Goal: Task Accomplishment & Management: Use online tool/utility

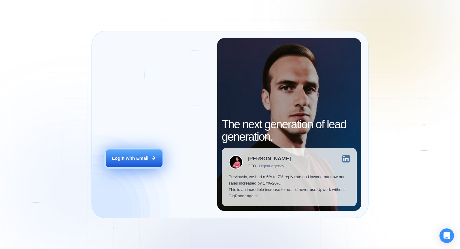
click at [139, 156] on div "Login with Email" at bounding box center [130, 158] width 36 height 6
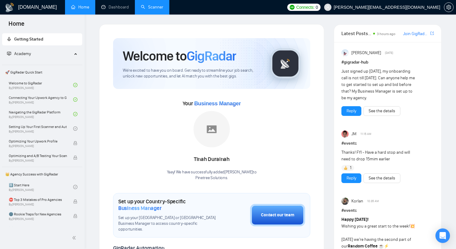
click at [146, 10] on link "Scanner" at bounding box center [152, 7] width 22 height 5
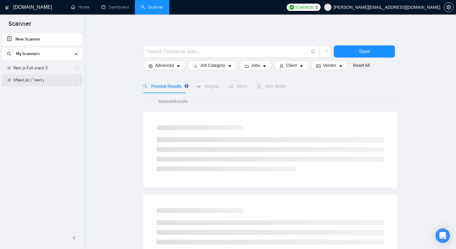
click at [26, 81] on link "((Next.js) | "next j" at bounding box center [41, 80] width 57 height 12
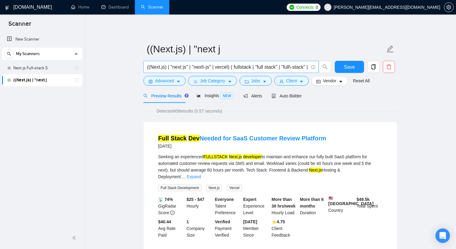
click at [307, 66] on input "((Next.js) | "next js" | "next\-js" | vercel) ( fullstack | "full stack" | "ful…" at bounding box center [227, 67] width 161 height 8
click at [305, 66] on input "((Next.js) | "next js" | "next\-js" | vercel) ( fullstack | "full stack" | "ful…" at bounding box center [227, 67] width 161 height 8
click at [288, 66] on input "((Next.js) | "next js" | "next\-js" | vercel) ( fullstack | "full stack" | "ful…" at bounding box center [229, 67] width 161 height 8
click at [263, 69] on input "((Next.js) | "next js" | "next\-js" | vercel) ( fullstack | "full stack" | "ful…" at bounding box center [229, 67] width 161 height 8
click at [217, 68] on input "((Next.js) | "next js" | "next\-js" | vercel) ( fullstack | "full stack" | "ful…" at bounding box center [229, 67] width 161 height 8
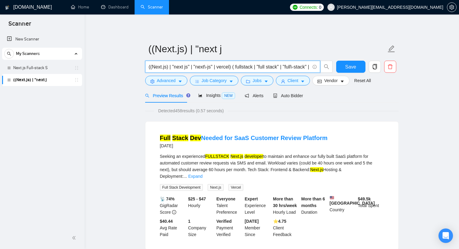
click at [173, 66] on input "((Next.js) | "next js" | "next\-js" | vercel) ( fullstack | "full stack" | "ful…" at bounding box center [229, 67] width 161 height 8
click at [33, 66] on link "Next.js Full-stack S" at bounding box center [41, 68] width 57 height 12
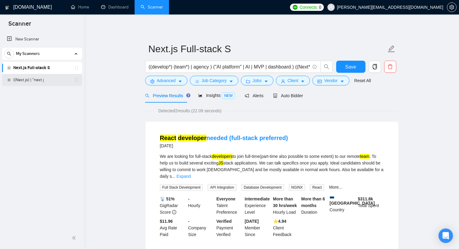
click at [38, 77] on link "((Next.js) | "next j" at bounding box center [41, 80] width 57 height 12
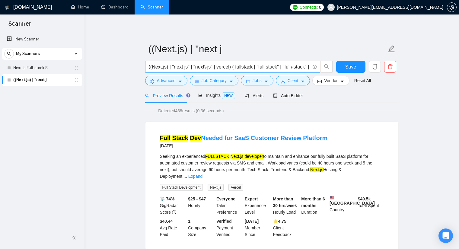
click at [292, 70] on input "((Next.js) | "next js" | "next\-js" | vercel) ( fullstack | "full stack" | "ful…" at bounding box center [229, 67] width 161 height 8
click at [285, 93] on span "Auto Bidder" at bounding box center [288, 95] width 30 height 5
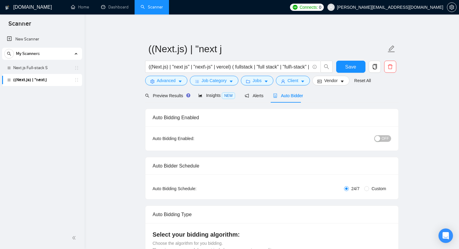
checkbox input "true"
click at [318, 82] on icon "idcard" at bounding box center [320, 81] width 4 height 3
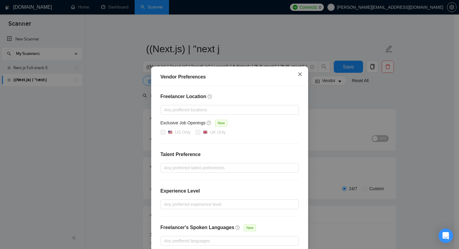
click at [301, 72] on span "Close" at bounding box center [300, 74] width 16 height 16
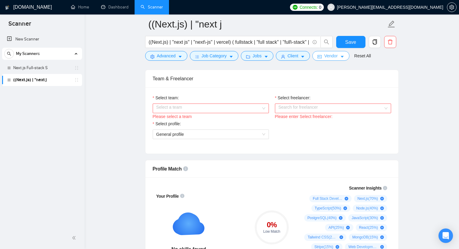
scroll to position [302, 0]
click at [211, 106] on input "Select team:" at bounding box center [208, 108] width 105 height 9
click at [205, 117] on div "Please select a team" at bounding box center [211, 116] width 116 height 7
click at [241, 114] on div "Please select a team" at bounding box center [211, 116] width 116 height 7
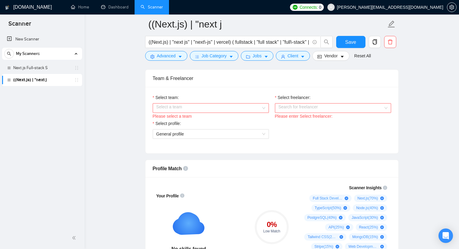
click at [230, 109] on input "Select team:" at bounding box center [208, 108] width 105 height 9
click at [221, 122] on div "Pinetree Solutions" at bounding box center [210, 120] width 109 height 7
click at [303, 113] on div "Search for freelancer" at bounding box center [333, 108] width 116 height 10
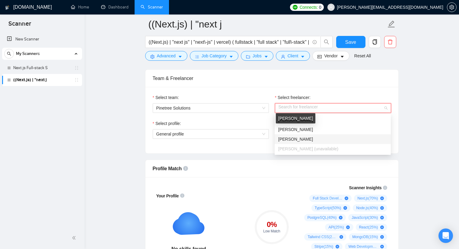
click at [297, 137] on span "[PERSON_NAME]" at bounding box center [296, 139] width 35 height 5
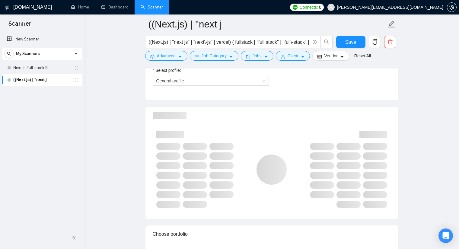
scroll to position [363, 0]
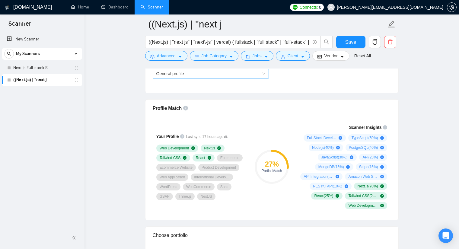
click at [207, 75] on span "General profile" at bounding box center [210, 73] width 109 height 9
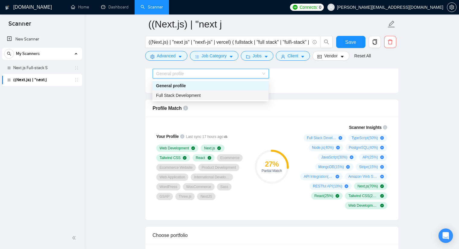
click at [208, 95] on div "Full Stack Development" at bounding box center [210, 95] width 109 height 7
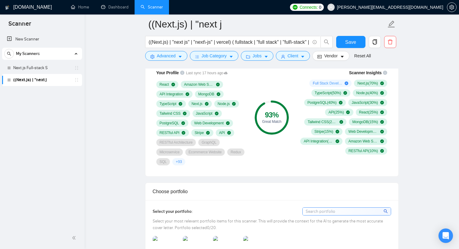
scroll to position [423, 0]
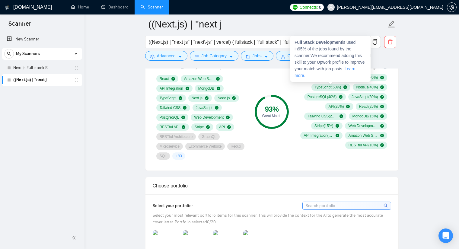
click at [347, 78] on icon "plus-circle" at bounding box center [347, 78] width 4 height 4
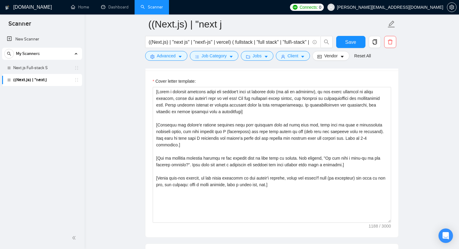
scroll to position [665, 0]
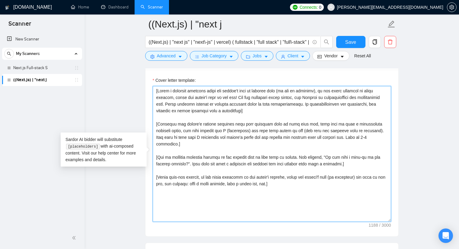
drag, startPoint x: 321, startPoint y: 91, endPoint x: 234, endPoint y: 100, distance: 88.0
click at [234, 100] on textarea "Cover letter template:" at bounding box center [272, 154] width 239 height 136
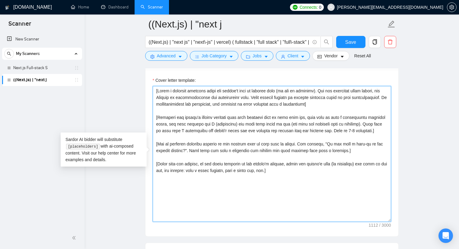
click at [200, 106] on textarea "Cover letter template:" at bounding box center [272, 154] width 239 height 136
click at [196, 108] on textarea "Cover letter template:" at bounding box center [272, 154] width 239 height 136
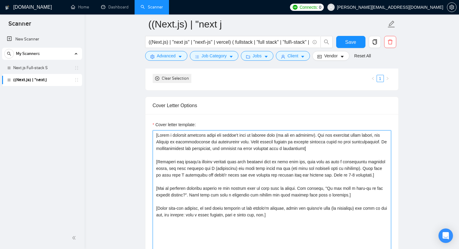
scroll to position [634, 0]
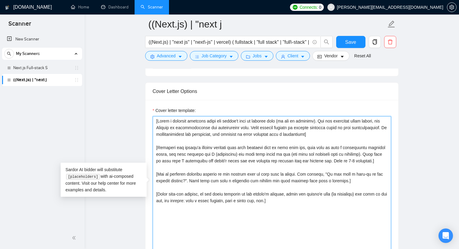
click at [158, 121] on textarea "Cover letter template:" at bounding box center [272, 184] width 239 height 136
click at [322, 120] on textarea "Cover letter template:" at bounding box center [272, 184] width 239 height 136
paste textarea "Always start with: 🌲🌲"
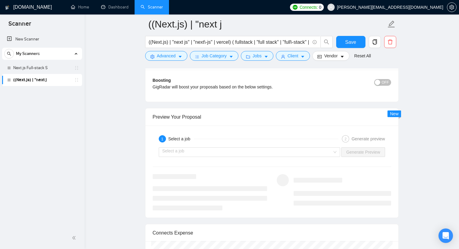
scroll to position [1088, 0]
click at [208, 154] on input "search" at bounding box center [248, 152] width 170 height 9
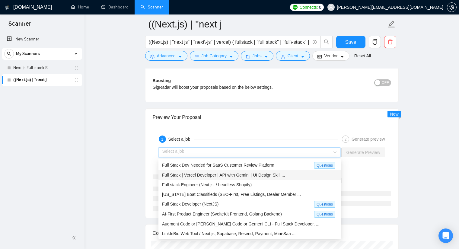
click at [207, 172] on div "Full Stack | Vercel Developer | API with Gemini | UI Design Skill ..." at bounding box center [250, 175] width 176 height 7
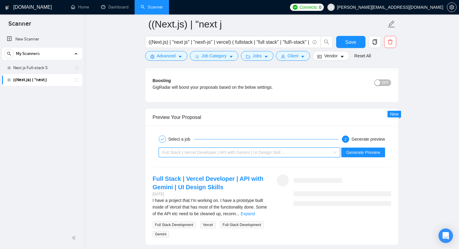
click at [234, 154] on span "Full Stack | Vercel Developer | API with Gemini | UI Design Skill ..." at bounding box center [224, 152] width 123 height 5
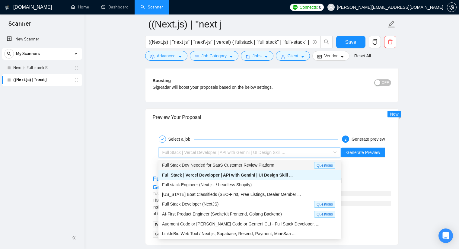
click at [228, 162] on div "Full Stack Dev Needed for SaaS Customer Review Platform" at bounding box center [238, 165] width 152 height 7
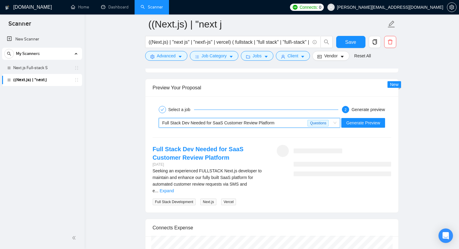
scroll to position [1118, 0]
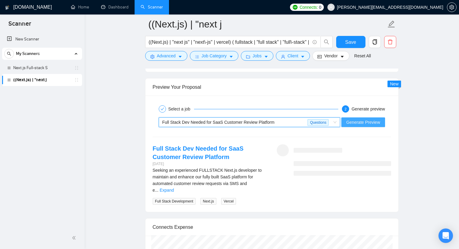
click at [361, 126] on span "Generate Preview" at bounding box center [364, 122] width 34 height 7
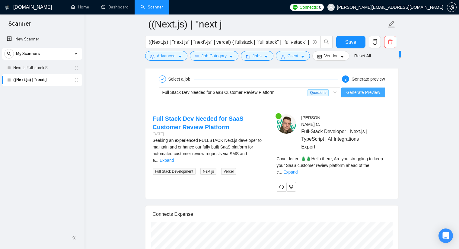
scroll to position [1148, 0]
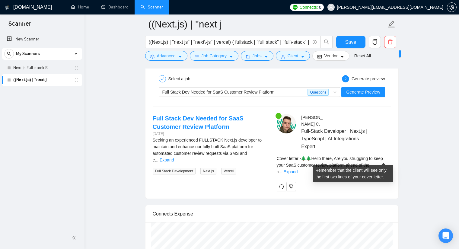
click at [375, 159] on div "Cover letter - 🌲🌲Hello there, Are you struggling to keep your SaaS customer rev…" at bounding box center [334, 165] width 114 height 20
drag, startPoint x: 375, startPoint y: 158, endPoint x: 380, endPoint y: 157, distance: 5.6
click at [375, 158] on div "Cover letter - 🌲🌲Hello there, Are you struggling to keep your SaaS customer rev…" at bounding box center [334, 165] width 114 height 20
click at [298, 169] on link "Expand" at bounding box center [291, 171] width 14 height 5
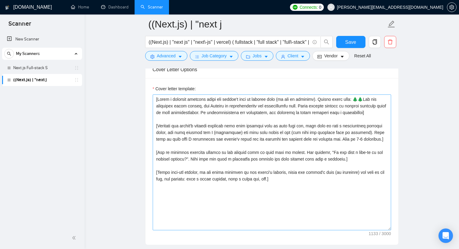
scroll to position [656, 0]
click at [375, 114] on textarea "Cover letter template:" at bounding box center [272, 163] width 239 height 136
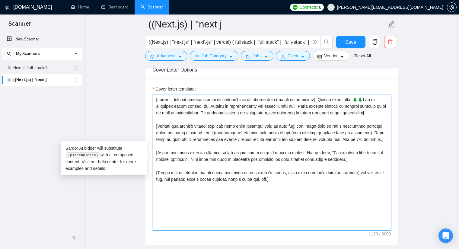
click at [375, 112] on textarea "Cover letter template:" at bounding box center [272, 163] width 239 height 136
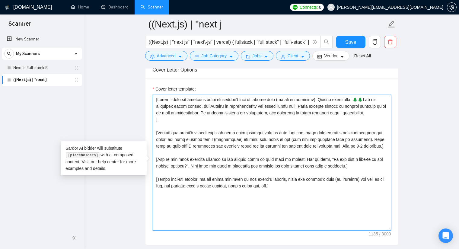
paste textarea "Note: A variation of the phrase 'Check out some examples of my work below' must…"
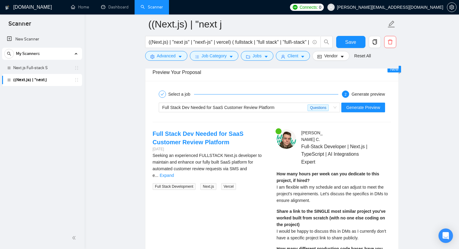
scroll to position [1139, 0]
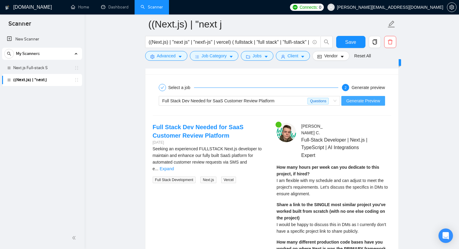
click at [370, 103] on span "Generate Preview" at bounding box center [364, 101] width 34 height 7
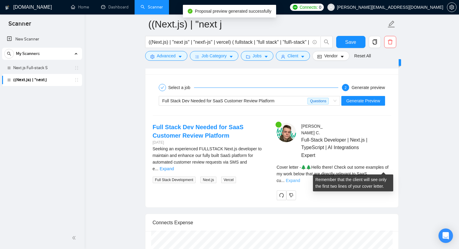
click at [300, 178] on link "Expand" at bounding box center [293, 180] width 14 height 5
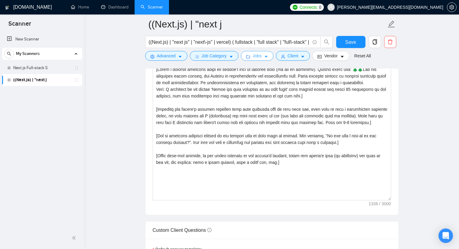
scroll to position [686, 0]
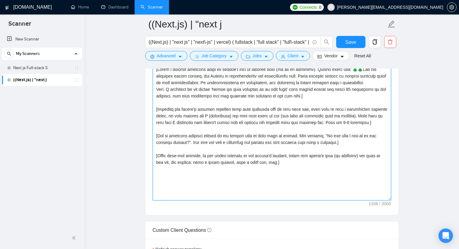
click at [269, 163] on textarea "Cover letter template:" at bounding box center [272, 133] width 239 height 136
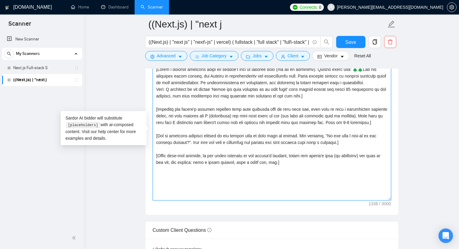
click at [269, 163] on textarea "Cover letter template:" at bounding box center [272, 133] width 239 height 136
click at [228, 172] on textarea "Cover letter template:" at bounding box center [272, 133] width 239 height 136
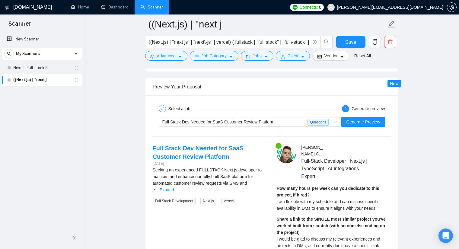
scroll to position [1109, 0]
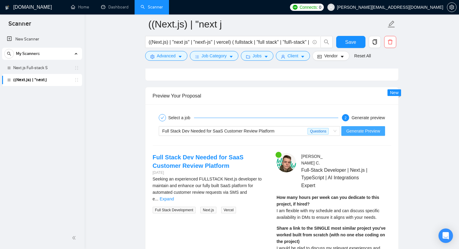
click at [361, 133] on span "Generate Preview" at bounding box center [364, 131] width 34 height 7
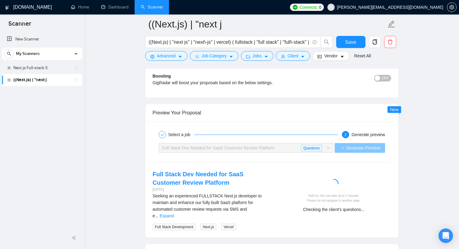
scroll to position [1118, 0]
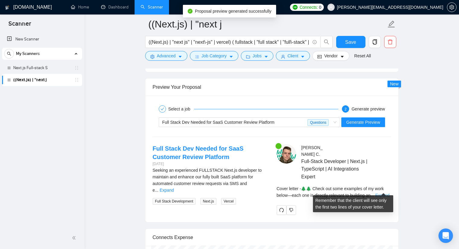
click at [381, 193] on link "Expand" at bounding box center [383, 195] width 14 height 5
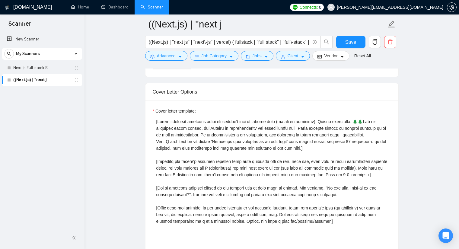
scroll to position [634, 0]
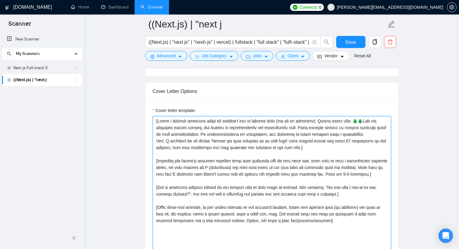
click at [306, 147] on textarea "Cover letter template:" at bounding box center [272, 184] width 239 height 136
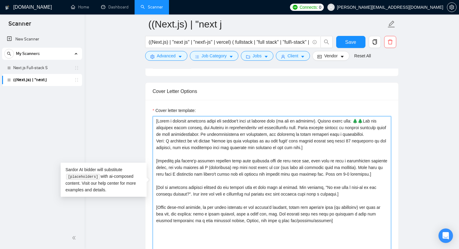
click at [307, 147] on textarea "Cover letter template:" at bounding box center [272, 184] width 239 height 136
click at [321, 121] on textarea "Cover letter template:" at bounding box center [272, 184] width 239 height 136
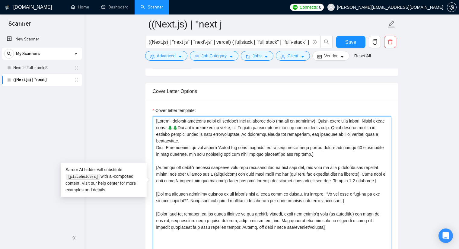
drag, startPoint x: 369, startPoint y: 121, endPoint x: 354, endPoint y: 120, distance: 15.4
click at [354, 120] on textarea "Cover letter template:" at bounding box center [272, 184] width 239 height 136
click at [202, 127] on textarea "Cover letter template:" at bounding box center [272, 184] width 239 height 136
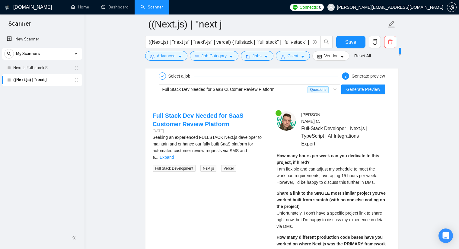
scroll to position [1148, 0]
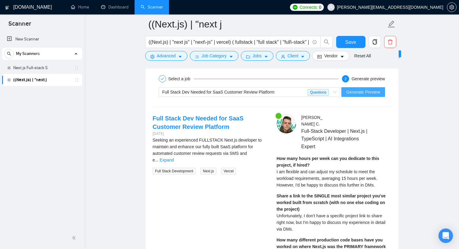
type textarea "[Lorem i dolorsit ametcons adipi eli seddoe't inci ut laboree dolo (ma ali en a…"
click at [353, 96] on button "Generate Preview" at bounding box center [364, 92] width 44 height 10
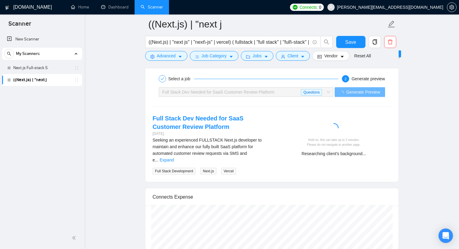
click at [252, 153] on div "Seeking an experienced FULLSTACK Next.js developer to maintain and enhance our …" at bounding box center [210, 150] width 114 height 27
click at [174, 158] on link "Expand" at bounding box center [167, 160] width 14 height 5
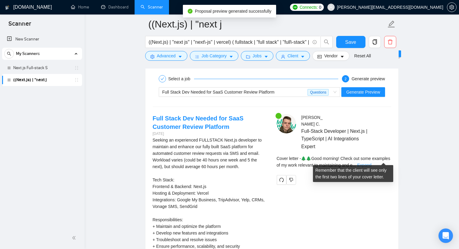
click at [372, 163] on link "Expand" at bounding box center [365, 165] width 14 height 5
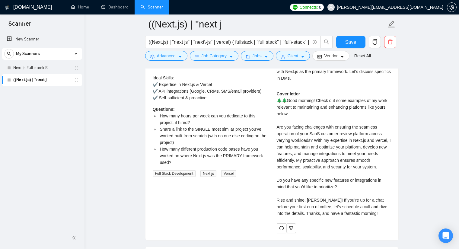
scroll to position [1329, 0]
click at [294, 129] on div "Cover letter 🌲🌲Good morning! Check out some examples of my work relevant to mai…" at bounding box center [334, 154] width 114 height 126
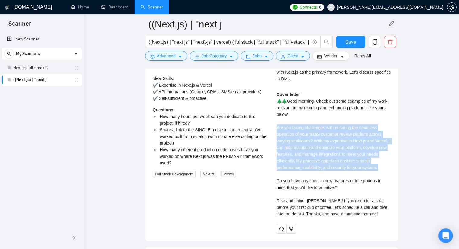
click at [294, 129] on div "Cover letter 🌲🌲Good morning! Check out some examples of my work relevant to mai…" at bounding box center [334, 154] width 114 height 126
click at [300, 137] on div "Cover letter 🌲🌲Good morning! Check out some examples of my work relevant to mai…" at bounding box center [334, 154] width 114 height 126
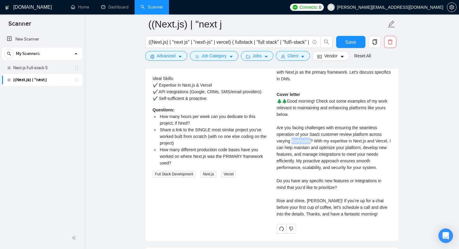
click at [300, 137] on div "Cover letter 🌲🌲Good morning! Check out some examples of my work relevant to mai…" at bounding box center [334, 154] width 114 height 126
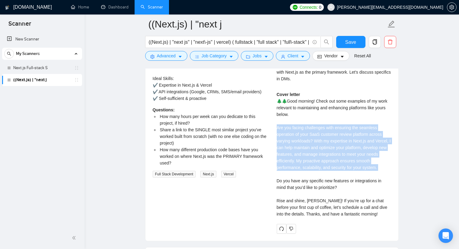
click at [300, 137] on div "Cover letter 🌲🌲Good morning! Check out some examples of my work relevant to mai…" at bounding box center [334, 154] width 114 height 126
click at [298, 142] on div "Cover letter 🌲🌲Good morning! Check out some examples of my work relevant to mai…" at bounding box center [334, 154] width 114 height 126
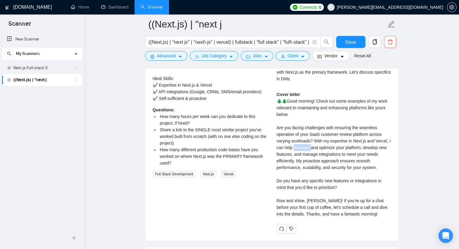
click at [298, 142] on div "Cover letter 🌲🌲Good morning! Check out some examples of my work relevant to mai…" at bounding box center [334, 154] width 114 height 126
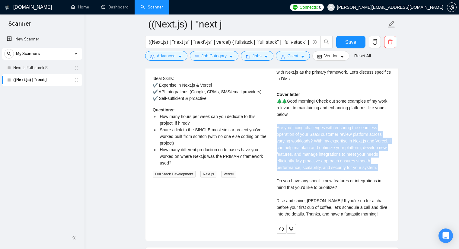
click at [298, 142] on div "Cover letter 🌲🌲Good morning! Check out some examples of my work relevant to mai…" at bounding box center [334, 154] width 114 height 126
click at [299, 170] on div "Cover letter 🌲🌲Good morning! Check out some examples of my work relevant to mai…" at bounding box center [334, 154] width 114 height 126
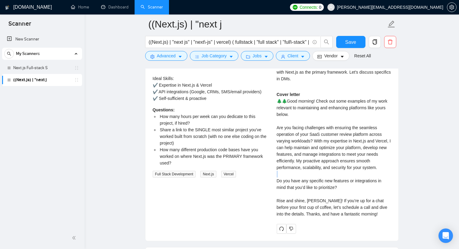
click at [299, 170] on div "Cover letter 🌲🌲Good morning! Check out some examples of my work relevant to mai…" at bounding box center [334, 154] width 114 height 126
click at [297, 178] on div "Cover letter 🌲🌲Good morning! Check out some examples of my work relevant to mai…" at bounding box center [334, 154] width 114 height 126
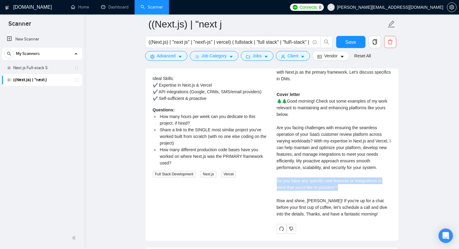
click at [297, 178] on div "Cover letter 🌲🌲Good morning! Check out some examples of my work relevant to mai…" at bounding box center [334, 154] width 114 height 126
click at [296, 190] on div "Cover letter 🌲🌲Good morning! Check out some examples of my work relevant to mai…" at bounding box center [334, 154] width 114 height 126
click at [296, 194] on div "Cover letter 🌲🌲Good morning! Check out some examples of my work relevant to mai…" at bounding box center [334, 154] width 114 height 126
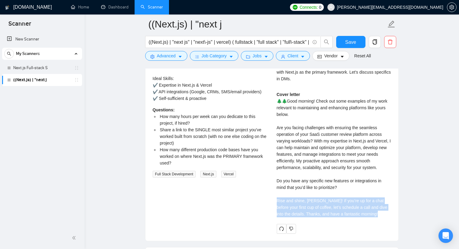
click at [296, 194] on div "Cover letter 🌲🌲Good morning! Check out some examples of my work relevant to mai…" at bounding box center [334, 154] width 114 height 126
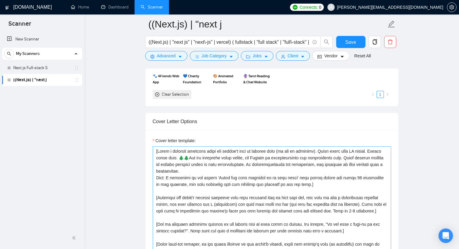
scroll to position [634, 0]
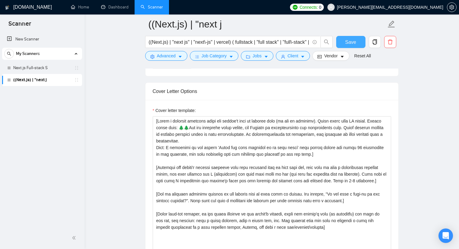
click at [347, 43] on span "Save" at bounding box center [351, 42] width 11 height 8
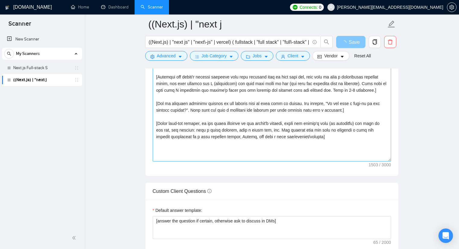
scroll to position [695, 0]
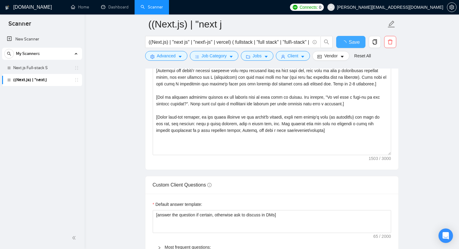
checkbox input "true"
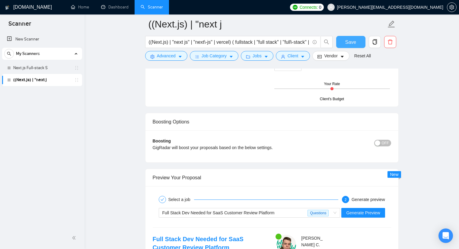
scroll to position [1118, 0]
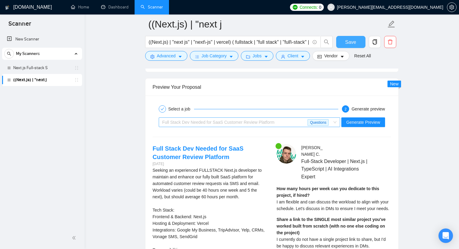
click at [221, 124] on span "Full Stack Dev Needed for SaaS Customer Review Platform" at bounding box center [219, 122] width 112 height 5
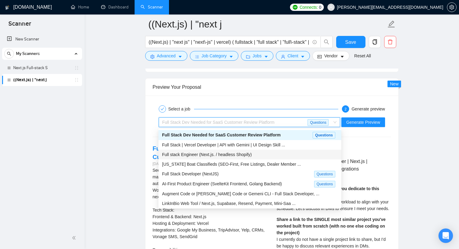
click at [224, 153] on span "Full stack Engineer (Next.js. / headless Shopify)" at bounding box center [207, 154] width 90 height 5
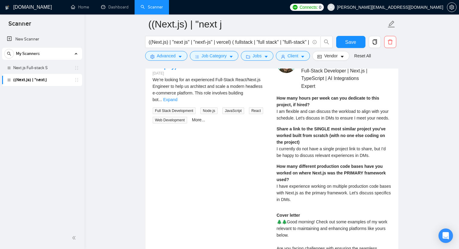
scroll to position [1148, 0]
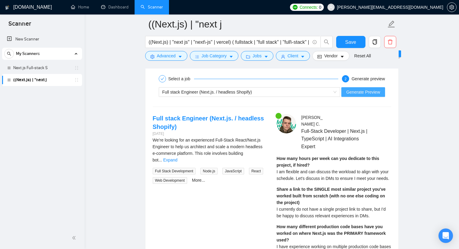
click at [359, 91] on span "Generate Preview" at bounding box center [364, 92] width 34 height 7
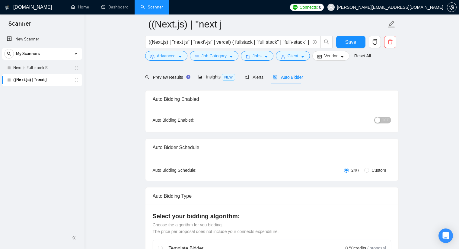
scroll to position [0, 0]
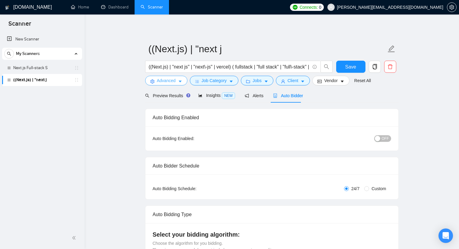
click at [182, 80] on icon "caret-down" at bounding box center [180, 81] width 4 height 4
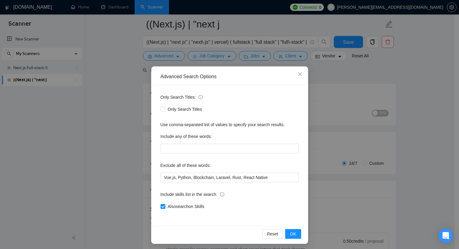
scroll to position [2, 0]
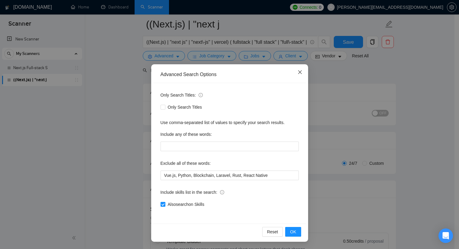
click at [298, 73] on icon "close" at bounding box center [300, 72] width 4 height 4
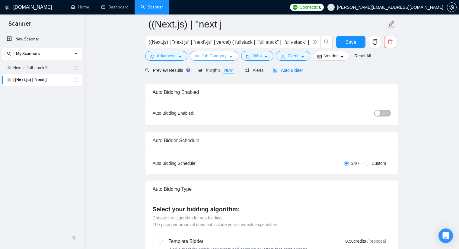
click at [228, 56] on button "Job Category" at bounding box center [214, 56] width 49 height 10
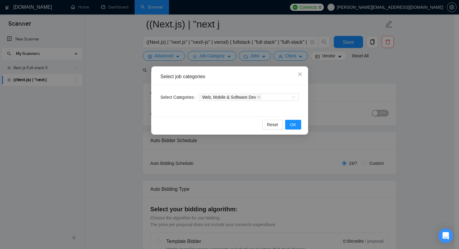
click at [265, 57] on div "Select job categories Select Categories Web, Mobile & Software Dev Reset OK" at bounding box center [229, 124] width 459 height 249
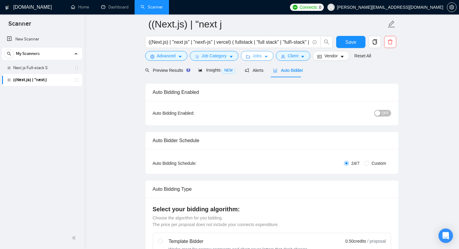
click at [258, 54] on span "Jobs" at bounding box center [257, 56] width 9 height 7
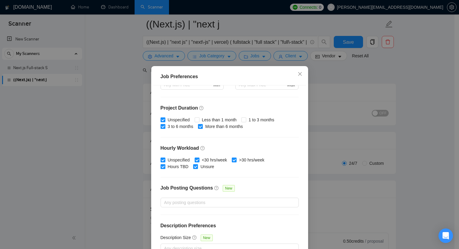
scroll to position [166, 0]
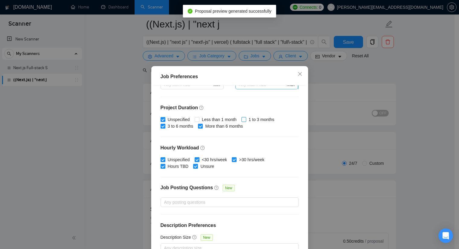
drag, startPoint x: 242, startPoint y: 118, endPoint x: 278, endPoint y: 87, distance: 46.7
click at [242, 118] on input "1 to 3 months" at bounding box center [244, 119] width 4 height 4
checkbox input "true"
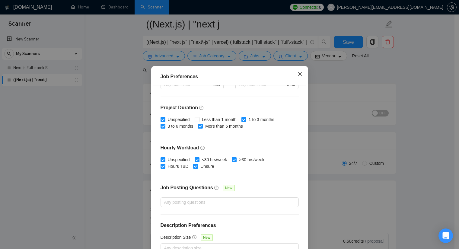
click at [298, 73] on icon "close" at bounding box center [300, 74] width 5 height 5
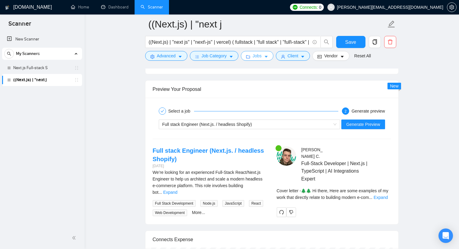
scroll to position [1118, 0]
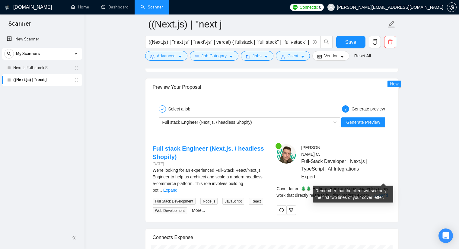
click at [383, 193] on link "Expand" at bounding box center [381, 195] width 14 height 5
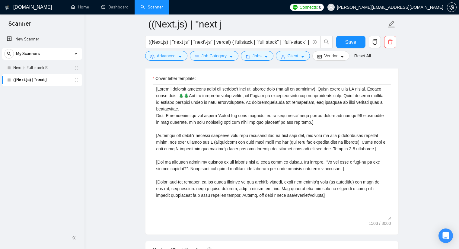
scroll to position [665, 0]
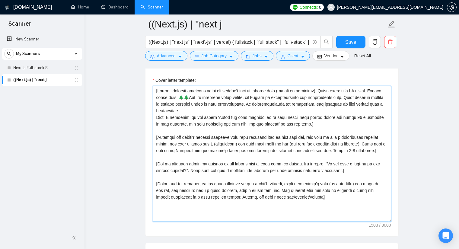
click at [279, 141] on textarea "Cover letter template:" at bounding box center [272, 154] width 239 height 136
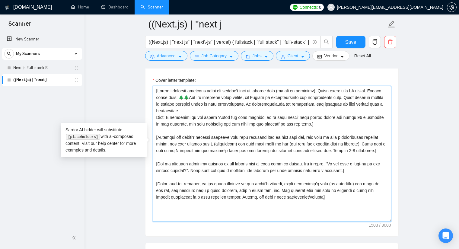
click at [279, 141] on textarea "Cover letter template:" at bounding box center [272, 154] width 239 height 136
paste textarea "(—) loremips do sit amet, consectet adipiscin eli sedd-eius. Tempor inc utlabor…"
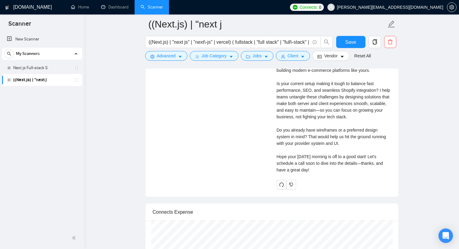
scroll to position [1148, 0]
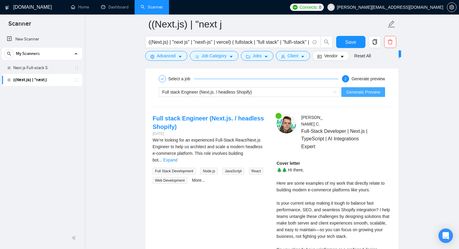
type textarea "[Lorem i dolorsit ametcons adipi eli seddoe't inci ut laboree dolo (ma ali en a…"
click at [364, 89] on span "Generate Preview" at bounding box center [364, 92] width 34 height 7
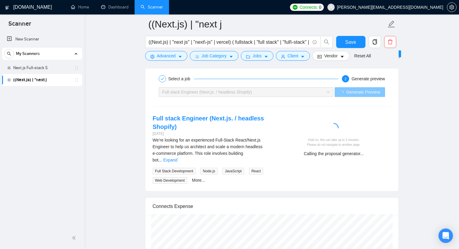
click at [192, 90] on span "Full stack Engineer (Next.js. / headless Shopify)" at bounding box center [208, 92] width 90 height 5
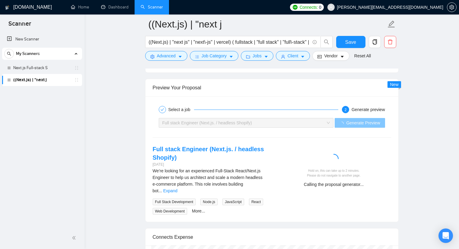
scroll to position [1118, 0]
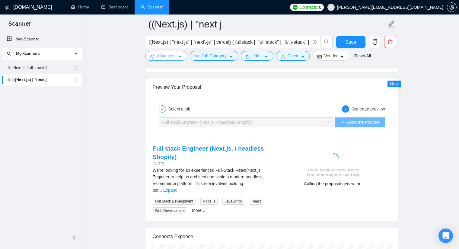
click at [158, 59] on span "Advanced" at bounding box center [166, 56] width 19 height 7
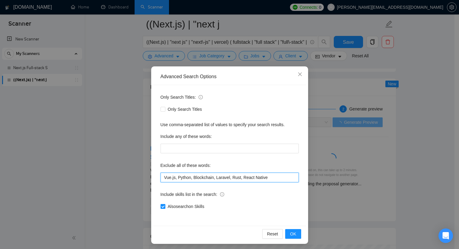
click at [262, 175] on input "Vue.js, Python, Blockchain, Laravel, Rust, React Native" at bounding box center [230, 178] width 138 height 10
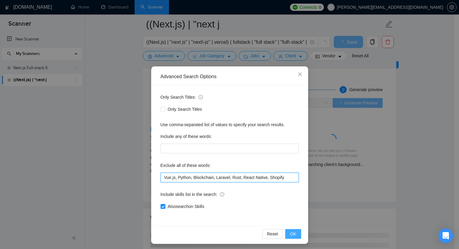
type input "Vue.js, Python, Blockchain, Laravel, Rust, React Native, Shopify"
click at [290, 234] on span "OK" at bounding box center [293, 234] width 6 height 7
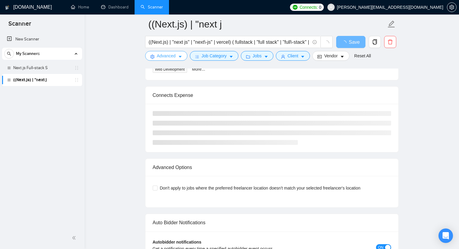
scroll to position [1269, 0]
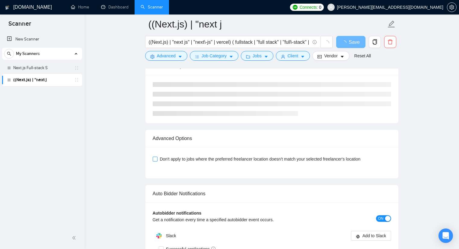
click at [227, 156] on span "Don't apply to jobs where the preferred freelancer location doesn't match your …" at bounding box center [261, 159] width 206 height 7
click at [157, 157] on input "Don't apply to jobs where the preferred freelancer location doesn't match your …" at bounding box center [155, 159] width 4 height 4
checkbox input "true"
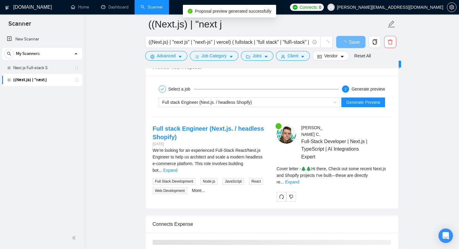
scroll to position [1118, 0]
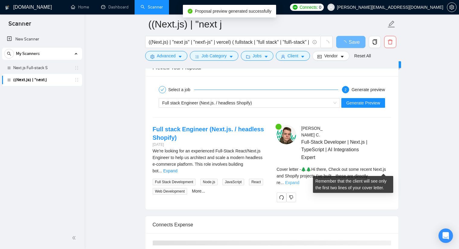
click at [300, 180] on link "Expand" at bounding box center [292, 182] width 14 height 5
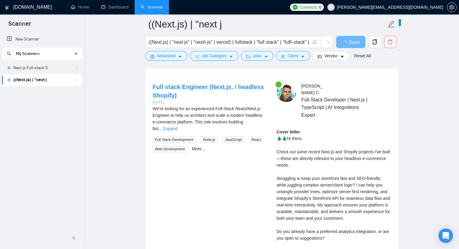
scroll to position [1208, 0]
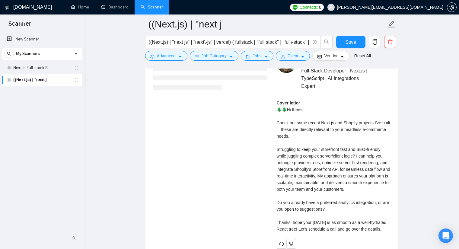
click at [279, 114] on div "Cover letter 🌲🌲Hi there, Check out some recent Next.js and Shopify projects I'v…" at bounding box center [334, 166] width 114 height 133
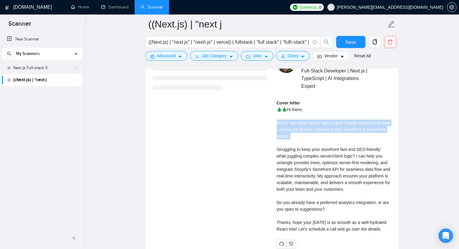
click at [279, 114] on div "Cover letter 🌲🌲Hi there, Check out some recent Next.js and Shopify projects I'v…" at bounding box center [334, 166] width 114 height 133
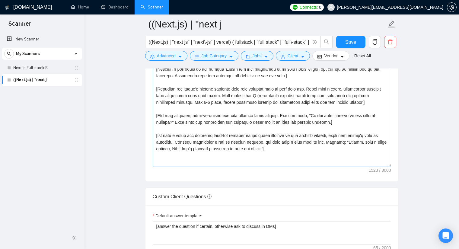
scroll to position [725, 0]
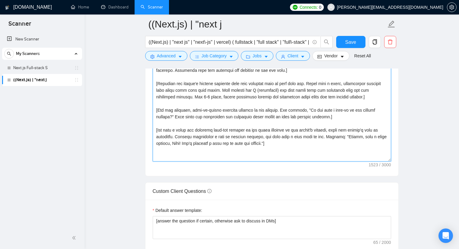
click at [272, 133] on textarea "Cover letter template:" at bounding box center [272, 94] width 239 height 136
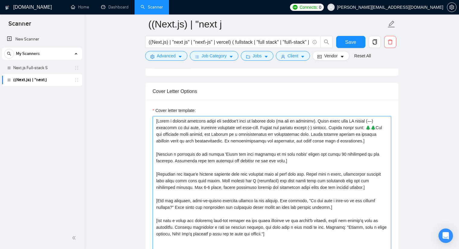
scroll to position [604, 0]
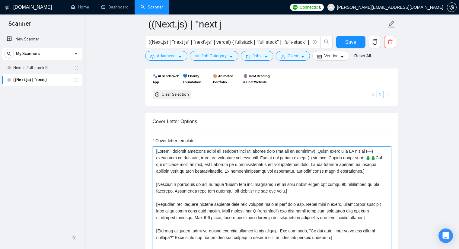
click at [314, 147] on textarea "Cover letter template:" at bounding box center [272, 215] width 239 height 136
click at [354, 147] on textarea "Cover letter template:" at bounding box center [272, 215] width 239 height 136
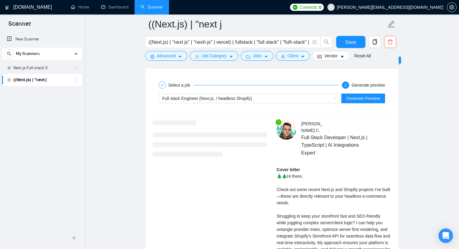
scroll to position [1148, 0]
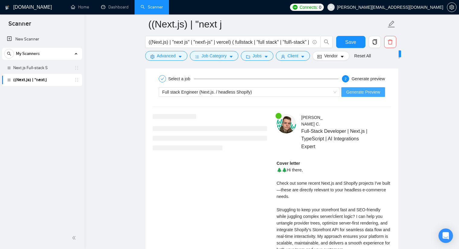
click at [365, 89] on span "Generate Preview" at bounding box center [364, 92] width 34 height 7
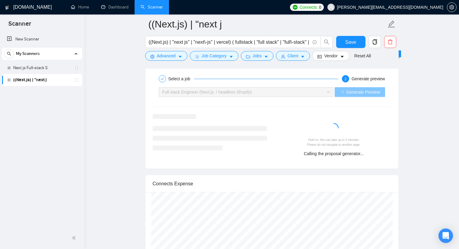
click at [365, 89] on span "Generate Preview" at bounding box center [364, 92] width 34 height 7
click at [262, 44] on input "((Next.js) | "next js" | "next\-js" | vercel) ( fullstack | "full stack" | "ful…" at bounding box center [229, 42] width 161 height 8
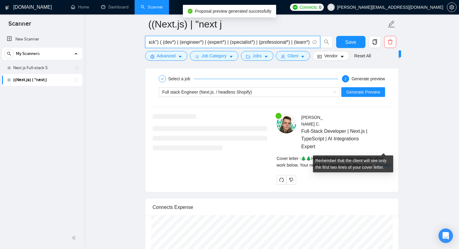
scroll to position [0, 0]
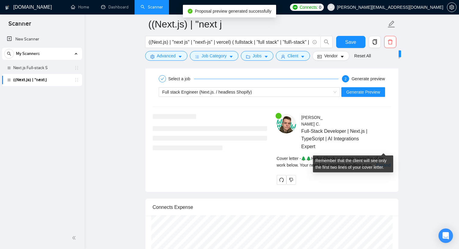
click at [381, 163] on link "Expand" at bounding box center [384, 165] width 14 height 5
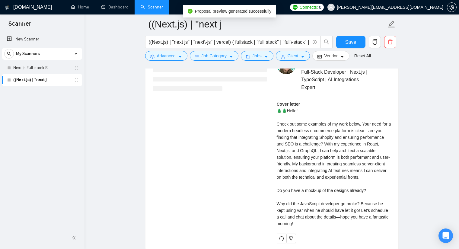
scroll to position [1208, 0]
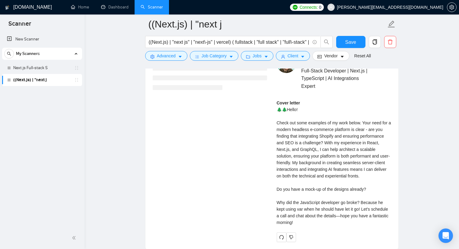
click at [289, 174] on div "Cover letter 🌲🌲Hello! Check out some examples of my work below. Your need for a…" at bounding box center [334, 163] width 114 height 126
click at [288, 182] on div "Cover letter 🌲🌲Hello! Check out some examples of my work below. Your need for a…" at bounding box center [334, 163] width 114 height 126
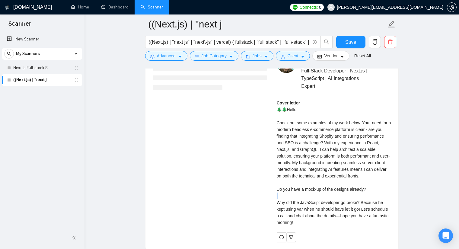
click at [288, 182] on div "Cover letter 🌲🌲Hello! Check out some examples of my work below. Your need for a…" at bounding box center [334, 163] width 114 height 126
click at [289, 188] on div "Cover letter 🌲🌲Hello! Check out some examples of my work below. Your need for a…" at bounding box center [334, 163] width 114 height 126
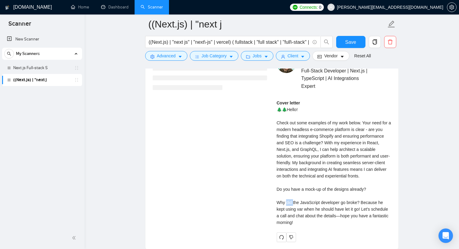
click at [289, 188] on div "Cover letter 🌲🌲Hello! Check out some examples of my work below. Your need for a…" at bounding box center [334, 163] width 114 height 126
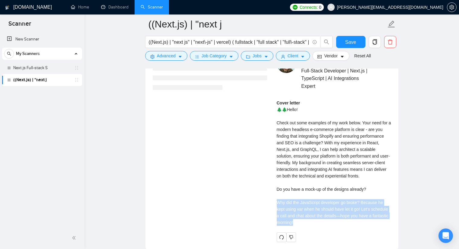
click at [289, 188] on div "Cover letter 🌲🌲Hello! Check out some examples of my work below. Your need for a…" at bounding box center [334, 163] width 114 height 126
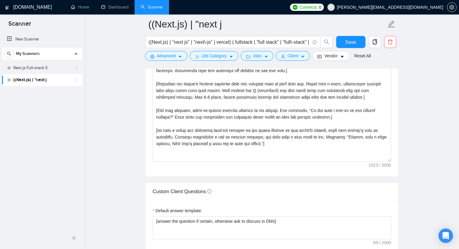
scroll to position [725, 0]
click at [172, 127] on textarea "Cover letter template:" at bounding box center [272, 94] width 239 height 136
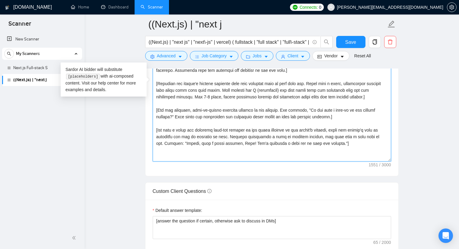
click at [212, 128] on textarea "Cover letter template:" at bounding box center [272, 94] width 239 height 136
click at [228, 140] on textarea "Cover letter template:" at bounding box center [272, 94] width 239 height 136
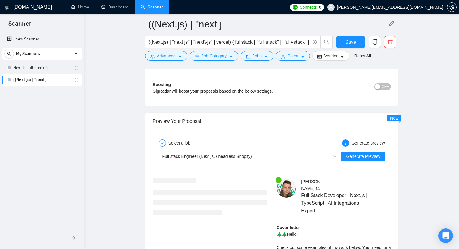
scroll to position [1088, 0]
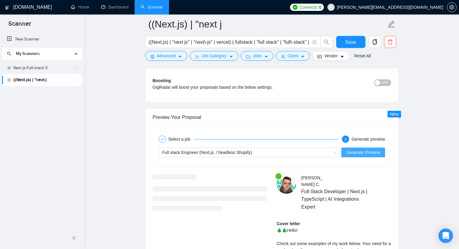
type textarea "[Lorem i dolorsit ametcons adipi eli seddoe't inci ut laboree dolo (ma ali en a…"
click at [380, 149] on span "Generate Preview" at bounding box center [364, 152] width 34 height 7
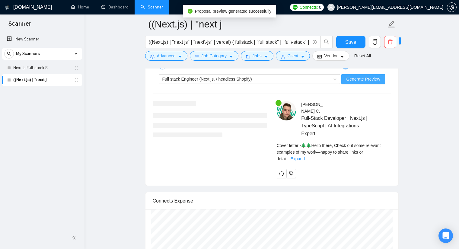
scroll to position [1191, 0]
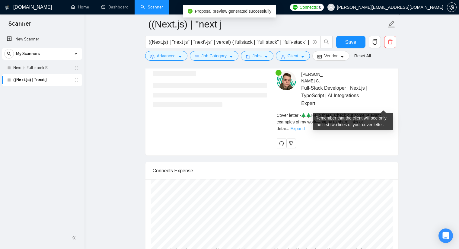
click at [305, 126] on link "Expand" at bounding box center [298, 128] width 14 height 5
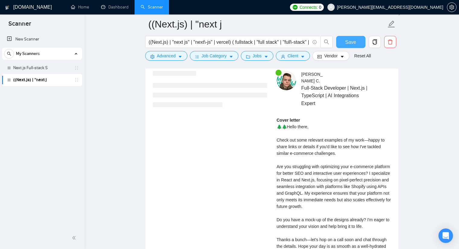
click at [356, 44] on span "Save" at bounding box center [351, 42] width 11 height 8
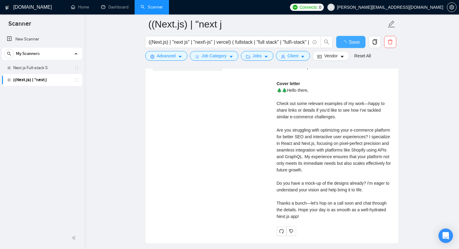
checkbox input "true"
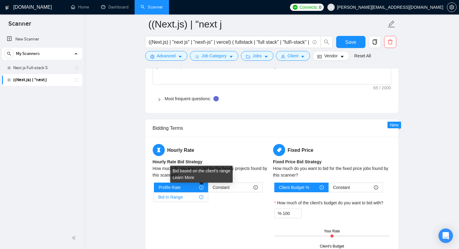
scroll to position [876, 0]
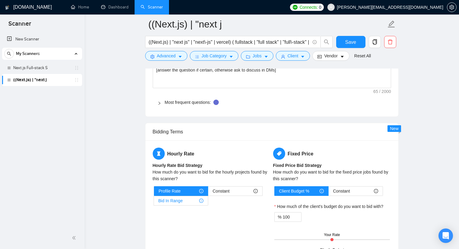
click at [185, 196] on label "Bid In Range" at bounding box center [181, 201] width 54 height 10
click at [154, 202] on input "Bid In Range" at bounding box center [154, 202] width 0 height 0
click at [184, 196] on div "Bid In Range" at bounding box center [181, 200] width 45 height 9
click at [154, 202] on input "Bid In Range" at bounding box center [154, 202] width 0 height 0
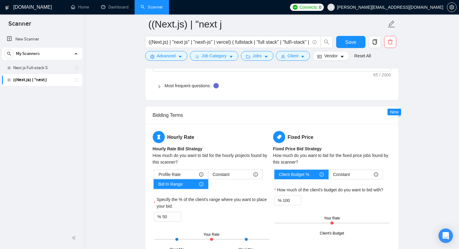
scroll to position [937, 0]
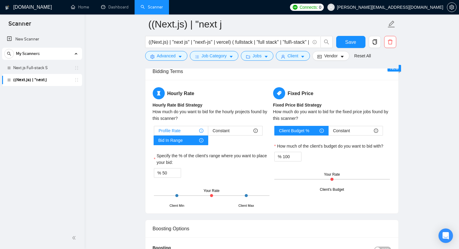
click at [181, 126] on div "Profile Rate" at bounding box center [181, 130] width 45 height 9
click at [154, 132] on input "Profile Rate" at bounding box center [154, 132] width 0 height 0
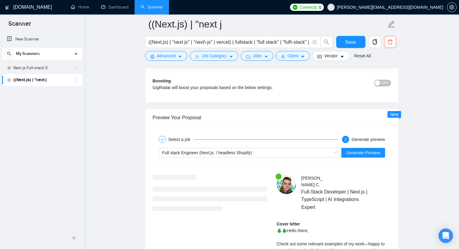
scroll to position [1088, 0]
click at [238, 145] on div "Full stack Engineer (Next.js. / headless Shopify) Generate Preview" at bounding box center [272, 152] width 240 height 15
click at [238, 150] on span "Full stack Engineer (Next.js. / headless Shopify)" at bounding box center [208, 152] width 90 height 5
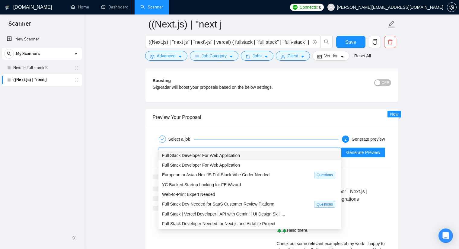
click at [226, 157] on span "Full Stack Developer For Web Application" at bounding box center [201, 155] width 78 height 5
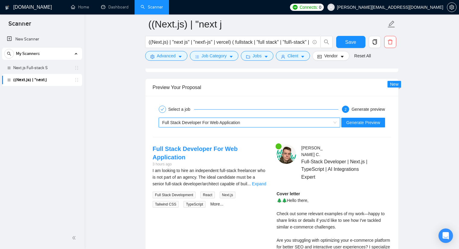
scroll to position [1118, 0]
click at [260, 181] on link "Expand" at bounding box center [259, 183] width 14 height 5
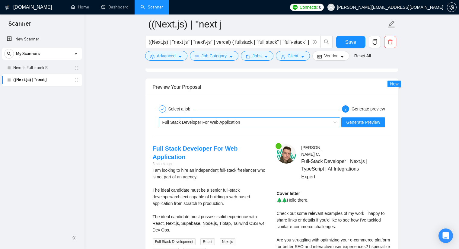
click at [230, 120] on span "Full Stack Developer For Web Application" at bounding box center [202, 122] width 78 height 5
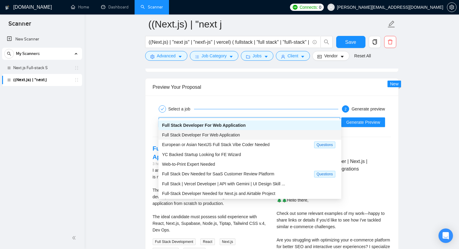
click at [209, 136] on span "Full Stack Developer For Web Application" at bounding box center [201, 135] width 78 height 5
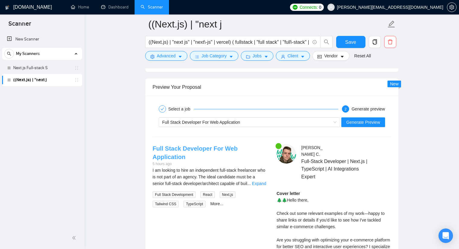
click at [224, 145] on link "Full Stack Developer For Web Application" at bounding box center [195, 152] width 85 height 15
click at [220, 118] on div "Full Stack Developer For Web Application" at bounding box center [247, 122] width 169 height 9
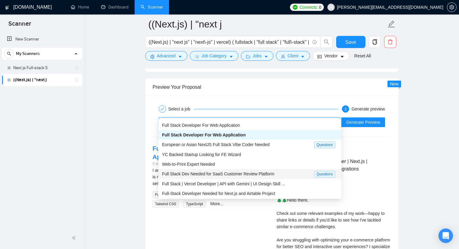
click at [203, 176] on div "Full Stack Dev Needed for SaaS Customer Review Platform" at bounding box center [238, 174] width 152 height 7
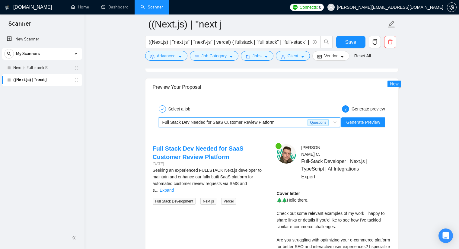
click at [174, 188] on link "Expand" at bounding box center [167, 190] width 14 height 5
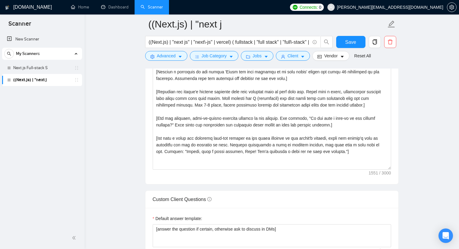
scroll to position [695, 0]
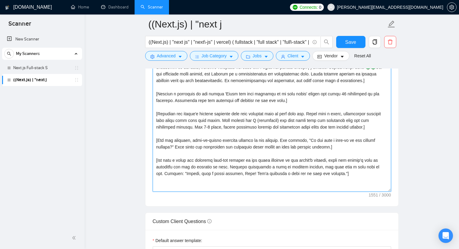
click at [182, 153] on textarea "Cover letter template:" at bounding box center [272, 124] width 239 height 136
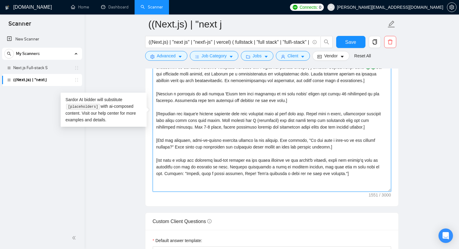
click at [178, 147] on textarea "Cover letter template:" at bounding box center [272, 124] width 239 height 136
click at [214, 125] on textarea "Cover letter template:" at bounding box center [272, 124] width 239 height 136
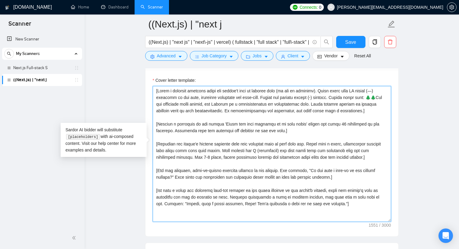
scroll to position [665, 0]
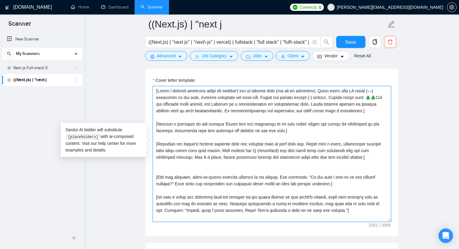
paste textarea "[Match the job's needs with a standout project from my portfolio. Highlight its…"
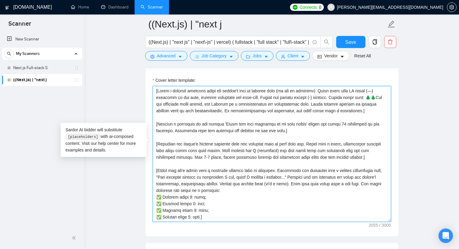
scroll to position [5, 0]
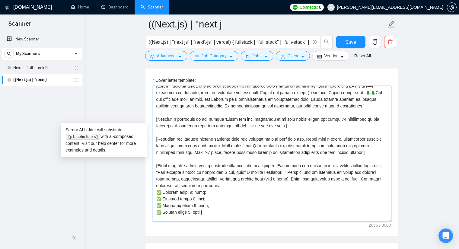
drag, startPoint x: 184, startPoint y: 182, endPoint x: 164, endPoint y: 182, distance: 20.2
click at [164, 182] on textarea "Cover letter template:" at bounding box center [272, 154] width 239 height 136
click at [184, 182] on textarea "Cover letter template:" at bounding box center [272, 154] width 239 height 136
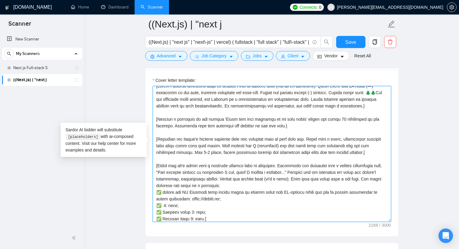
click at [215, 188] on textarea "Cover letter template:" at bounding box center [272, 154] width 239 height 136
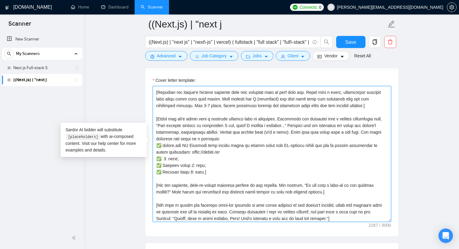
scroll to position [53, 0]
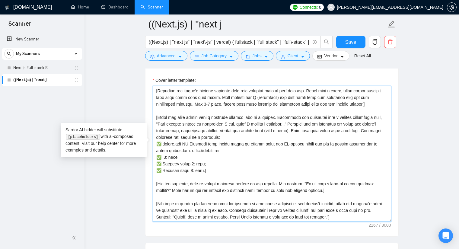
click at [166, 147] on textarea "Cover letter template:" at bounding box center [272, 154] width 239 height 136
click at [167, 147] on textarea "Cover letter template:" at bounding box center [272, 154] width 239 height 136
click at [164, 147] on textarea "Cover letter template:" at bounding box center [272, 154] width 239 height 136
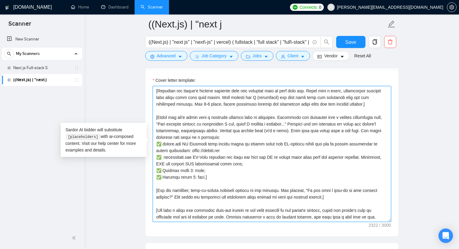
click at [305, 148] on textarea "Cover letter template:" at bounding box center [272, 154] width 239 height 136
click at [289, 156] on textarea "Cover letter template:" at bounding box center [272, 154] width 239 height 136
drag, startPoint x: 187, startPoint y: 160, endPoint x: 164, endPoint y: 160, distance: 23.3
click at [164, 160] on textarea "Cover letter template:" at bounding box center [272, 154] width 239 height 136
paste textarea "[URL] – Smart Property Management"
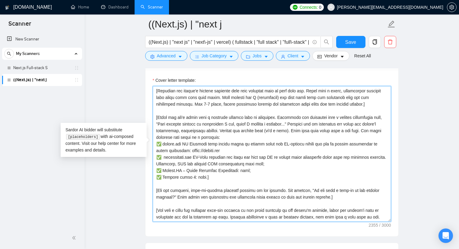
click at [242, 161] on textarea "Cover letter template:" at bounding box center [272, 154] width 239 height 136
paste textarea "[URL]"
click at [247, 160] on textarea "Cover letter template:" at bounding box center [272, 154] width 239 height 136
drag, startPoint x: 248, startPoint y: 161, endPoint x: 241, endPoint y: 161, distance: 6.4
click at [241, 161] on textarea "Cover letter template:" at bounding box center [272, 154] width 239 height 136
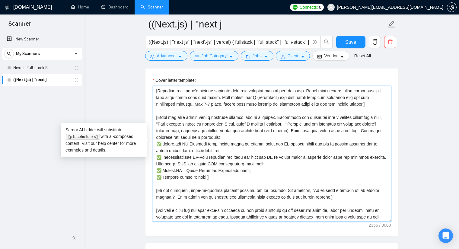
paste textarea "[URL]"
click at [240, 162] on textarea "Cover letter template:" at bounding box center [272, 154] width 239 height 136
click at [239, 162] on textarea "Cover letter template:" at bounding box center [272, 154] width 239 height 136
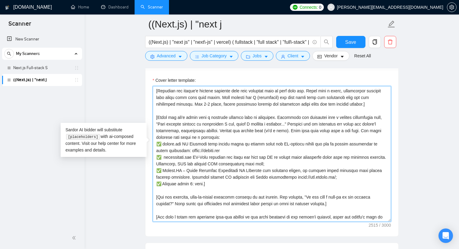
drag, startPoint x: 187, startPoint y: 174, endPoint x: 164, endPoint y: 174, distance: 23.6
click at [164, 174] on textarea "Cover letter template:" at bounding box center [272, 154] width 239 height 136
paste textarea "🌵 Real Estate Underwriter & SaaS Platform"
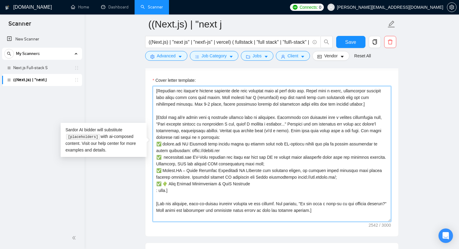
drag, startPoint x: 165, startPoint y: 182, endPoint x: 158, endPoint y: 180, distance: 7.4
click at [158, 180] on textarea "Cover letter template:" at bounding box center [272, 154] width 239 height 136
paste textarea "[URL][DOMAIN_NAME]"
click at [158, 180] on textarea "Cover letter template:" at bounding box center [272, 154] width 239 height 136
click at [156, 181] on textarea "Cover letter template:" at bounding box center [272, 154] width 239 height 136
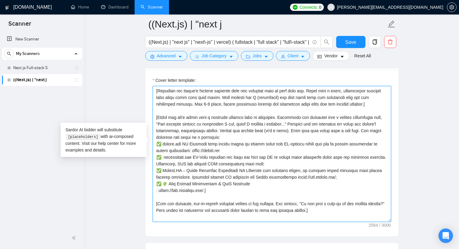
click at [157, 181] on textarea "Cover letter template:" at bounding box center [272, 154] width 239 height 136
click at [250, 161] on textarea "Cover letter template:" at bounding box center [272, 154] width 239 height 136
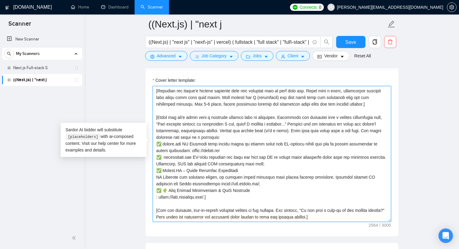
click at [208, 187] on textarea "Cover letter template:" at bounding box center [272, 154] width 239 height 136
click at [250, 181] on textarea "Cover letter template:" at bounding box center [272, 154] width 239 height 136
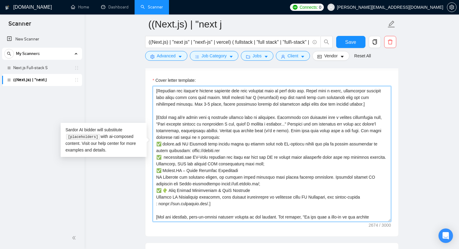
click at [367, 188] on textarea "Cover letter template:" at bounding box center [272, 154] width 239 height 136
drag, startPoint x: 347, startPoint y: 186, endPoint x: 354, endPoint y: 185, distance: 7.9
click at [347, 186] on textarea "Cover letter template:" at bounding box center [272, 154] width 239 height 136
click at [369, 188] on textarea "Cover letter template:" at bounding box center [272, 154] width 239 height 136
click at [159, 193] on textarea "Cover letter template:" at bounding box center [272, 154] width 239 height 136
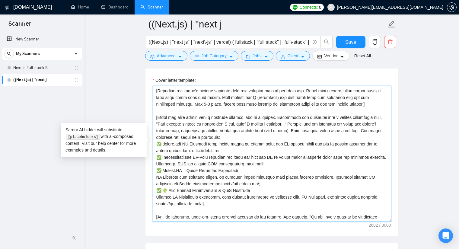
click at [206, 194] on textarea "Cover letter template:" at bounding box center [272, 154] width 239 height 136
click at [164, 147] on textarea "Cover letter template:" at bounding box center [272, 154] width 239 height 136
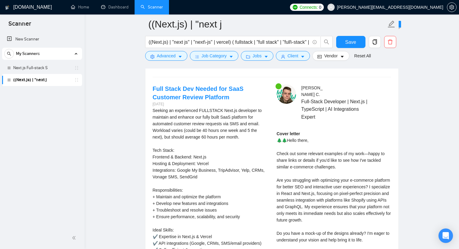
scroll to position [1118, 0]
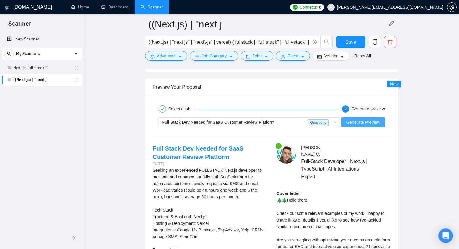
type textarea "[Lorem i dolorsit ametcons adipi eli seddoe't inci ut laboree dolo (ma ali en a…"
click at [366, 119] on span "Generate Preview" at bounding box center [364, 122] width 34 height 7
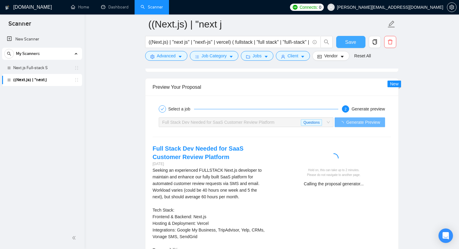
drag, startPoint x: 346, startPoint y: 40, endPoint x: 345, endPoint y: 80, distance: 40.2
click at [346, 40] on span "Save" at bounding box center [351, 42] width 11 height 8
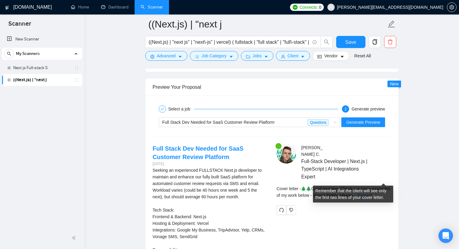
click at [376, 185] on div "Cover letter - 🌲🌲Good morning, Check out some examples of my work below - they'…" at bounding box center [334, 191] width 114 height 13
click at [372, 193] on link "Expand" at bounding box center [365, 195] width 14 height 5
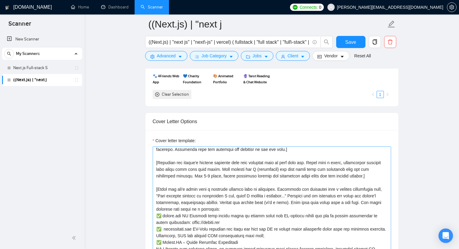
scroll to position [60, 0]
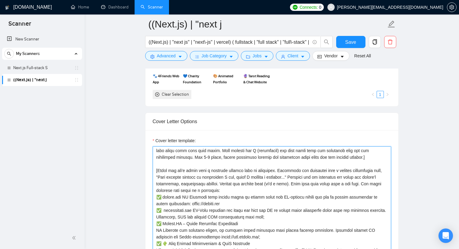
click at [179, 172] on textarea "Cover letter template:" at bounding box center [272, 215] width 239 height 136
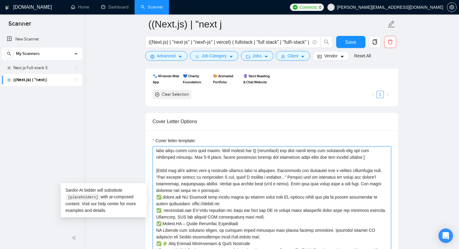
click at [209, 172] on textarea "Cover letter template:" at bounding box center [272, 215] width 239 height 136
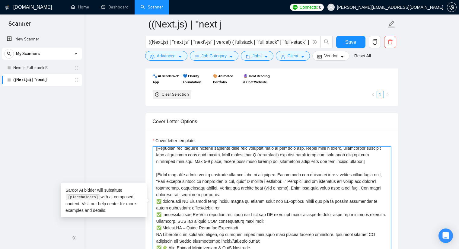
scroll to position [56, 0]
click at [172, 168] on textarea "Cover letter template:" at bounding box center [272, 215] width 239 height 136
click at [173, 169] on textarea "Cover letter template:" at bounding box center [272, 215] width 239 height 136
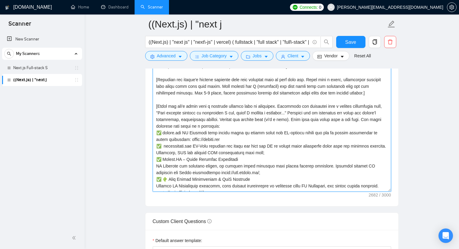
scroll to position [26, 0]
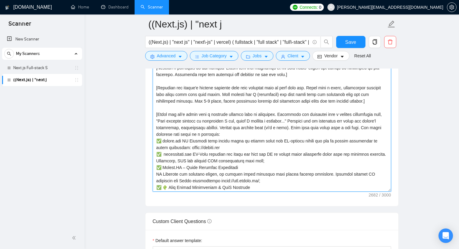
click at [158, 108] on textarea "Cover letter template:" at bounding box center [272, 124] width 239 height 136
drag, startPoint x: 158, startPoint y: 108, endPoint x: 219, endPoint y: 124, distance: 62.5
click at [219, 124] on textarea "Cover letter template:" at bounding box center [272, 124] width 239 height 136
paste textarea "[put the most relevant example from the described project listed below & match …"
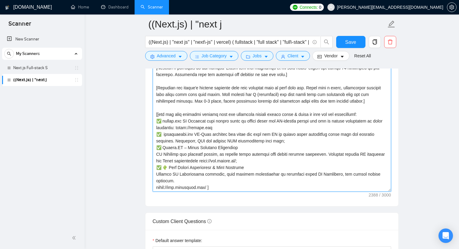
click at [157, 105] on textarea "Cover letter template:" at bounding box center [272, 124] width 239 height 136
click at [215, 118] on textarea "Cover letter template:" at bounding box center [272, 124] width 239 height 136
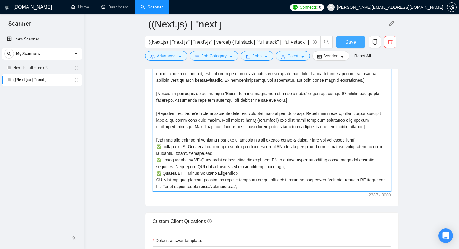
scroll to position [0, 0]
type textarea "[Lorem i dolorsit ametcons adipi eli seddoe't inci ut laboree dolo (ma ali en a…"
click at [350, 46] on button "Save" at bounding box center [351, 42] width 29 height 12
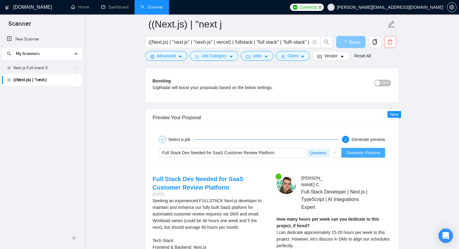
scroll to position [1088, 0]
click at [356, 148] on button "Generate Preview" at bounding box center [364, 153] width 44 height 10
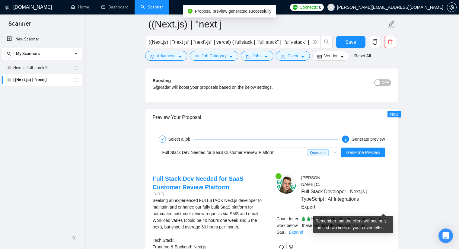
click at [303, 230] on link "Expand" at bounding box center [296, 232] width 14 height 5
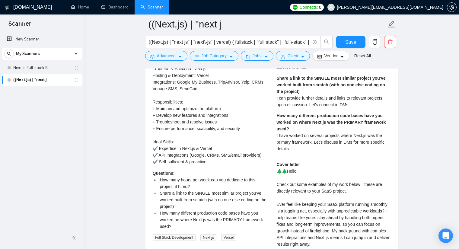
scroll to position [1269, 0]
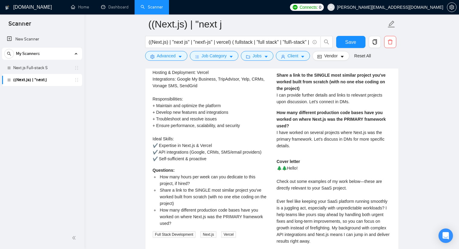
click at [301, 130] on span "I have worked on several projects where Next.js was the primary framework. Let'…" at bounding box center [331, 139] width 108 height 18
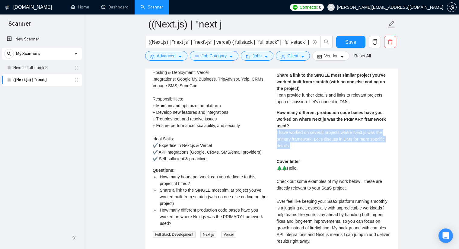
click at [301, 130] on span "I have worked on several projects where Next.js was the primary framework. Let'…" at bounding box center [331, 139] width 108 height 18
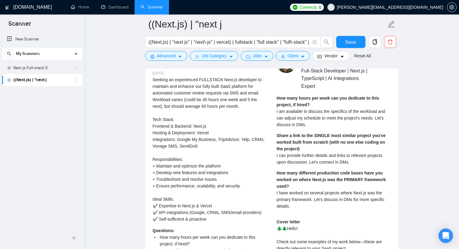
click at [301, 109] on span "I am available to discuss the specifics of the workload and can adjust my sched…" at bounding box center [331, 118] width 109 height 18
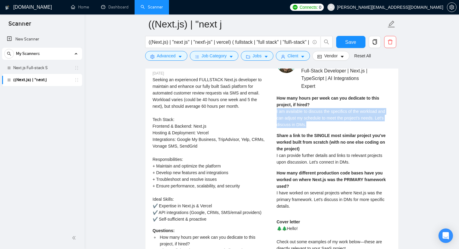
click at [301, 109] on span "I am available to discuss the specifics of the workload and can adjust my sched…" at bounding box center [331, 118] width 109 height 18
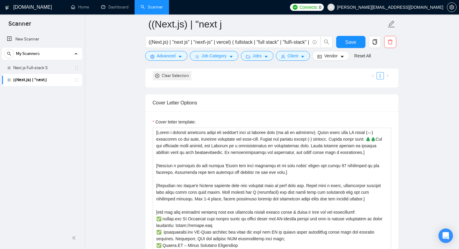
scroll to position [695, 0]
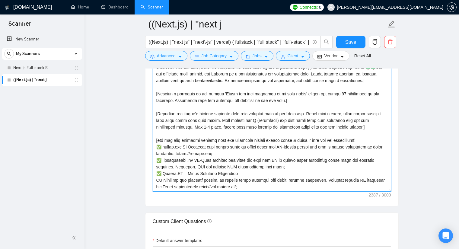
click at [237, 145] on textarea "Cover letter template:" at bounding box center [272, 124] width 239 height 136
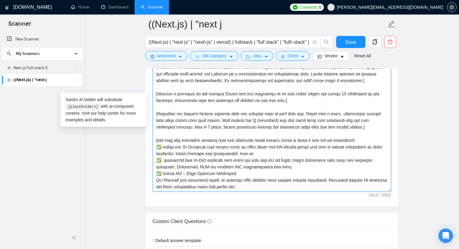
click at [237, 143] on textarea "Cover letter template:" at bounding box center [272, 124] width 239 height 136
click at [247, 147] on textarea "Cover letter template:" at bounding box center [272, 124] width 239 height 136
drag, startPoint x: 245, startPoint y: 145, endPoint x: 212, endPoint y: 144, distance: 32.9
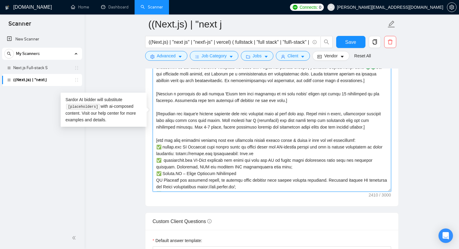
click at [212, 144] on textarea "Cover letter template:" at bounding box center [272, 124] width 239 height 136
click at [290, 160] on textarea "Cover letter template:" at bounding box center [272, 124] width 239 height 136
paste textarea "Technologies: Next.js"
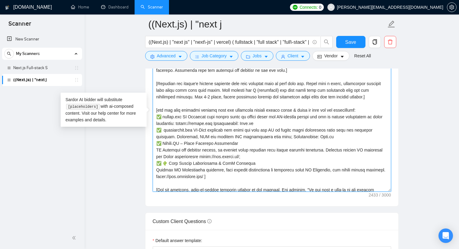
click at [267, 150] on textarea "Cover letter template:" at bounding box center [272, 124] width 239 height 136
paste textarea "Technologies: Next.js"
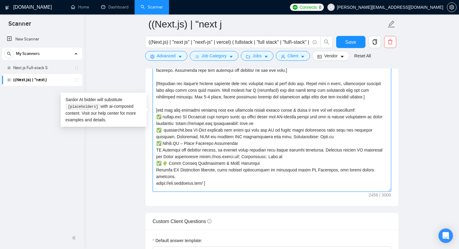
click at [238, 167] on textarea "Cover letter template:" at bounding box center [272, 124] width 239 height 136
click at [205, 167] on textarea "Cover letter template:" at bounding box center [272, 124] width 239 height 136
paste textarea "Technologies: Next.js"
drag, startPoint x: 324, startPoint y: 166, endPoint x: 233, endPoint y: 169, distance: 90.7
click at [233, 169] on textarea "Cover letter template:" at bounding box center [272, 124] width 239 height 136
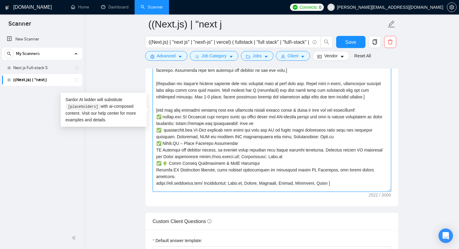
drag, startPoint x: 283, startPoint y: 147, endPoint x: 267, endPoint y: 149, distance: 15.8
click at [267, 149] on textarea "Cover letter template:" at bounding box center [272, 124] width 239 height 136
paste textarea ", Shadcn, Tailwind, Prisma, Postegres, Clerk"
drag, startPoint x: 321, startPoint y: 127, endPoint x: 309, endPoint y: 127, distance: 11.8
click at [309, 127] on textarea "Cover letter template:" at bounding box center [272, 124] width 239 height 136
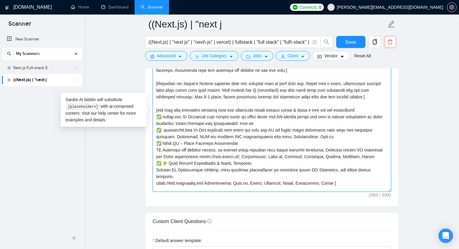
paste textarea ", Shadcn, Tailwind, Prisma, Postegres, Clerk"
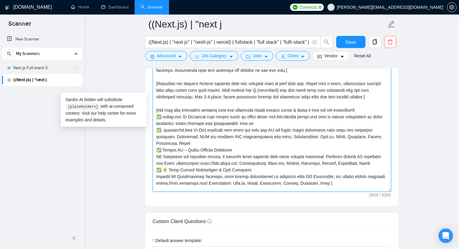
drag, startPoint x: 263, startPoint y: 114, endPoint x: 238, endPoint y: 115, distance: 25.1
click at [238, 115] on textarea "Cover letter template:" at bounding box center [272, 124] width 239 height 136
paste textarea ", Shadcn, Tailwind, Prisma, Postegres, Clerk"
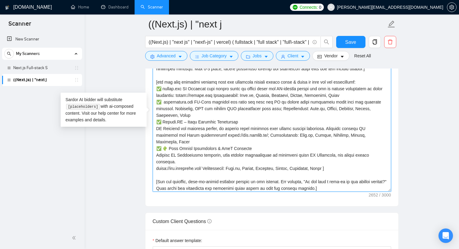
scroll to position [60, 0]
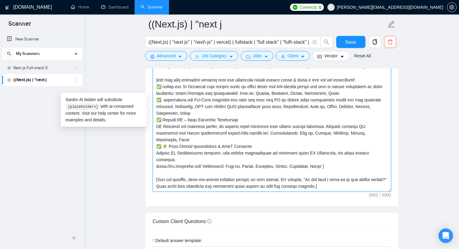
drag, startPoint x: 303, startPoint y: 143, endPoint x: 313, endPoint y: 139, distance: 11.0
click at [303, 143] on textarea "Cover letter template:" at bounding box center [272, 124] width 239 height 136
click at [305, 143] on textarea "Cover letter template:" at bounding box center [272, 124] width 239 height 136
click at [338, 124] on textarea "Cover letter template:" at bounding box center [272, 124] width 239 height 136
click at [338, 123] on textarea "Cover letter template:" at bounding box center [272, 124] width 239 height 136
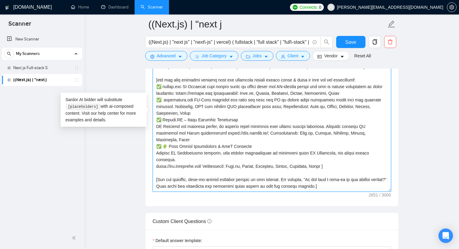
click at [339, 123] on textarea "Cover letter template:" at bounding box center [272, 124] width 239 height 136
click at [339, 124] on textarea "Cover letter template:" at bounding box center [272, 124] width 239 height 136
click at [309, 84] on textarea "Cover letter template:" at bounding box center [272, 124] width 239 height 136
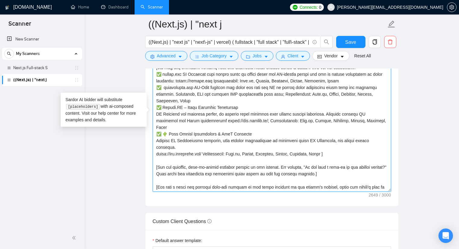
scroll to position [73, 0]
click at [322, 133] on textarea "Cover letter template:" at bounding box center [272, 124] width 239 height 136
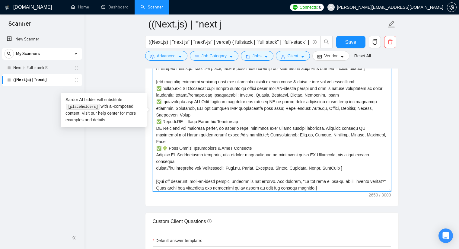
scroll to position [43, 0]
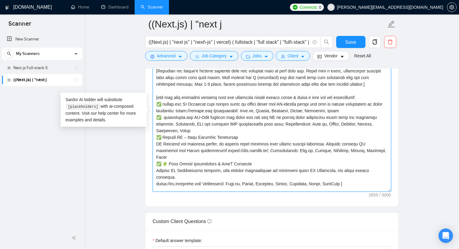
click at [354, 89] on textarea "Cover letter template:" at bounding box center [272, 124] width 239 height 136
click at [355, 88] on textarea "Cover letter template:" at bounding box center [272, 124] width 239 height 136
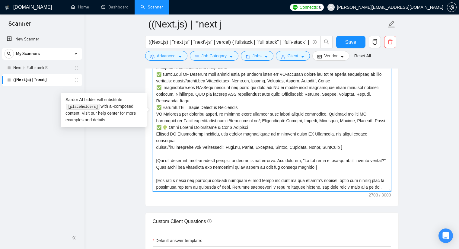
scroll to position [80, 0]
type textarea "[Lorem i dolorsit ametcons adipi eli seddoe't inci ut laboree dolo (ma ali en a…"
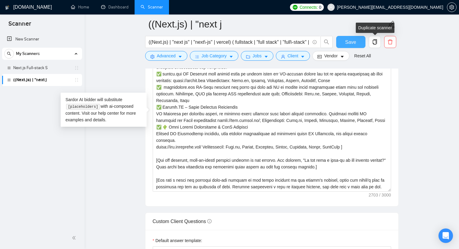
click at [353, 43] on span "Save" at bounding box center [351, 42] width 11 height 8
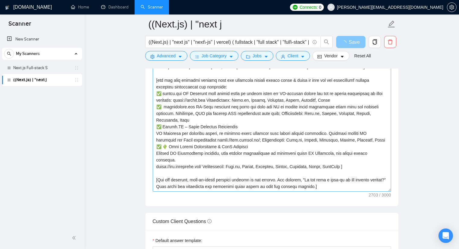
scroll to position [60, 0]
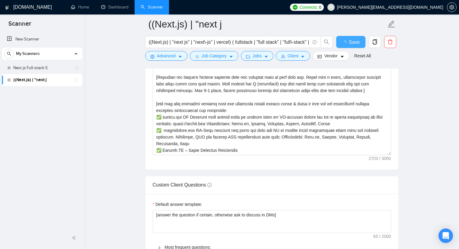
checkbox input "true"
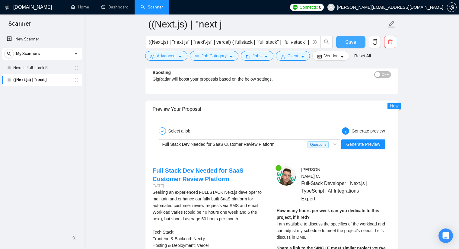
scroll to position [1118, 0]
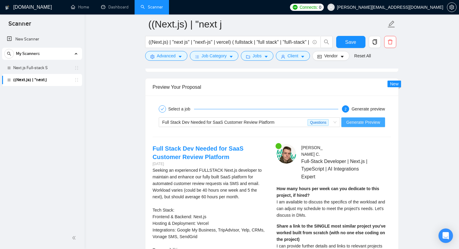
click at [363, 119] on span "Generate Preview" at bounding box center [364, 122] width 34 height 7
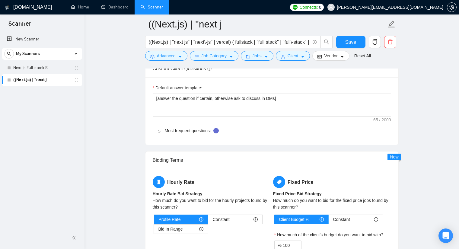
scroll to position [755, 0]
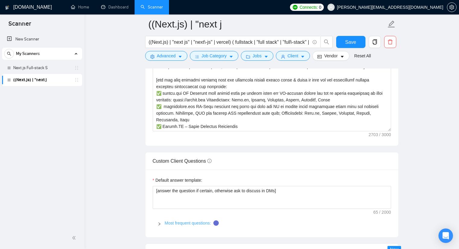
click at [193, 221] on link "Most frequent questions:" at bounding box center [188, 223] width 46 height 5
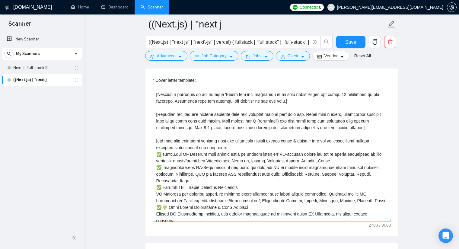
scroll to position [30, 0]
click at [196, 132] on textarea "Cover letter template:" at bounding box center [272, 154] width 239 height 136
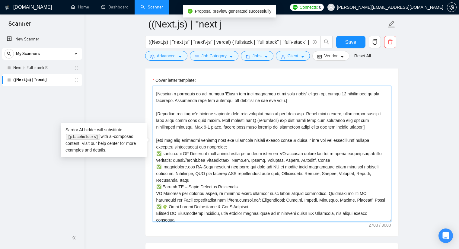
click at [196, 133] on textarea "Cover letter template:" at bounding box center [272, 154] width 239 height 136
click at [194, 130] on textarea "Cover letter template:" at bounding box center [272, 154] width 239 height 136
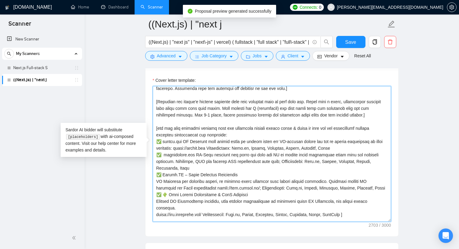
scroll to position [60, 0]
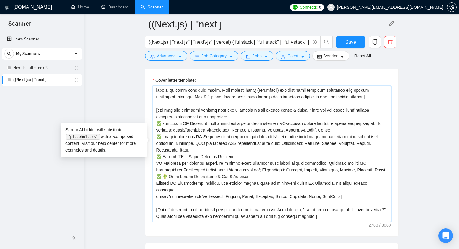
drag, startPoint x: 194, startPoint y: 130, endPoint x: 214, endPoint y: 179, distance: 53.0
click at [214, 179] on textarea "Cover letter template:" at bounding box center [272, 154] width 239 height 136
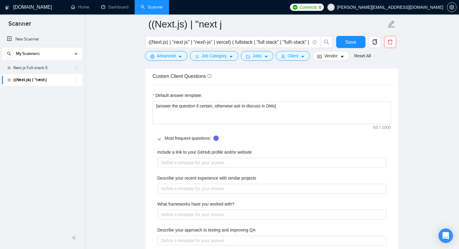
scroll to position [846, 0]
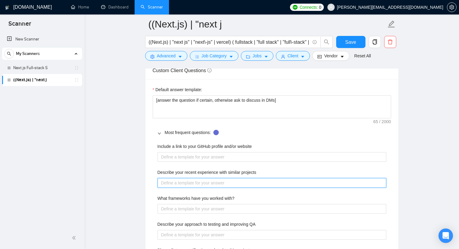
click at [168, 178] on projects "Describe your recent experience with similar projects" at bounding box center [272, 183] width 229 height 10
paste projects "[lor ips dolo sitametc adipisc elit sed doeiusmod tempori utlabo etdol & magna …"
type projects "[lor ips dolo sitametc adipisc elit sed doeiusmod tempori utlabo etdol & magna …"
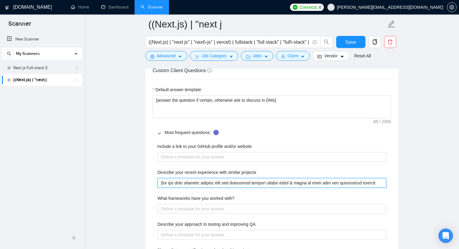
scroll to position [859, 0]
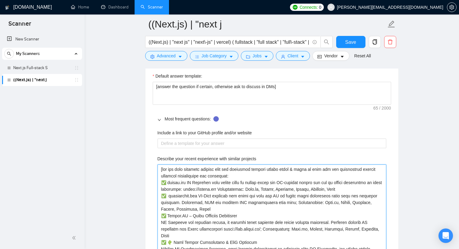
type projects "[lor ips dolo sitametc adipisc elit sed doeiusmod tempori utlabo etdol & magna …"
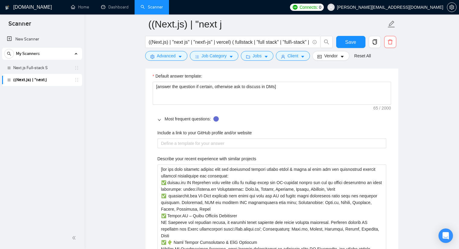
click at [147, 167] on div "Default answer template: [answer the question if certain, otherwise ask to disc…" at bounding box center [272, 211] width 253 height 291
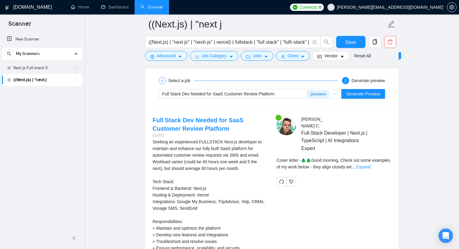
scroll to position [1373, 0]
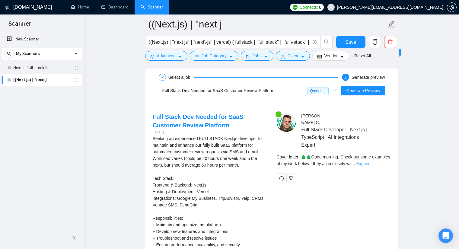
click at [371, 161] on link "Expand" at bounding box center [363, 163] width 14 height 5
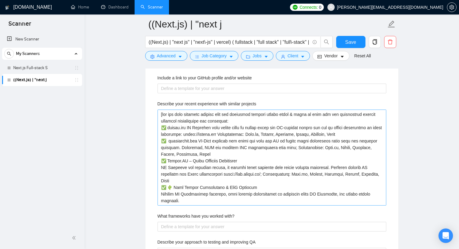
scroll to position [920, 0]
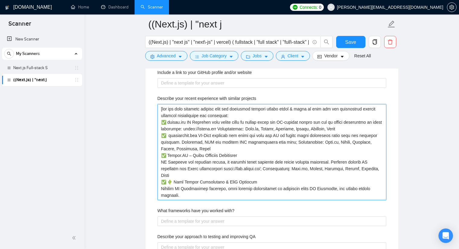
click at [202, 105] on projects "Describe your recent experience with similar projects" at bounding box center [272, 152] width 229 height 96
click at [226, 106] on projects "Describe your recent experience with similar projects" at bounding box center [272, 152] width 229 height 96
type projects "[lor ips dolo sitametc adipisc elit sed doeiusmod tempori utlabo etdol & magna …"
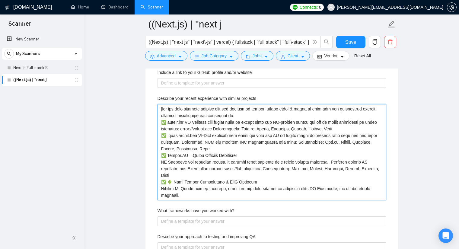
type projects "[lor ips dolo sitametc adipisc elit sed doeiusmod tempori utlabo etdol & magna …"
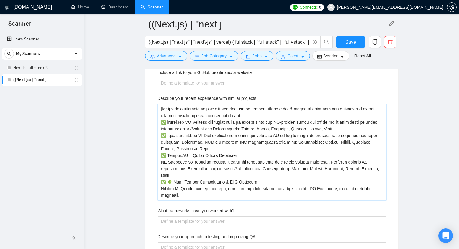
type projects "[lor ips dolo sitametc adipisc elit sed doeiusmod tempori utlabo etdol & magna …"
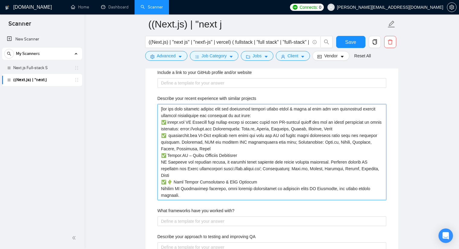
type projects "[lor ips dolo sitametc adipisc elit sed doeiusmod tempori utlabo etdol & magna …"
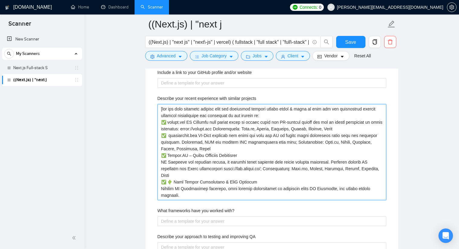
type projects "[lor ips dolo sitametc adipisc elit sed doeiusmod tempori utlabo etdol & magna …"
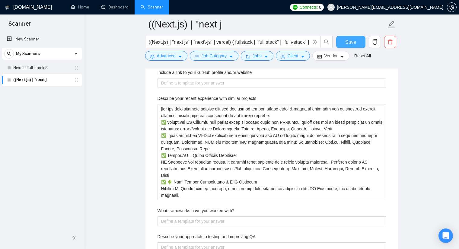
click at [350, 44] on span "Save" at bounding box center [351, 42] width 11 height 8
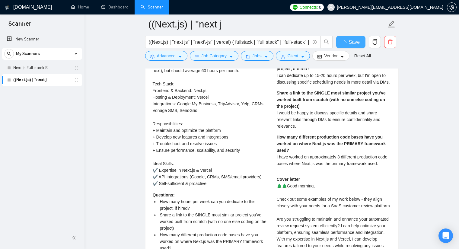
checkbox input "true"
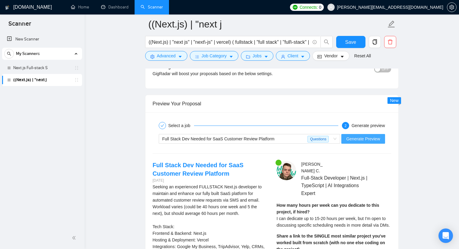
click at [358, 136] on span "Generate Preview" at bounding box center [364, 139] width 34 height 7
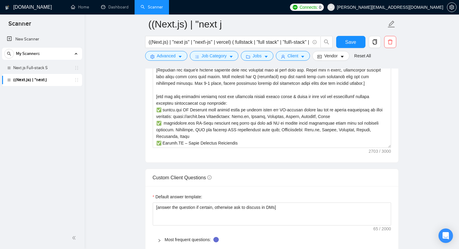
scroll to position [678, 0]
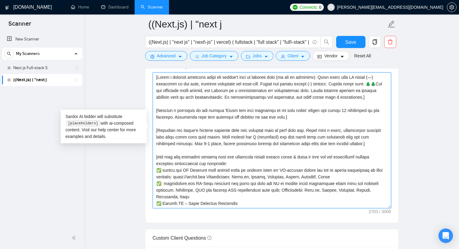
drag, startPoint x: 369, startPoint y: 147, endPoint x: 355, endPoint y: 147, distance: 13.3
click at [355, 147] on textarea "Cover letter template:" at bounding box center [272, 141] width 239 height 136
type textarea "[Lorem i dolorsit ametcons adipi eli seddoe't inci ut laboree dolo (ma ali en a…"
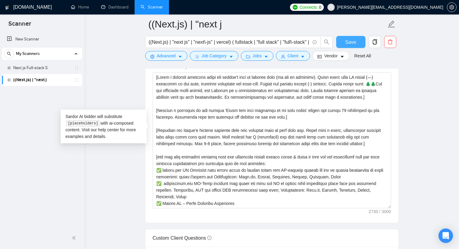
click at [355, 40] on span "Save" at bounding box center [351, 42] width 11 height 8
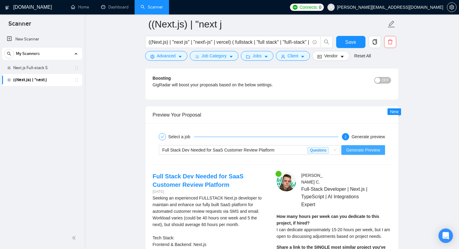
scroll to position [1071, 0]
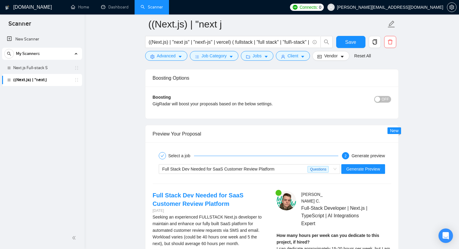
click at [359, 162] on div "Full Stack Dev Needed for SaaS Customer Review Platform Questions Generate Prev…" at bounding box center [272, 169] width 240 height 15
click at [358, 166] on span "Generate Preview" at bounding box center [364, 169] width 34 height 7
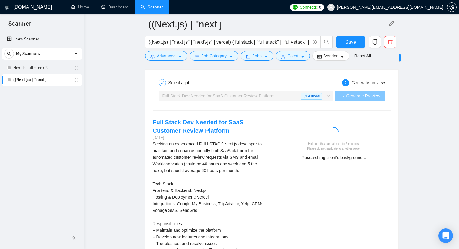
scroll to position [1148, 0]
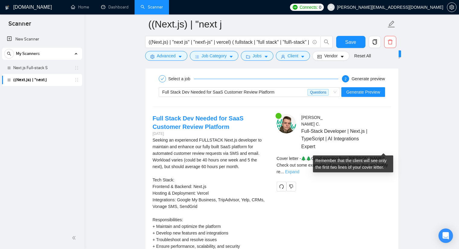
click at [300, 169] on link "Expand" at bounding box center [292, 171] width 14 height 5
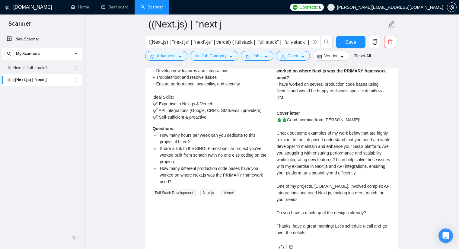
scroll to position [1329, 0]
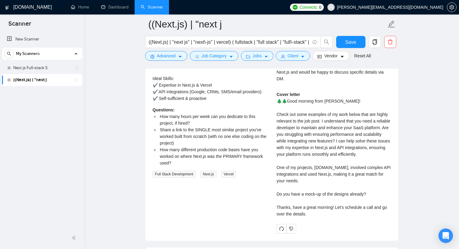
click at [290, 107] on div "Cover letter 🌲🌲Good morning from [PERSON_NAME]! Check out some examples of my w…" at bounding box center [334, 154] width 114 height 126
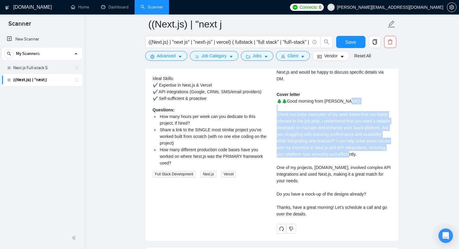
click at [290, 107] on div "Cover letter 🌲🌲Good morning from [PERSON_NAME]! Check out some examples of my w…" at bounding box center [334, 154] width 114 height 126
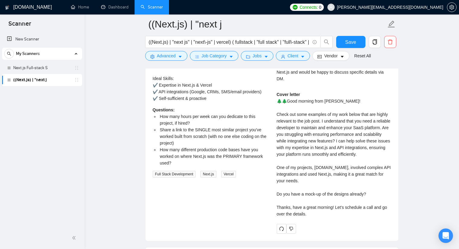
click at [290, 151] on div "Cover letter 🌲🌲Good morning from [PERSON_NAME]! Check out some examples of my w…" at bounding box center [334, 154] width 114 height 126
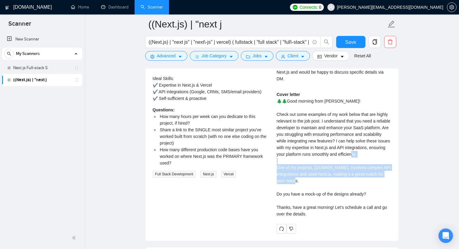
click at [290, 151] on div "Cover letter 🌲🌲Good morning from [PERSON_NAME]! Check out some examples of my w…" at bounding box center [334, 154] width 114 height 126
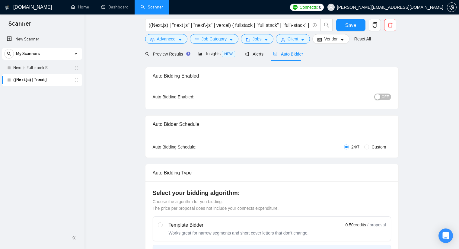
scroll to position [0, 0]
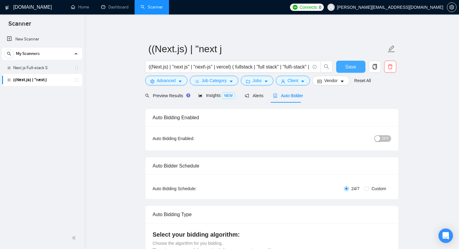
click at [355, 69] on span "Save" at bounding box center [351, 67] width 11 height 8
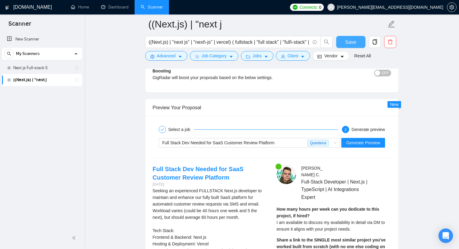
scroll to position [1118, 0]
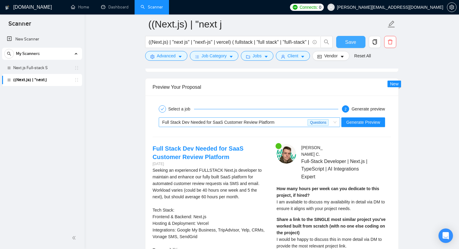
click at [261, 118] on div "Full Stack Dev Needed for SaaS Customer Review Platform" at bounding box center [236, 122] width 146 height 9
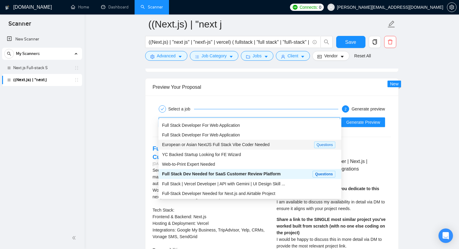
click at [234, 146] on span "European or Asian NextJS Full Stack Vibe Coder Needed" at bounding box center [216, 144] width 108 height 5
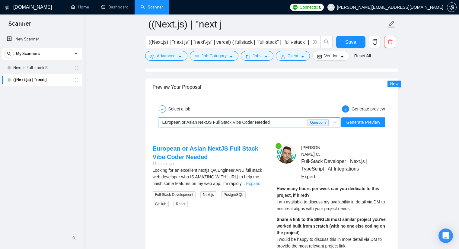
click at [257, 181] on link "Expand" at bounding box center [253, 183] width 14 height 5
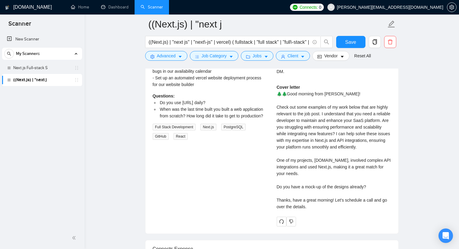
scroll to position [1329, 0]
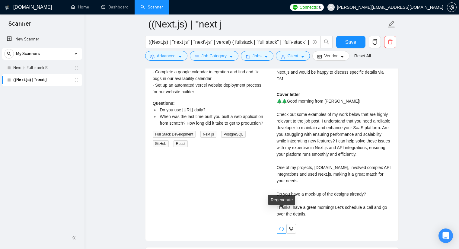
click at [282, 224] on button "button" at bounding box center [282, 229] width 10 height 10
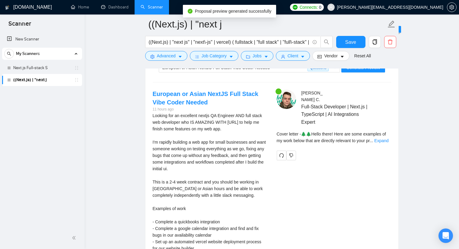
scroll to position [1208, 0]
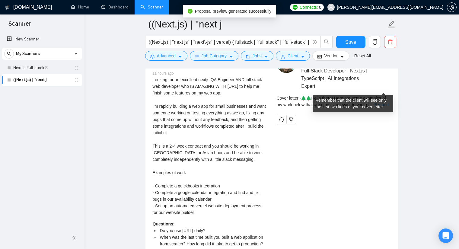
click at [380, 102] on link "Expand" at bounding box center [382, 104] width 14 height 5
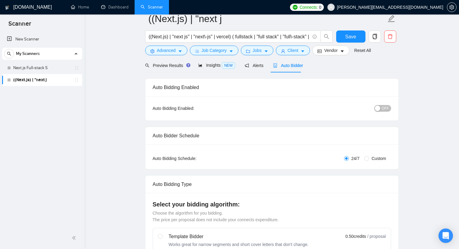
scroll to position [0, 0]
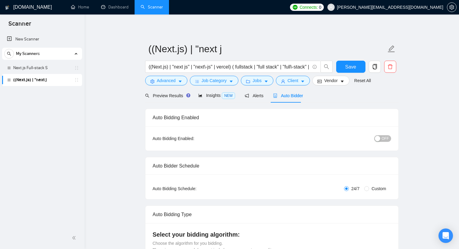
click at [380, 136] on div "button" at bounding box center [377, 138] width 5 height 5
click at [217, 94] on span "Insights NEW" at bounding box center [216, 95] width 37 height 5
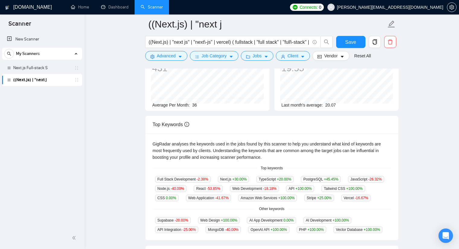
scroll to position [60, 0]
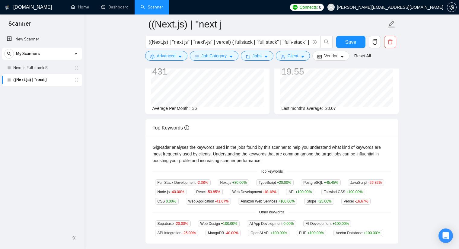
click at [178, 150] on div "GigRadar analyses the keywords used in the jobs found by this scanner to help y…" at bounding box center [272, 154] width 239 height 20
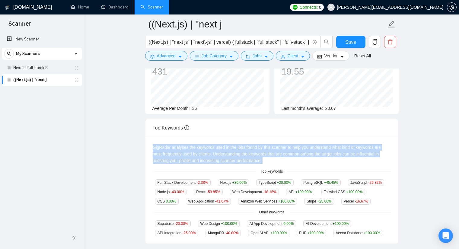
click at [178, 150] on div "GigRadar analyses the keywords used in the jobs found by this scanner to help y…" at bounding box center [272, 154] width 239 height 20
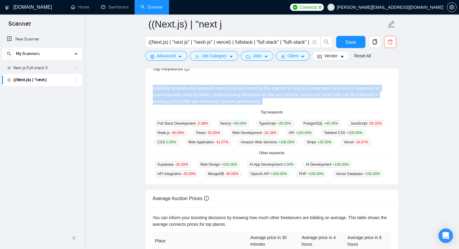
scroll to position [0, 0]
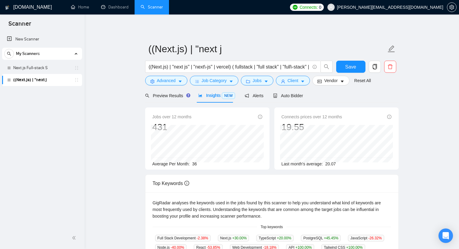
click at [324, 6] on span "Connects: 0" at bounding box center [307, 7] width 34 height 7
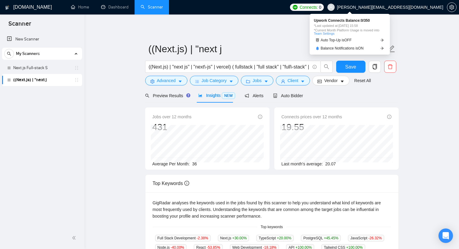
click at [318, 6] on span "Connects:" at bounding box center [309, 7] width 18 height 7
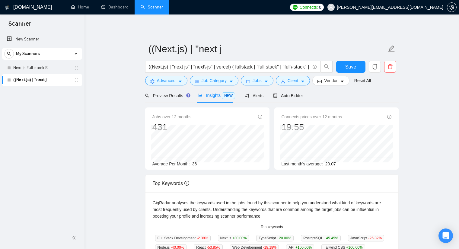
click at [38, 79] on link "((Next.js) | "next j" at bounding box center [41, 80] width 57 height 12
click at [256, 96] on span "Alerts" at bounding box center [254, 95] width 19 height 5
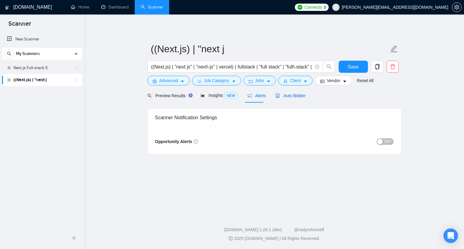
click at [279, 94] on span "Auto Bidder" at bounding box center [291, 95] width 30 height 5
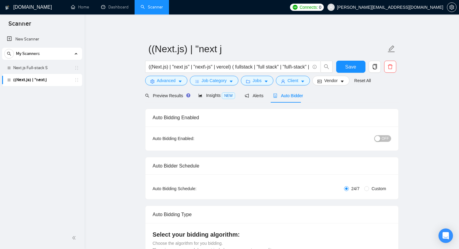
click at [378, 140] on div "button" at bounding box center [377, 138] width 5 height 5
click at [347, 64] on span "Save" at bounding box center [351, 67] width 11 height 8
checkbox input "true"
click at [337, 248] on div "Select your bidding algorithm: Choose the algorithm for you bidding. The price …" at bounding box center [272, 242] width 239 height 23
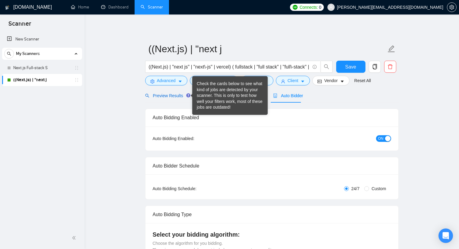
click at [173, 96] on span "Preview Results" at bounding box center [167, 95] width 44 height 5
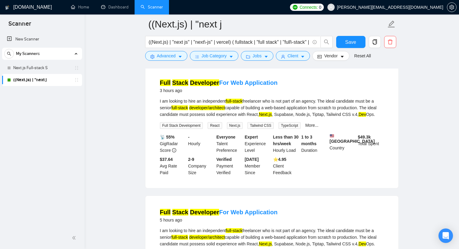
scroll to position [60, 0]
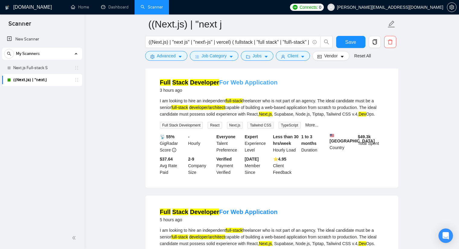
click at [238, 83] on link "Full Stack Developer For Web Application" at bounding box center [219, 82] width 118 height 7
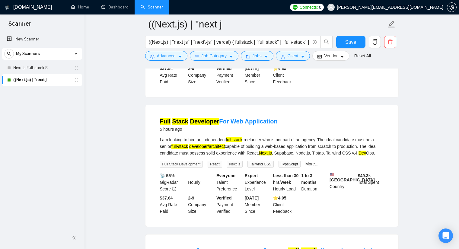
scroll to position [0, 0]
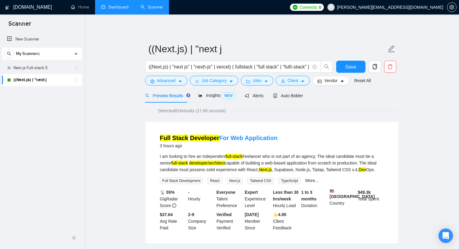
click at [117, 9] on link "Dashboard" at bounding box center [114, 7] width 27 height 5
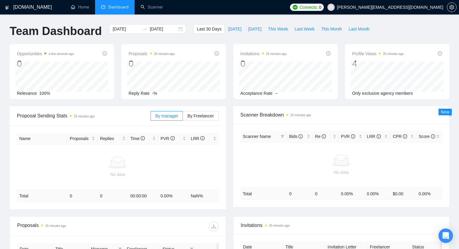
click at [208, 111] on div "By manager By Freelancer" at bounding box center [185, 115] width 68 height 19
click at [208, 113] on label "By Freelancer" at bounding box center [201, 116] width 36 height 10
click at [183, 118] on input "By Freelancer" at bounding box center [183, 118] width 0 height 0
click at [154, 10] on link "Scanner" at bounding box center [152, 7] width 22 height 5
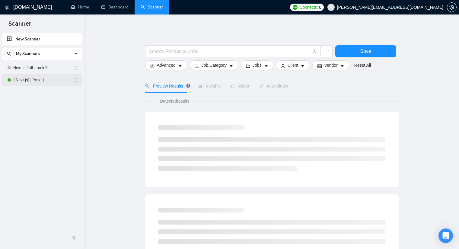
click at [37, 76] on link "((Next.js) | "next j" at bounding box center [41, 80] width 57 height 12
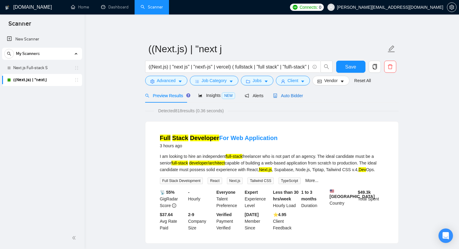
click at [288, 97] on span "Auto Bidder" at bounding box center [288, 95] width 30 height 5
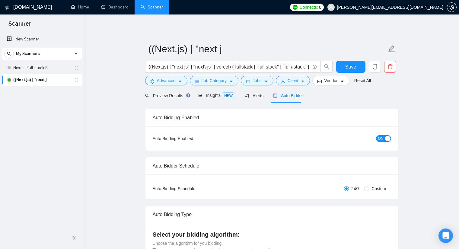
checkbox input "true"
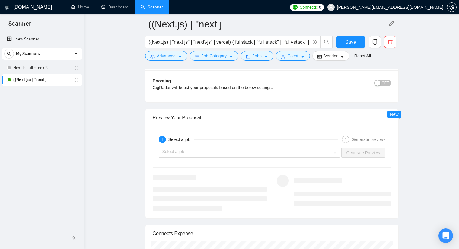
scroll to position [1088, 0]
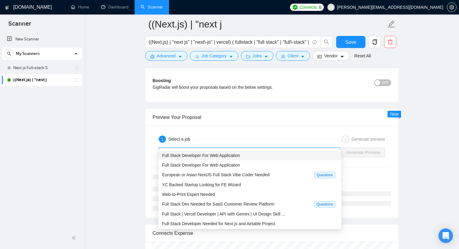
click at [224, 148] on input "search" at bounding box center [248, 152] width 170 height 9
click at [221, 155] on span "Full Stack Developer For Web Application" at bounding box center [201, 155] width 78 height 5
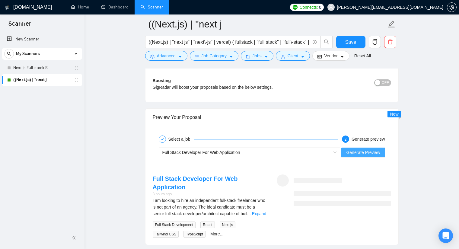
click at [362, 149] on span "Generate Preview" at bounding box center [364, 152] width 34 height 7
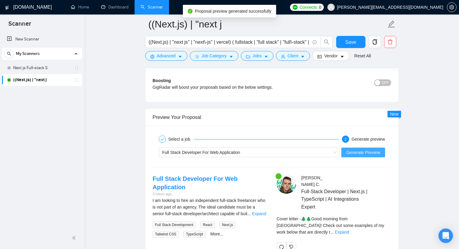
scroll to position [1118, 0]
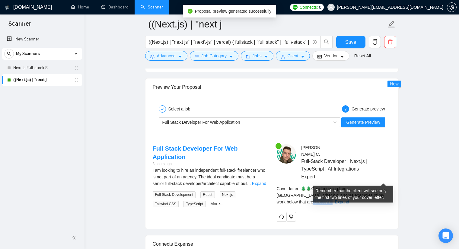
click at [375, 185] on div "Cover letter - 🌲🌲Good morning from Chicago! Check out some examples of my work …" at bounding box center [334, 195] width 114 height 20
click at [350, 200] on link "Expand" at bounding box center [342, 202] width 14 height 5
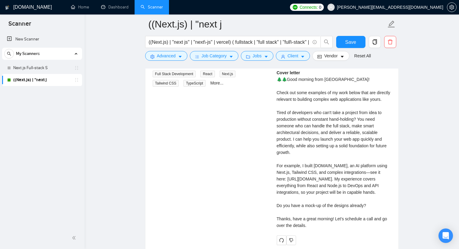
scroll to position [1239, 0]
click at [290, 98] on div "Cover letter 🌲🌲Good morning from Chicago! Check out some examples of my work be…" at bounding box center [334, 149] width 114 height 160
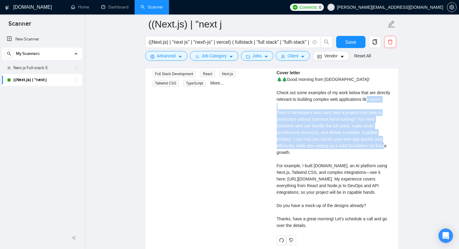
click at [290, 98] on div "Cover letter 🌲🌲Good morning from Chicago! Check out some examples of my work be…" at bounding box center [334, 149] width 114 height 160
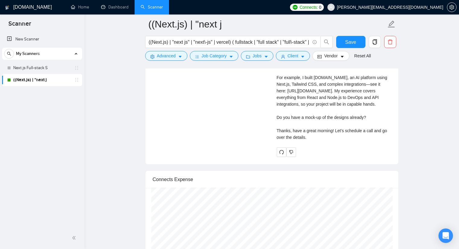
scroll to position [1329, 0]
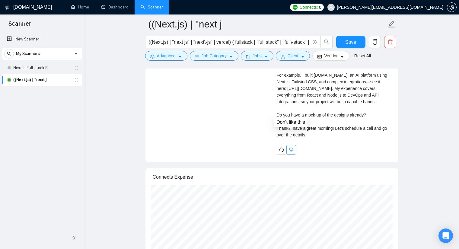
click at [293, 145] on button "button" at bounding box center [292, 150] width 10 height 10
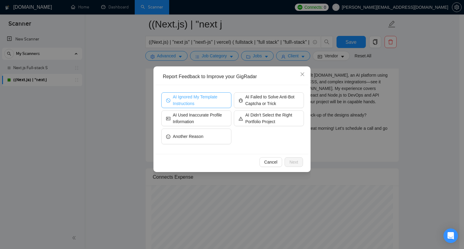
click at [190, 98] on span "AI Ignored My Template Instructions" at bounding box center [200, 100] width 54 height 13
click at [290, 160] on span "Next" at bounding box center [293, 162] width 9 height 7
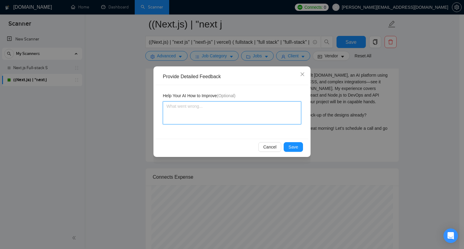
click at [206, 118] on textarea at bounding box center [232, 113] width 138 height 23
type textarea "Ш"
type textarea "Ф"
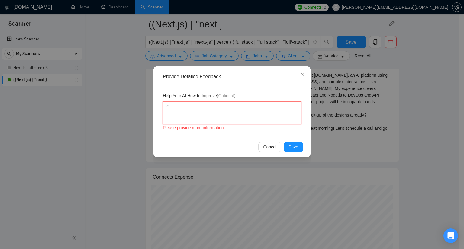
type textarea "ФШ"
type textarea "Ф"
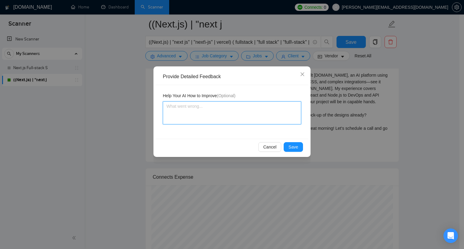
type textarea "A"
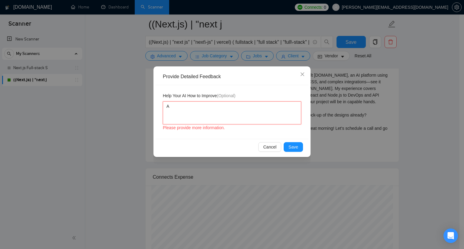
type textarea "AI"
type textarea "AI I"
type textarea "AI Ig"
type textarea "AI Ign"
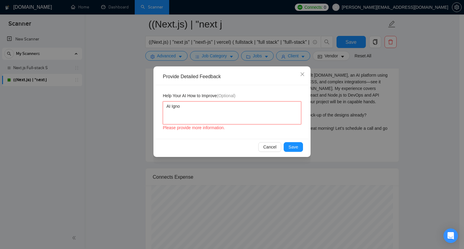
type textarea "AI Ignor"
type textarea "AI Ignore"
type textarea "AI Ignores"
type textarea "AI Ignores i"
type textarea "AI Ignores in"
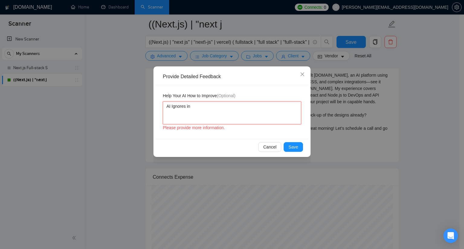
type textarea "AI Ignores ins"
type textarea "AI Ignores inst"
type textarea "AI Ignores instr"
type textarea "AI Ignores instru"
type textarea "AI Ignores instruc"
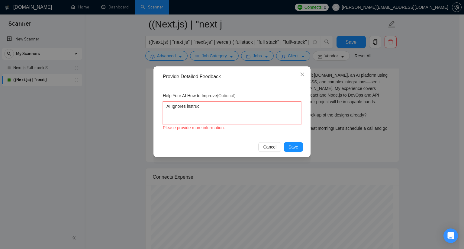
type textarea "AI Ignores instruct"
type textarea "AI Ignores instructi"
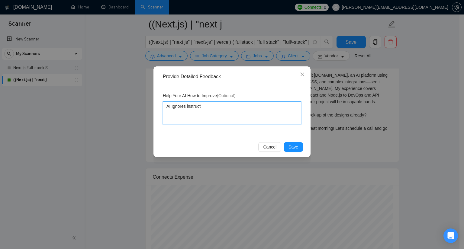
type textarea "AI Ignores instructio"
type textarea "AI Ignores instruction"
type textarea "AI Ignores instructions"
type textarea "AI Ignores instructions n"
type textarea "AI Ignores instructions no"
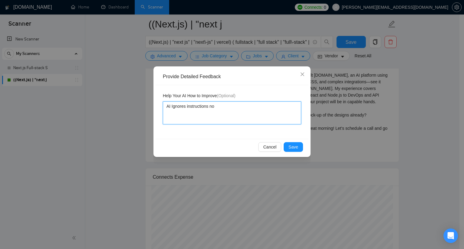
type textarea "AI Ignores instructions not"
type textarea "AI Ignores instructions not t"
type textarea "AI Ignores instructions not to"
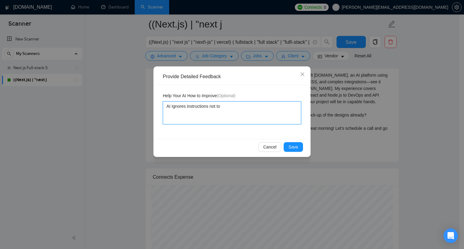
type textarea "AI Ignores instructions not to u"
type textarea "AI Ignores instructions not to us"
type textarea "AI Ignores instructions not to use"
type textarea "AI Ignores instructions not to use E"
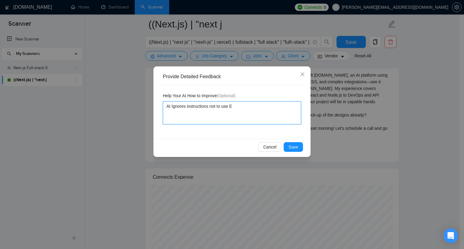
type textarea "AI Ignores instructions not to use EM"
type textarea "AI Ignores instructions not to use EM d"
type textarea "AI Ignores instructions not to use EM da"
type textarea "AI Ignores instructions not to use EM das"
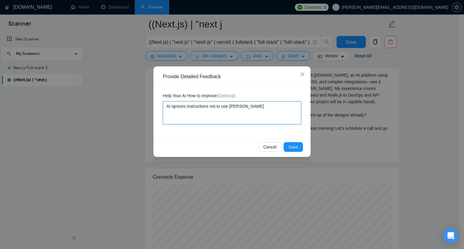
type textarea "AI Ignores instructions not to use EM dash"
type textarea "AI Ignores instructions not to use EM dash a"
type textarea "AI Ignores instructions not to use EM dash an"
type textarea "AI Ignores instructions not to use EM dash and"
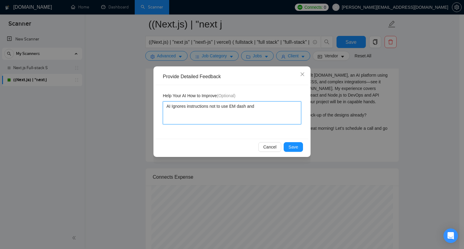
type textarea "AI Ignores instructions not to use EM dash and"
type textarea "AI Ignores instructions not to use EM dash and s"
type textarea "AI Ignores instructions not to use EM dash and sti"
type textarea "AI Ignores instructions not to use EM dash and stil"
type textarea "AI Ignores instructions not to use EM dash and still"
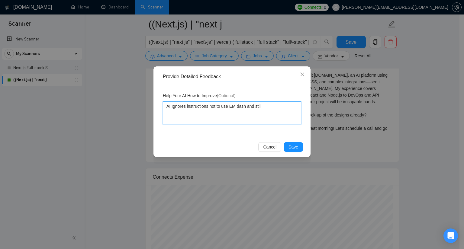
type textarea "AI Ignores instructions not to use EM dash and still"
type textarea "AI Ignores instructions not to use EM dash and still gi"
type textarea "AI Ignores instructions not to use EM dash and still giv"
type textarea "AI Ignores instructions not to use EM dash and still give"
type textarea "AI Ignores instructions not to use EM dash and still gives"
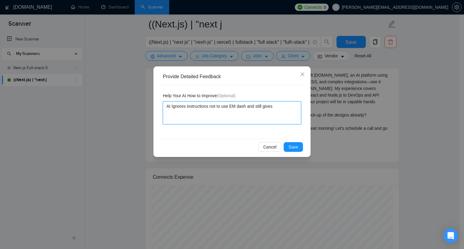
type textarea "AI Ignores instructions not to use EM dash and still gives"
type textarea "AI Ignores instructions not to use EM dash and still gives a"
type textarea "AI Ignores instructions not to use EM dash and still gives a r"
type textarea "AI Ignores instructions not to use EM dash and still gives a re"
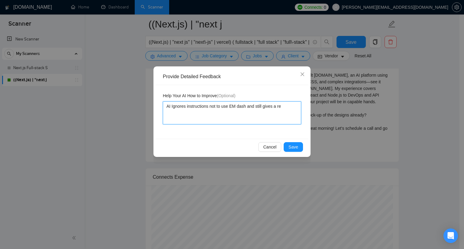
type textarea "AI Ignores instructions not to use EM dash and still gives a res"
type textarea "AI Ignores instructions not to use EM dash and still gives a resu"
type textarea "AI Ignores instructions not to use EM dash and still gives a resul"
type textarea "AI Ignores instructions not to use EM dash and still gives a result"
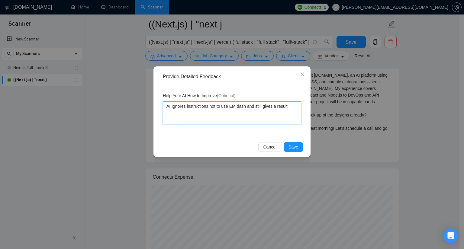
type textarea "AI Ignores instructions not to use EM dash and still gives a result w"
type textarea "AI Ignores instructions not to use EM dash and still gives a result wi"
type textarea "AI Ignores instructions not to use EM dash and still gives a result with"
type textarea "AI Ignores instructions not to use EM dash and still gives a result with c"
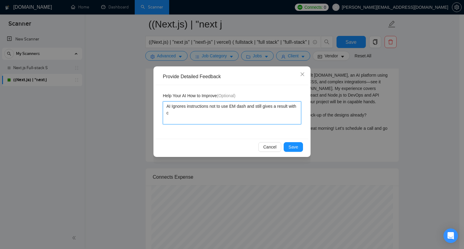
type textarea "AI Ignores instructions not to use EM dash and still gives a result with cl"
type textarea "AI Ignores instructions not to use EM dash and still gives a result with cli"
type textarea "AI Ignores instructions not to use EM dash and still gives a result with clie"
type textarea "AI Ignores instructions not to use EM dash and still gives a result with clien"
type textarea "AI Ignores instructions not to use EM dash and still gives a result with client"
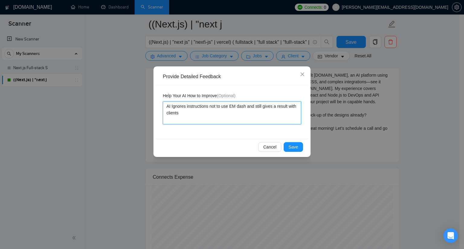
type textarea "AI Ignores instructions not to use EM dash and still gives a result with clients"
type textarea "AI Ignores instructions not to use EM dash and still gives a result with client…"
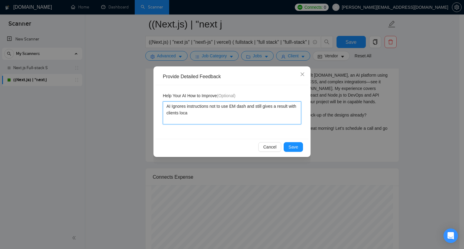
type textarea "AI Ignores instructions not to use EM dash and still gives a result with client…"
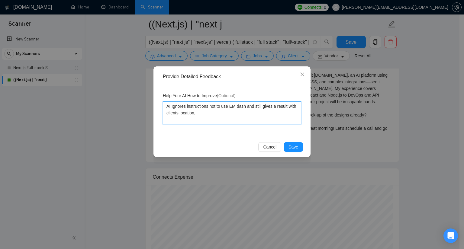
type textarea "AI Ignores instructions not to use EM dash and still gives a result with client…"
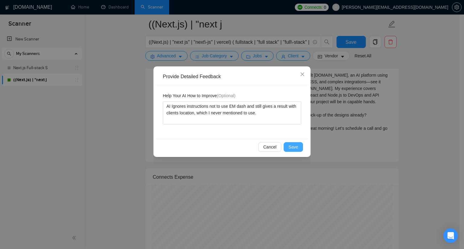
click at [296, 146] on span "Save" at bounding box center [294, 147] width 10 height 7
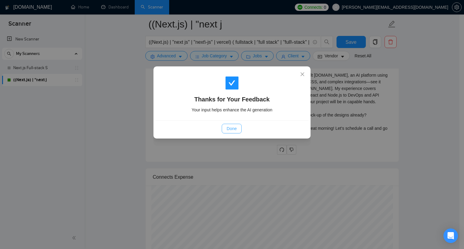
click at [227, 127] on span "Done" at bounding box center [232, 128] width 10 height 7
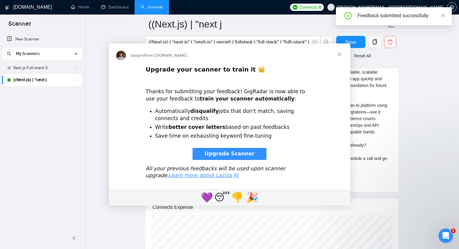
scroll to position [0, 0]
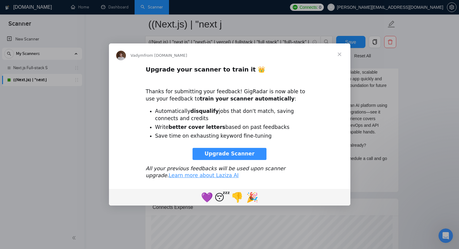
click at [228, 151] on span "Upgrade Scanner" at bounding box center [230, 154] width 50 height 6
click at [339, 52] on span "Close" at bounding box center [340, 55] width 22 height 22
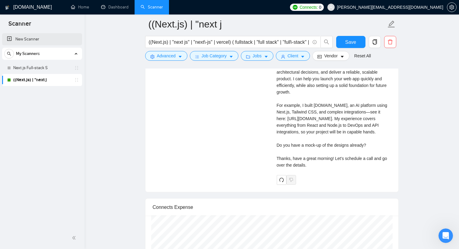
click at [43, 42] on link "New Scanner" at bounding box center [42, 39] width 70 height 12
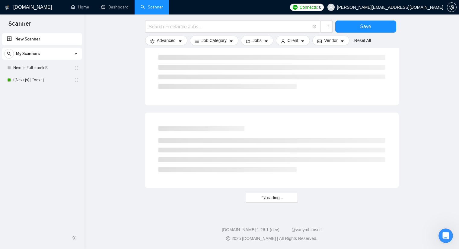
scroll to position [330, 0]
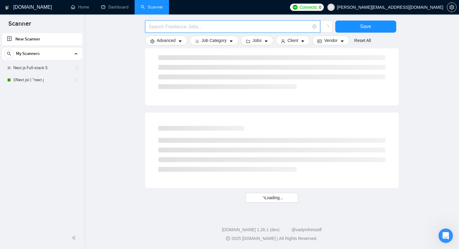
click at [202, 27] on input "text" at bounding box center [229, 27] width 161 height 8
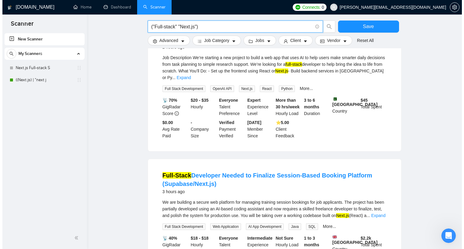
scroll to position [0, 0]
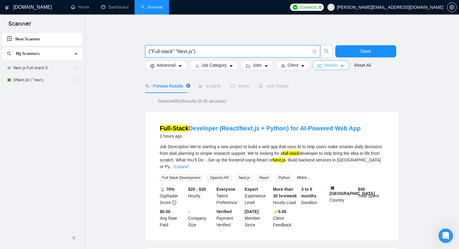
click at [331, 64] on span "Vendor" at bounding box center [330, 65] width 13 height 7
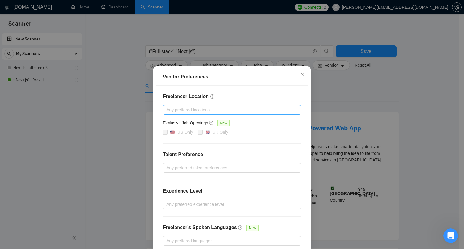
click at [201, 106] on div at bounding box center [228, 109] width 129 height 7
click at [301, 74] on icon "close" at bounding box center [302, 74] width 5 height 5
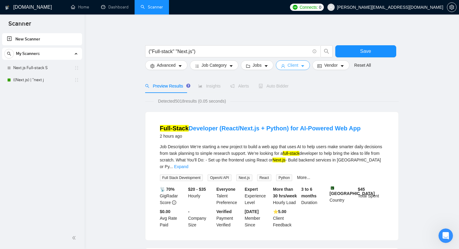
click at [300, 69] on button "Client" at bounding box center [293, 65] width 34 height 10
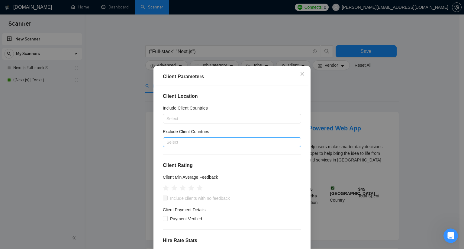
click at [203, 145] on div at bounding box center [228, 142] width 129 height 7
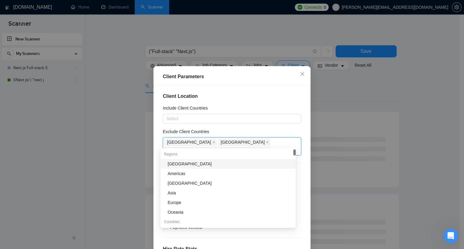
click at [252, 93] on h4 "Client Location" at bounding box center [232, 96] width 138 height 7
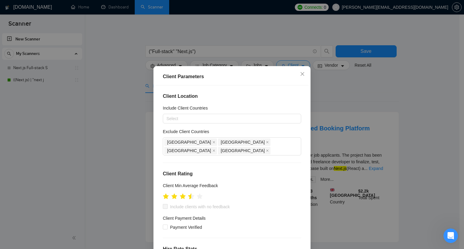
click at [189, 193] on icon "star" at bounding box center [191, 196] width 6 height 6
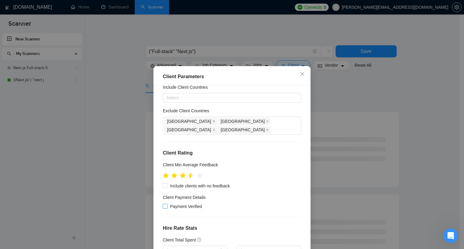
scroll to position [21, 0]
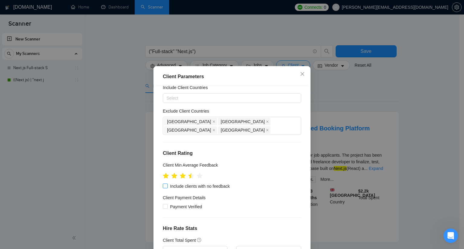
click at [192, 183] on span "Include clients with no feedback" at bounding box center [200, 186] width 65 height 7
click at [167, 184] on input "Include clients with no feedback" at bounding box center [165, 186] width 4 height 4
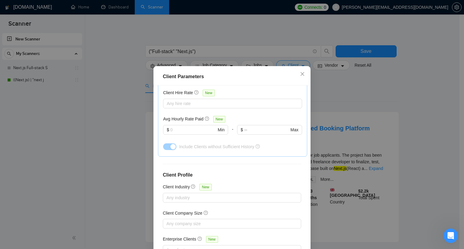
scroll to position [202, 0]
click at [300, 73] on icon "close" at bounding box center [302, 74] width 5 height 5
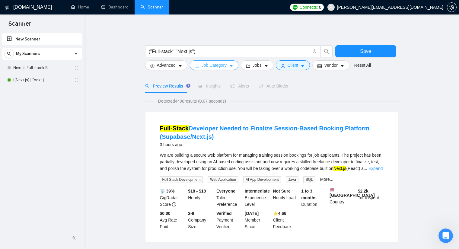
click at [221, 65] on span "Job Category" at bounding box center [214, 65] width 25 height 7
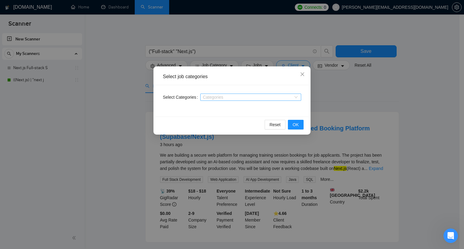
click at [221, 100] on div "Categories" at bounding box center [250, 97] width 101 height 7
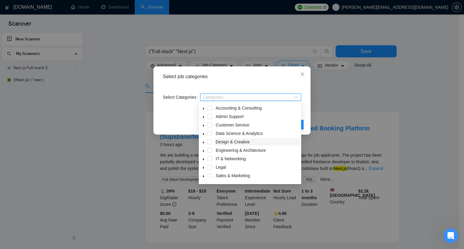
scroll to position [24, 0]
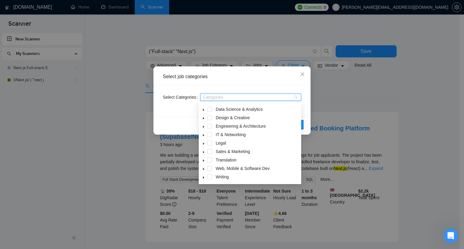
click at [204, 169] on icon "caret-down" at bounding box center [203, 169] width 1 height 2
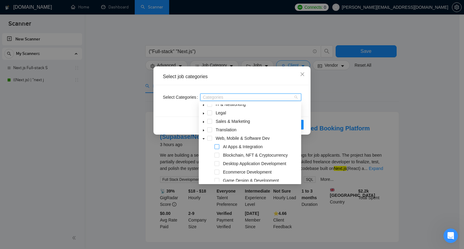
click at [217, 147] on span at bounding box center [216, 146] width 5 height 5
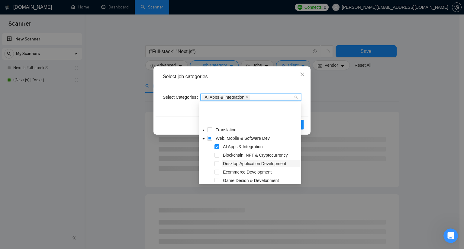
scroll to position [85, 0]
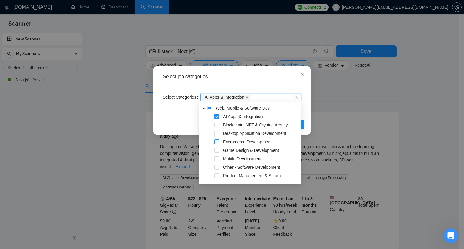
click at [215, 141] on span at bounding box center [216, 142] width 5 height 5
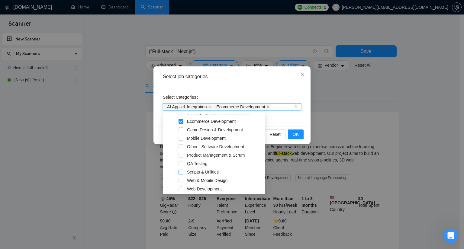
scroll to position [126, 0]
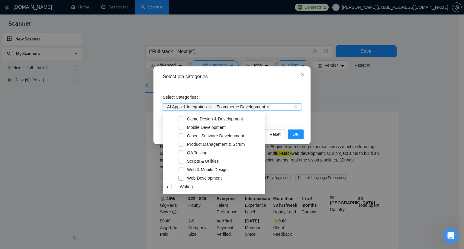
click at [181, 176] on span at bounding box center [181, 178] width 5 height 5
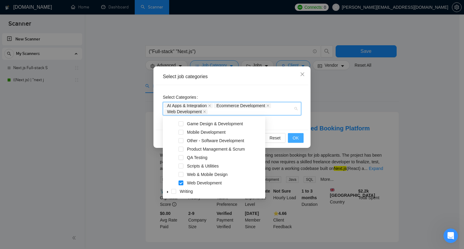
click at [292, 138] on button "OK" at bounding box center [296, 138] width 16 height 10
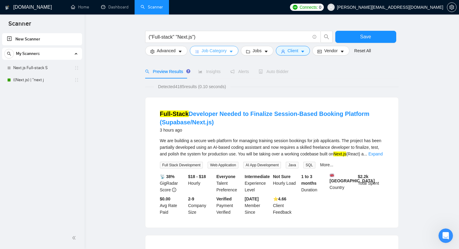
scroll to position [30, 0]
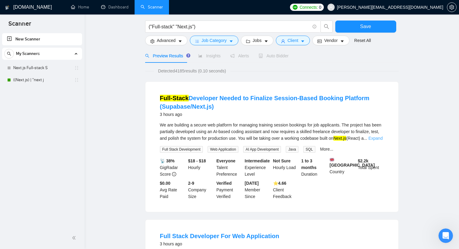
click at [378, 138] on link "Expand" at bounding box center [376, 138] width 14 height 5
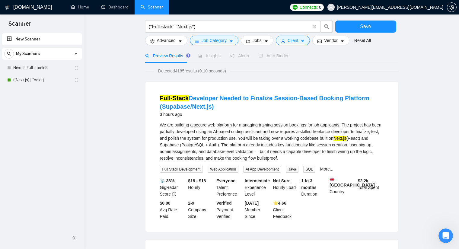
click at [167, 143] on div "We are building a secure web platform for managing training session bookings fo…" at bounding box center [272, 142] width 224 height 40
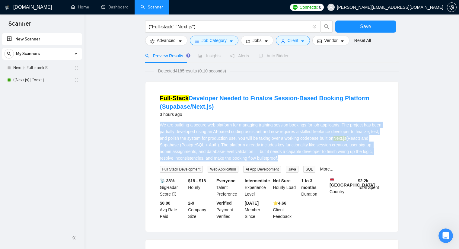
click at [167, 143] on div "We are building a secure web platform for managing training session bookings fo…" at bounding box center [272, 142] width 224 height 40
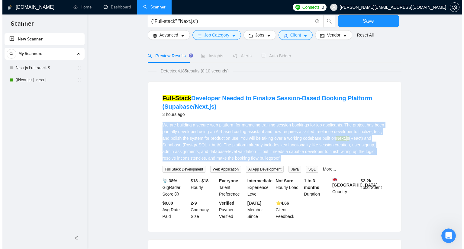
scroll to position [0, 0]
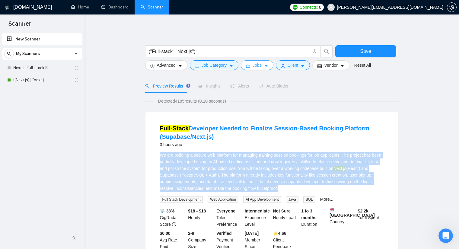
click at [264, 66] on icon "caret-down" at bounding box center [266, 66] width 4 height 4
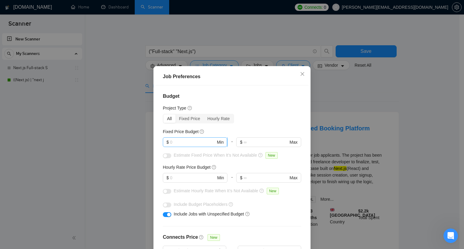
click at [192, 140] on input "text" at bounding box center [193, 142] width 46 height 7
click at [185, 177] on input "text" at bounding box center [193, 178] width 46 height 7
click at [206, 163] on div "Budget Project Type All Fixed Price Hourly Rate Fixed Price Budget $ Min - $ Ma…" at bounding box center [232, 172] width 153 height 175
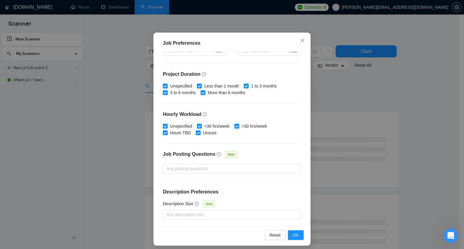
scroll to position [37, 0]
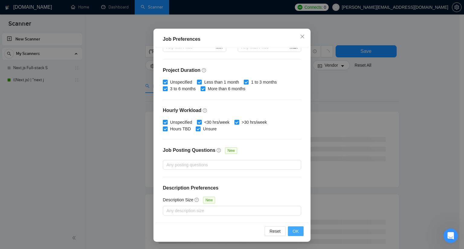
click at [296, 234] on span "OK" at bounding box center [296, 231] width 6 height 7
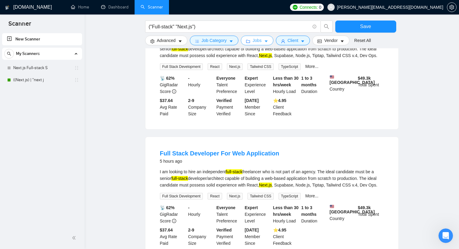
scroll to position [121, 0]
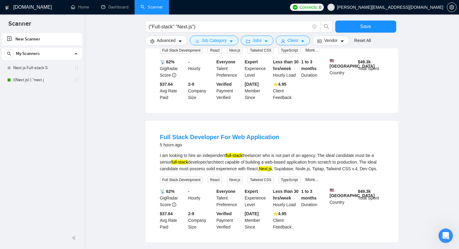
click at [220, 159] on div "I am looking to hire an independent full-stack freelancer who is not part of an…" at bounding box center [272, 162] width 224 height 20
copy div "independent"
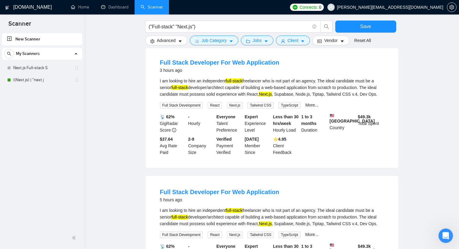
scroll to position [0, 0]
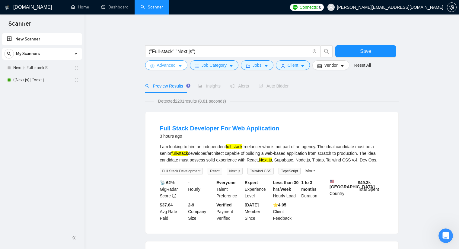
click at [176, 63] on button "Advanced" at bounding box center [166, 65] width 42 height 10
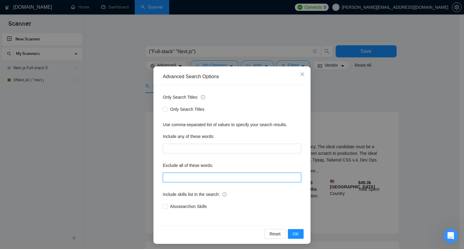
click at [184, 176] on input "text" at bounding box center [232, 178] width 138 height 10
paste input "independent"
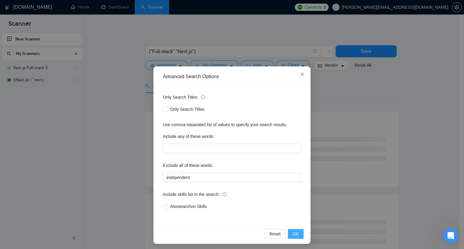
click at [290, 232] on button "OK" at bounding box center [296, 234] width 16 height 10
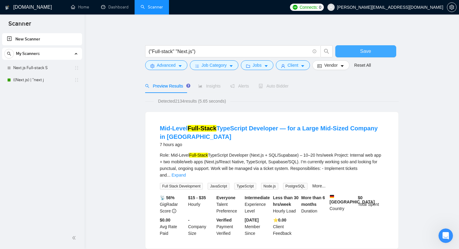
click at [363, 53] on span "Save" at bounding box center [365, 51] width 11 height 8
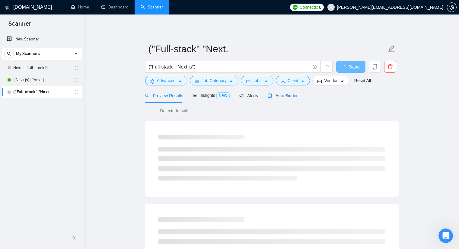
click at [275, 95] on span "Auto Bidder" at bounding box center [283, 95] width 30 height 5
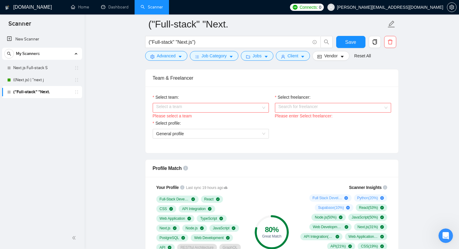
scroll to position [302, 0]
click at [214, 103] on div "Select a team" at bounding box center [211, 108] width 116 height 10
click at [206, 121] on div "Pinetree Solutions" at bounding box center [210, 120] width 109 height 7
click at [284, 108] on input "Select freelancer:" at bounding box center [331, 108] width 105 height 9
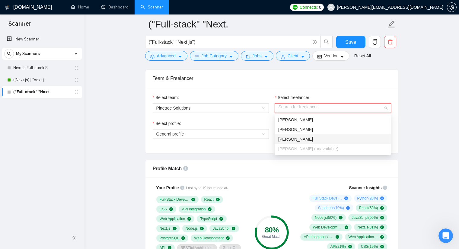
click at [291, 138] on span "[PERSON_NAME]" at bounding box center [296, 139] width 35 height 5
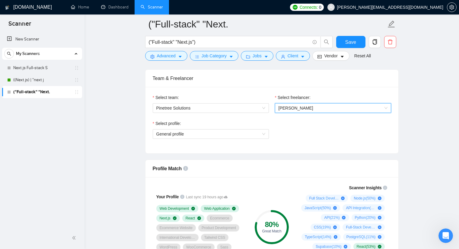
scroll to position [332, 0]
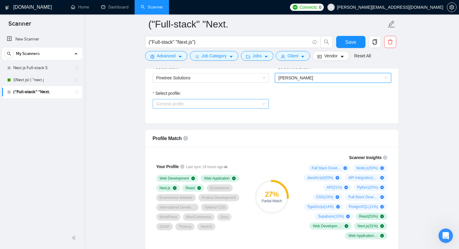
click at [252, 106] on span "General profile" at bounding box center [210, 103] width 109 height 9
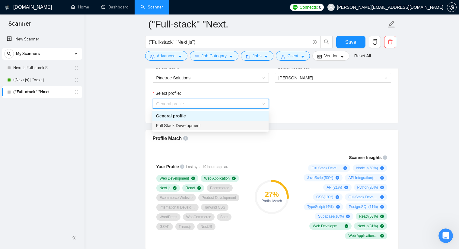
click at [237, 125] on div "Full Stack Development" at bounding box center [210, 125] width 109 height 7
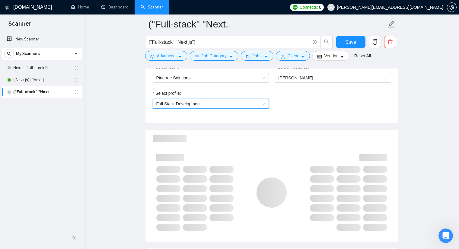
click at [305, 111] on div "Select profile: 1110580755107926016 Full Stack Development" at bounding box center [272, 103] width 245 height 26
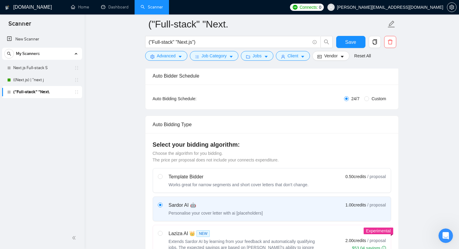
scroll to position [0, 0]
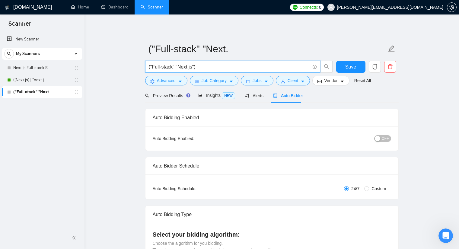
click at [192, 66] on input "("Full-stack" "Next.js")" at bounding box center [229, 67] width 161 height 8
click at [194, 69] on input "("Full-stack" "Next.js")" at bounding box center [229, 67] width 161 height 8
drag, startPoint x: 28, startPoint y: 79, endPoint x: 285, endPoint y: 36, distance: 260.7
click at [28, 79] on link "((Next.js) | "next j" at bounding box center [41, 80] width 57 height 12
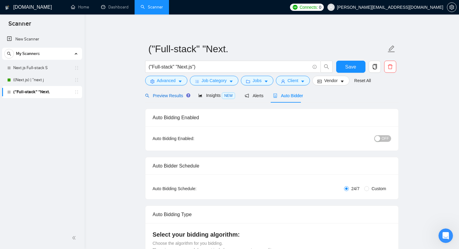
click at [163, 97] on span "Preview Results" at bounding box center [167, 95] width 44 height 5
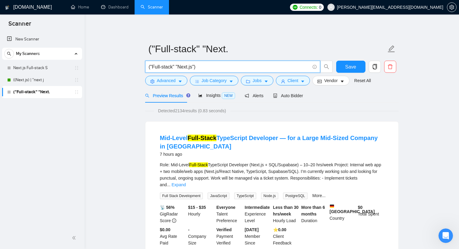
click at [207, 67] on input "("Full-stack" "Next.js")" at bounding box center [229, 67] width 161 height 8
click at [207, 98] on span "Insights NEW" at bounding box center [216, 95] width 37 height 5
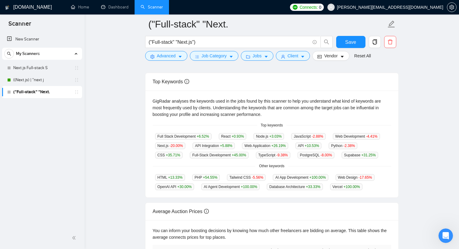
scroll to position [121, 0]
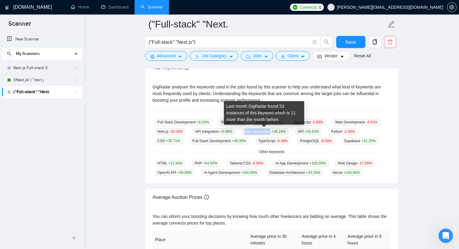
drag, startPoint x: 269, startPoint y: 131, endPoint x: 243, endPoint y: 132, distance: 26.0
click at [243, 132] on span "Web Application +26.19 %" at bounding box center [265, 131] width 46 height 7
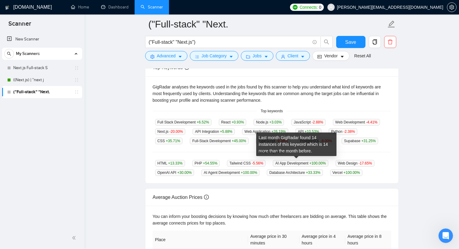
click at [281, 165] on span "AI App Development +100.00 %" at bounding box center [300, 163] width 55 height 7
click at [305, 163] on span "AI App Development +100.00 %" at bounding box center [300, 163] width 55 height 7
drag, startPoint x: 304, startPoint y: 163, endPoint x: 282, endPoint y: 161, distance: 21.9
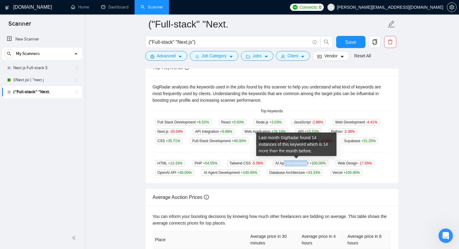
click at [280, 162] on span "AI App Development +100.00 %" at bounding box center [300, 163] width 55 height 7
click at [306, 163] on span "AI App Development +100.00 %" at bounding box center [300, 163] width 55 height 7
click at [300, 162] on span "AI App Development +100.00 %" at bounding box center [300, 163] width 55 height 7
drag, startPoint x: 305, startPoint y: 162, endPoint x: 270, endPoint y: 165, distance: 35.5
click at [273, 165] on span "AI App Development +100.00 %" at bounding box center [300, 163] width 55 height 7
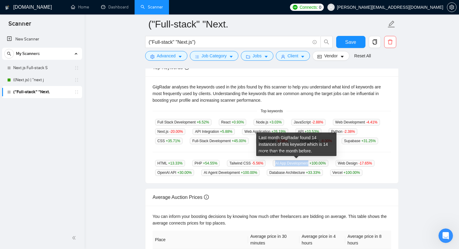
copy span "AI App Development"
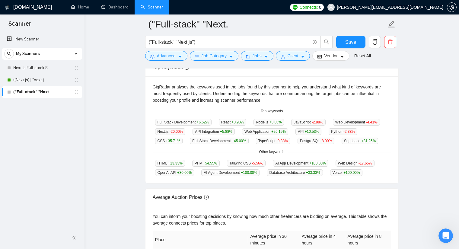
click at [253, 154] on div "Other keywords" at bounding box center [272, 152] width 239 height 6
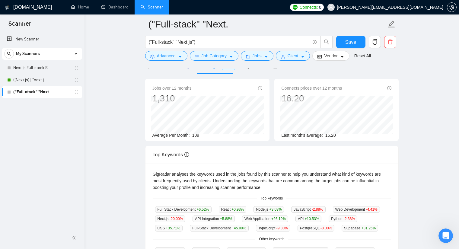
scroll to position [30, 0]
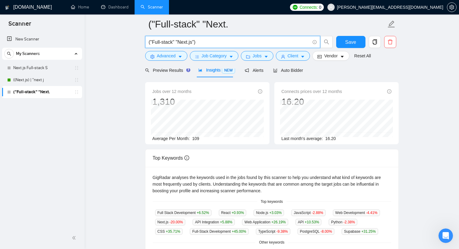
click at [192, 41] on input "("Full-stack" "Next.js")" at bounding box center [229, 42] width 161 height 8
click at [193, 41] on input "("Full-stack" "Next.js")" at bounding box center [229, 42] width 161 height 8
paste input "AI App Development"
click at [195, 40] on input "("Full-stack" "Next.js" AI App Development)" at bounding box center [229, 42] width 161 height 8
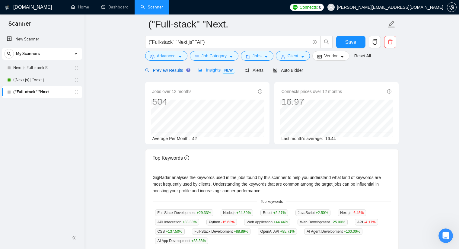
click at [170, 69] on span "Preview Results" at bounding box center [167, 70] width 44 height 5
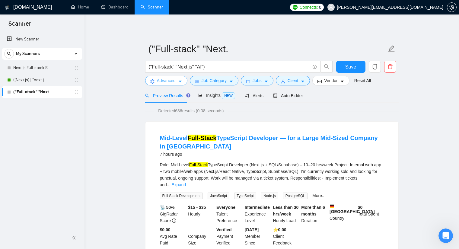
click at [157, 81] on span "Advanced" at bounding box center [166, 80] width 19 height 7
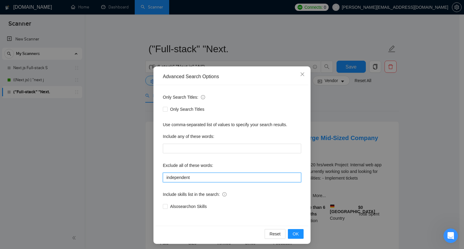
click at [199, 176] on input "independent" at bounding box center [232, 178] width 138 height 10
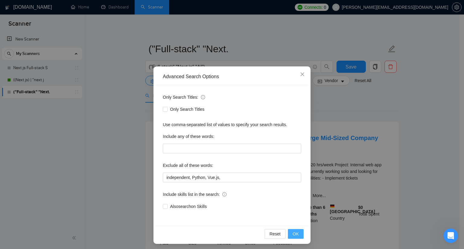
click at [295, 234] on span "OK" at bounding box center [296, 234] width 6 height 7
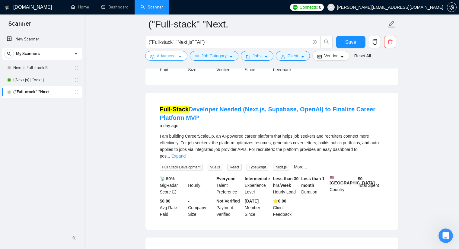
scroll to position [181, 0]
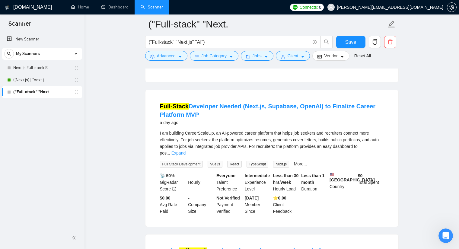
click at [186, 151] on link "Expand" at bounding box center [179, 153] width 14 height 5
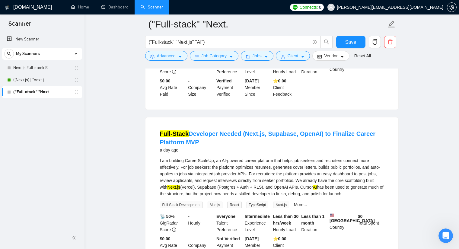
scroll to position [151, 0]
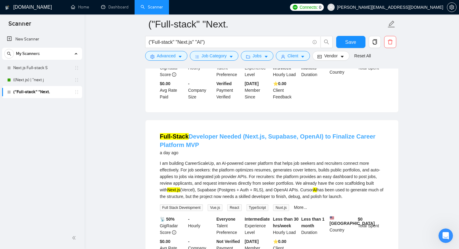
click at [210, 133] on link "Full-Stack Developer Needed (Next.js, Supabase, OpenAI) to Finalize Career Plat…" at bounding box center [268, 140] width 216 height 15
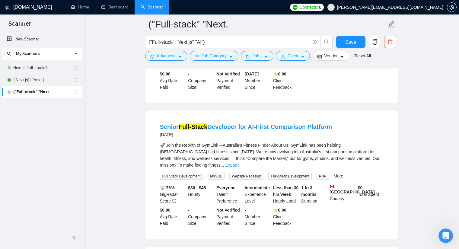
scroll to position [332, 0]
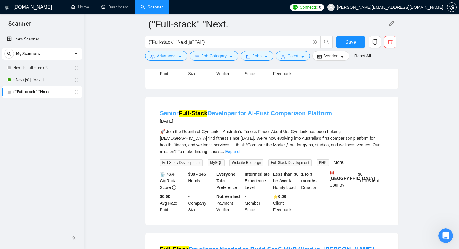
click at [269, 110] on link "Senior Full-Stack Developer for AI-First Comparison Platform" at bounding box center [246, 113] width 172 height 7
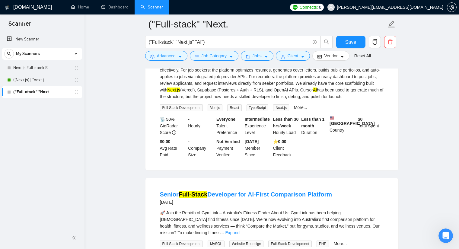
scroll to position [0, 0]
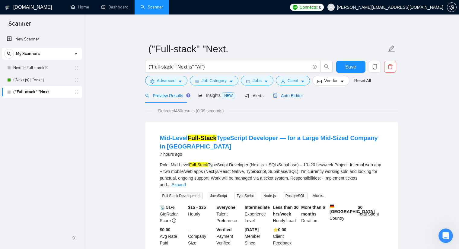
click at [274, 95] on icon "robot" at bounding box center [275, 96] width 4 height 4
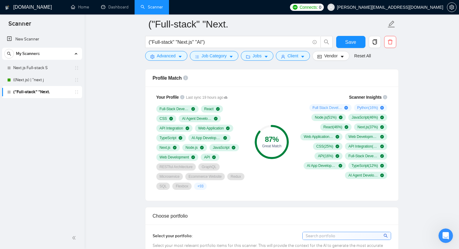
scroll to position [302, 0]
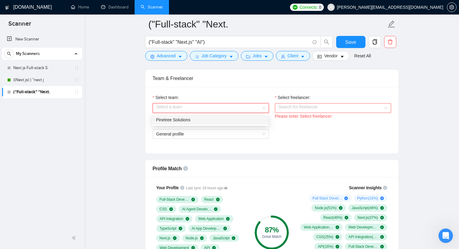
click at [211, 111] on input "Select team:" at bounding box center [208, 108] width 105 height 9
click at [198, 124] on div "Pinetree Solutions" at bounding box center [211, 120] width 116 height 10
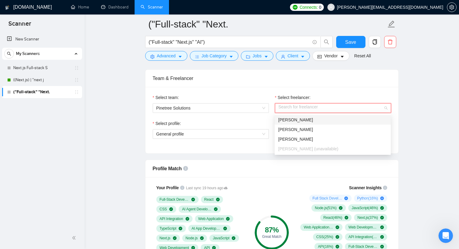
click at [292, 105] on input "Select freelancer:" at bounding box center [331, 108] width 105 height 9
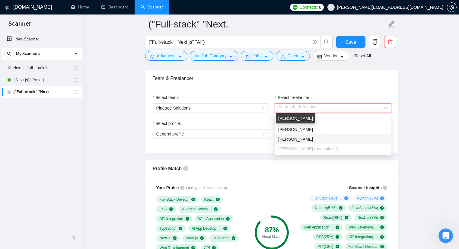
click at [287, 136] on div "[PERSON_NAME]" at bounding box center [333, 139] width 116 height 10
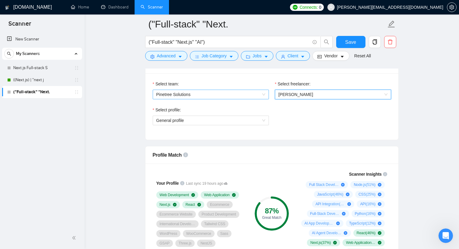
scroll to position [332, 0]
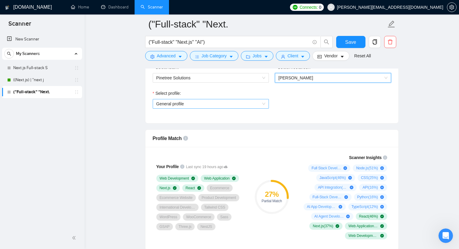
click at [223, 105] on span "General profile" at bounding box center [210, 103] width 109 height 9
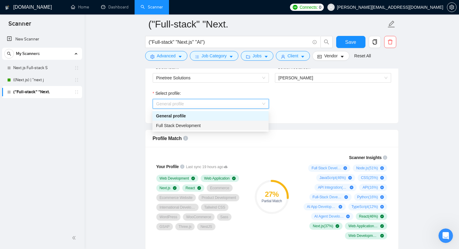
click at [207, 122] on div "Full Stack Development" at bounding box center [211, 126] width 116 height 10
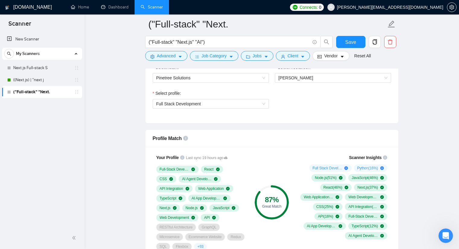
click at [293, 101] on div "Select profile: Full Stack Development" at bounding box center [272, 103] width 245 height 26
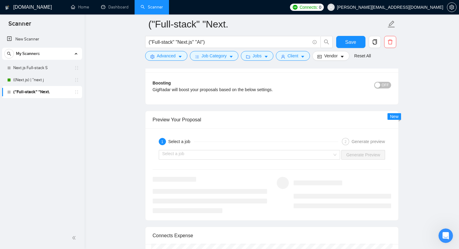
scroll to position [1088, 0]
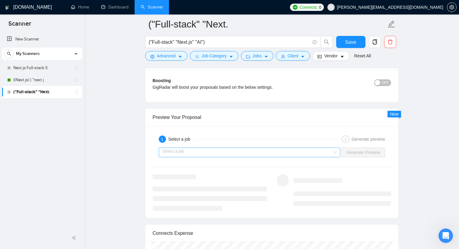
click at [233, 153] on input "search" at bounding box center [248, 152] width 170 height 9
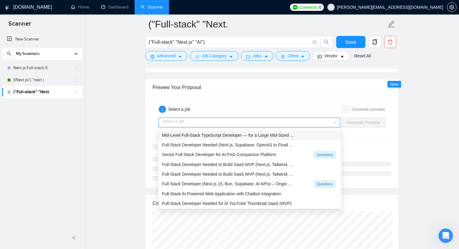
scroll to position [1118, 0]
click at [235, 154] on span "Senior Full-Stack Developer for AI-First Comparison Platform" at bounding box center [219, 154] width 114 height 5
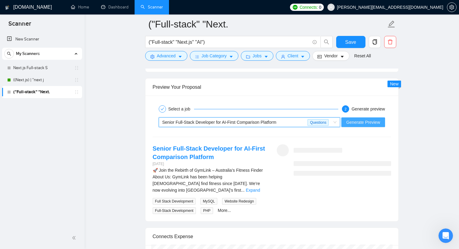
click at [356, 120] on span "Generate Preview" at bounding box center [364, 122] width 34 height 7
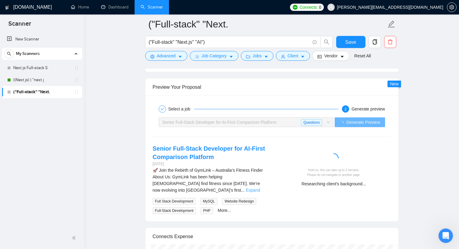
click at [259, 188] on link "Expand" at bounding box center [253, 190] width 14 height 5
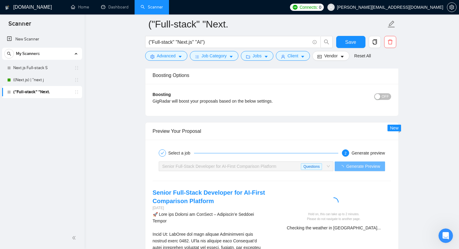
scroll to position [1057, 0]
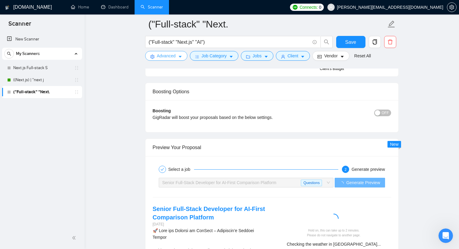
click at [171, 60] on button "Advanced" at bounding box center [166, 56] width 42 height 10
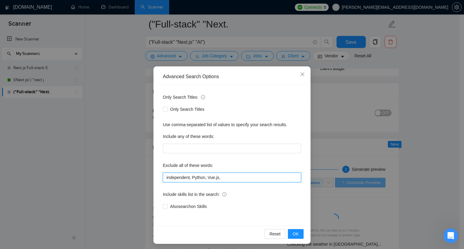
click at [221, 177] on input "independent, Python, Vue.js," at bounding box center [232, 178] width 138 height 10
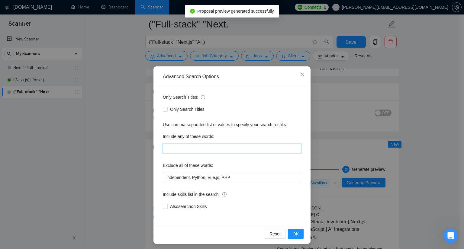
click at [205, 147] on input "text" at bounding box center [232, 149] width 138 height 10
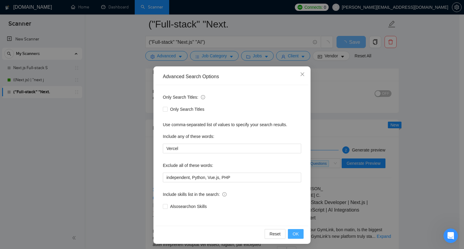
click at [294, 233] on span "OK" at bounding box center [296, 234] width 6 height 7
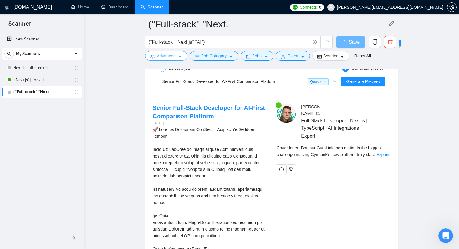
scroll to position [1148, 0]
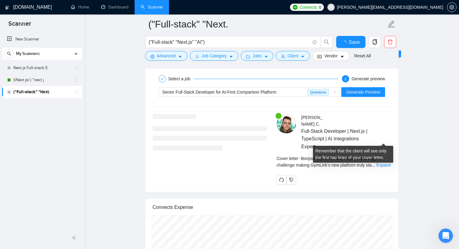
click at [376, 156] on span "Cover letter - Bonjour GymLink, bon matin, Is the biggest challenge making GymL…" at bounding box center [329, 161] width 105 height 11
click at [345, 129] on span "Full-Stack Developer | Next.js | TypeScript | AI Integrations Expert" at bounding box center [337, 138] width 72 height 23
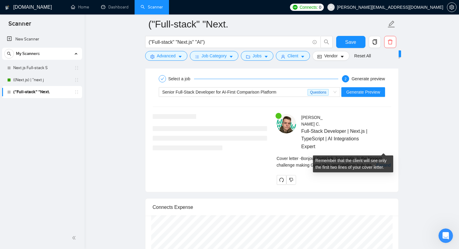
click at [375, 155] on div "Cover letter - Bonjour GymLink, bon matin, Is the biggest challenge making GymL…" at bounding box center [334, 161] width 114 height 13
click at [379, 163] on link "Expand" at bounding box center [384, 165] width 14 height 5
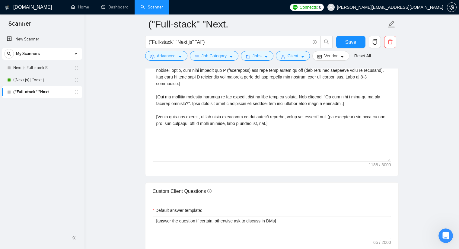
scroll to position [634, 0]
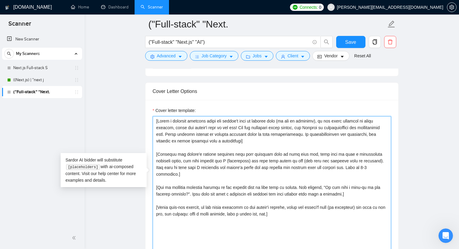
drag, startPoint x: 215, startPoint y: 191, endPoint x: 285, endPoint y: 194, distance: 70.1
click at [285, 194] on textarea "Cover letter template:" at bounding box center [272, 184] width 239 height 136
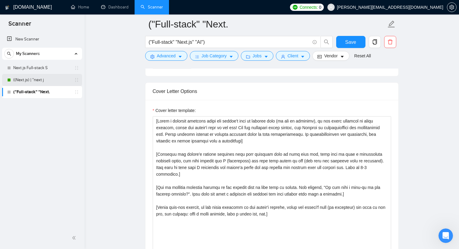
click at [39, 81] on link "((Next.js) | "next j" at bounding box center [41, 80] width 57 height 12
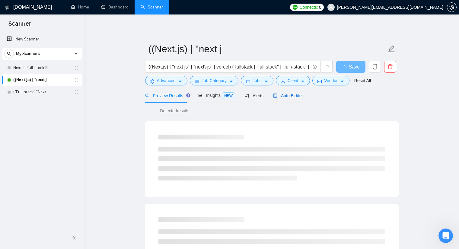
click at [293, 92] on div "Auto Bidder" at bounding box center [288, 95] width 30 height 7
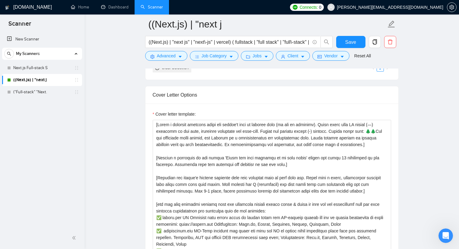
scroll to position [634, 0]
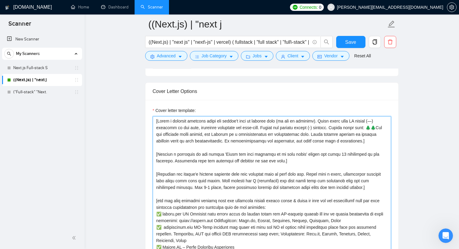
click at [236, 140] on textarea "Cover letter template:" at bounding box center [272, 184] width 239 height 136
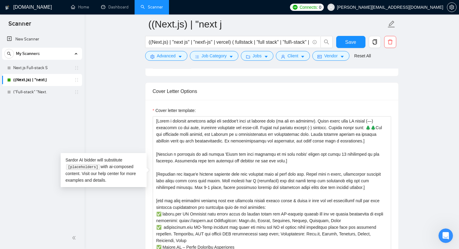
click at [34, 85] on link "((Next.js) | "next j" at bounding box center [41, 80] width 57 height 12
click at [33, 90] on link "("Full-stack" "Next." at bounding box center [41, 92] width 57 height 12
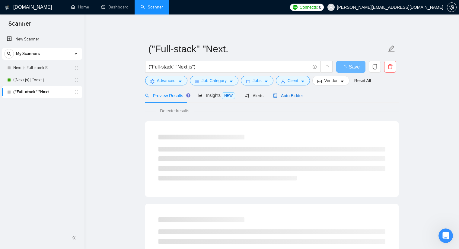
click at [278, 97] on span "Auto Bidder" at bounding box center [288, 95] width 30 height 5
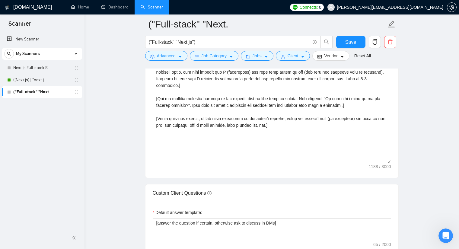
scroll to position [725, 0]
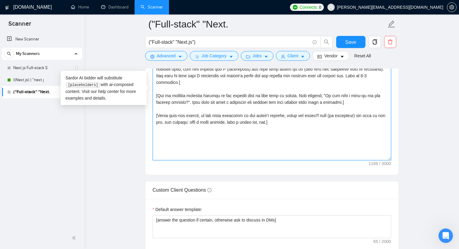
click at [239, 106] on textarea "Cover letter template:" at bounding box center [272, 92] width 239 height 136
paste textarea ". Avoid using long EM dashes (—) anywhere in the text, including greetings and …"
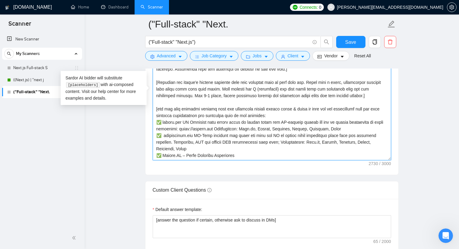
scroll to position [78, 0]
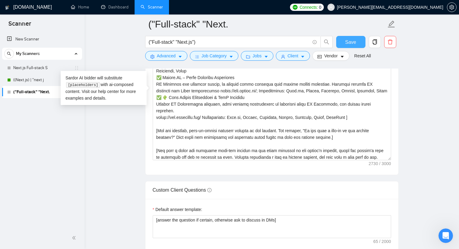
click at [348, 39] on span "Save" at bounding box center [351, 42] width 11 height 8
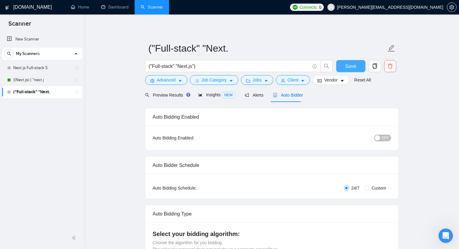
scroll to position [0, 0]
click at [172, 95] on span "Preview Results" at bounding box center [167, 95] width 44 height 5
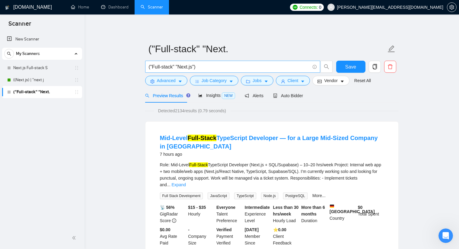
click at [192, 67] on input "("Full-stack" "Next.js")" at bounding box center [229, 67] width 161 height 8
click at [193, 66] on input "("Full-stack" "Next.js")" at bounding box center [229, 67] width 161 height 8
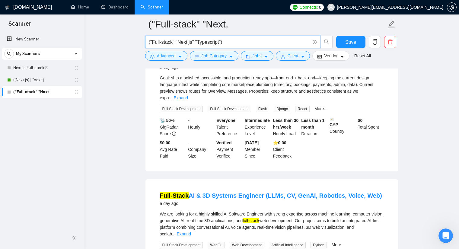
scroll to position [242, 0]
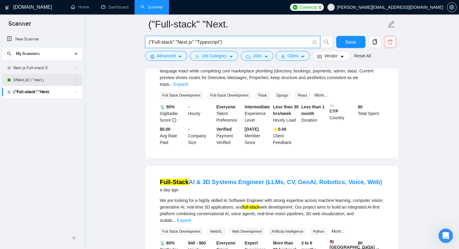
click at [39, 79] on link "((Next.js) | "next j" at bounding box center [41, 80] width 57 height 12
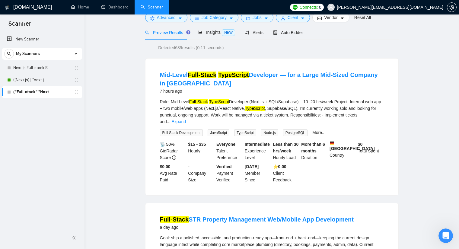
scroll to position [0, 0]
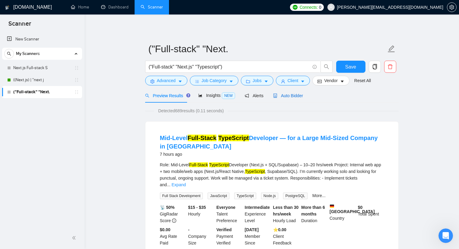
click at [286, 95] on span "Auto Bidder" at bounding box center [288, 95] width 30 height 5
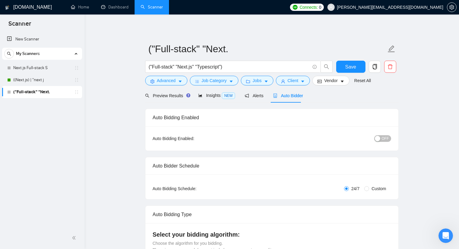
click at [381, 140] on div "button" at bounding box center [377, 138] width 5 height 5
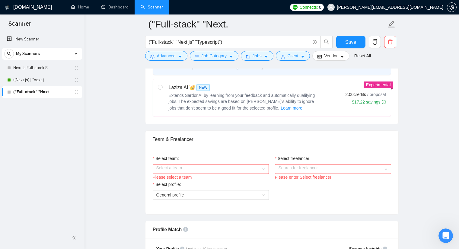
scroll to position [242, 0]
click at [229, 168] on input "Select team:" at bounding box center [208, 168] width 105 height 9
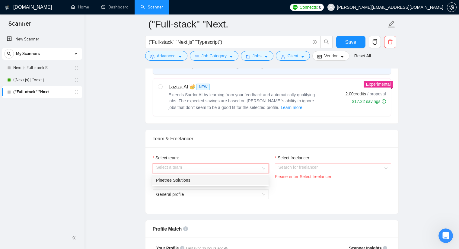
click at [195, 179] on div "Pinetree Solutions" at bounding box center [210, 180] width 109 height 7
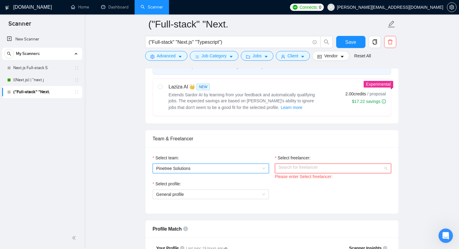
click at [298, 168] on input "Select freelancer:" at bounding box center [331, 168] width 105 height 9
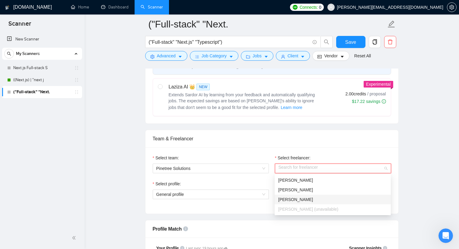
click at [290, 201] on span "[PERSON_NAME]" at bounding box center [296, 199] width 35 height 5
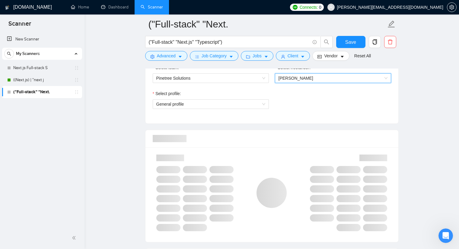
scroll to position [332, 0]
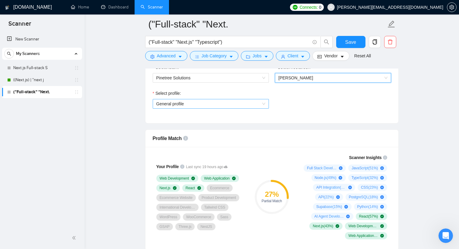
click at [233, 103] on span "General profile" at bounding box center [210, 103] width 109 height 9
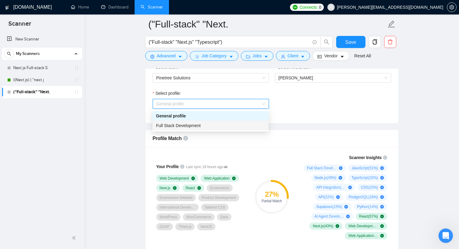
click at [213, 127] on div "Full Stack Development" at bounding box center [210, 125] width 109 height 7
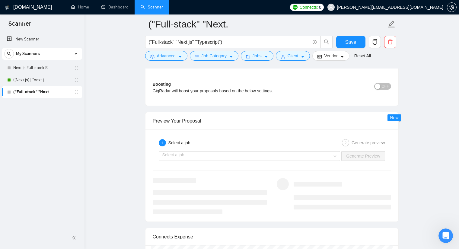
scroll to position [1088, 0]
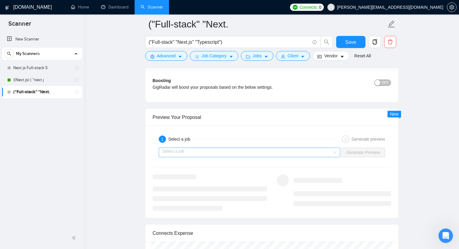
click at [283, 153] on input "search" at bounding box center [248, 152] width 170 height 9
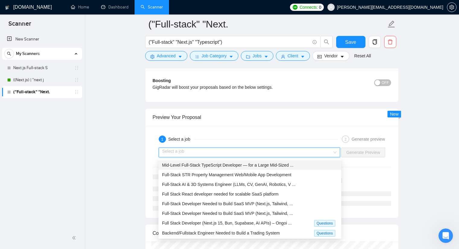
click at [256, 170] on div "Full-Stack STR Property Management Web/Mobile App Development" at bounding box center [250, 175] width 183 height 10
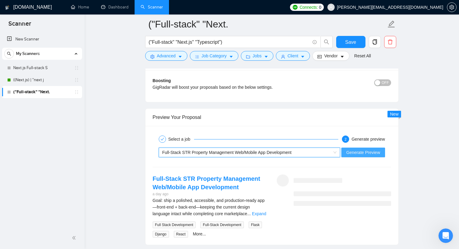
click at [367, 154] on span "Generate Preview" at bounding box center [364, 152] width 34 height 7
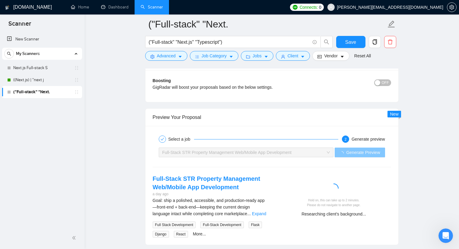
scroll to position [1178, 0]
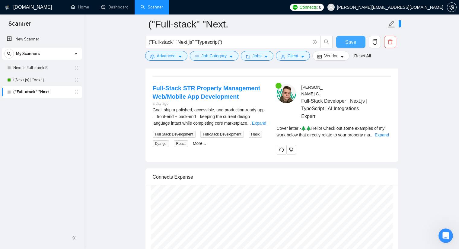
click at [344, 42] on button "Save" at bounding box center [351, 42] width 29 height 12
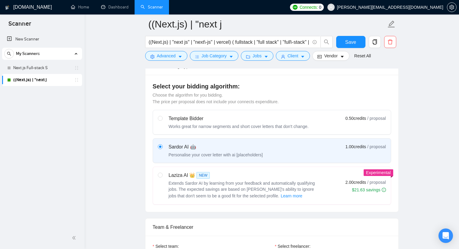
scroll to position [151, 0]
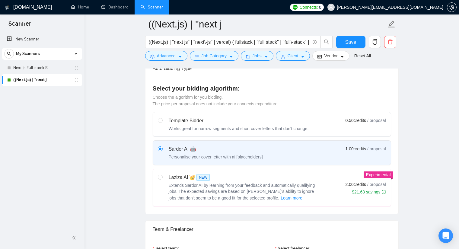
click at [172, 188] on span "Extends Sardor AI by learning from your feedback and automatically qualifying j…" at bounding box center [242, 192] width 147 height 18
click at [162, 179] on input "radio" at bounding box center [160, 177] width 4 height 4
radio input "true"
radio input "false"
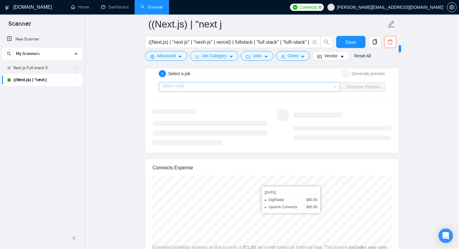
scroll to position [1083, 0]
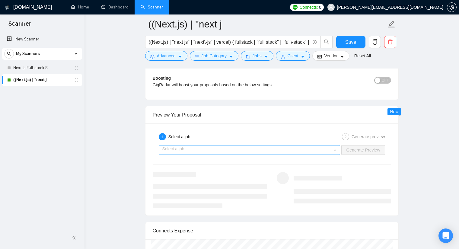
click at [278, 146] on input "search" at bounding box center [248, 150] width 170 height 9
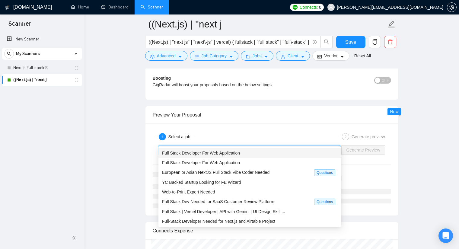
click at [234, 158] on div "Full Stack Developer For Web Application" at bounding box center [250, 153] width 183 height 10
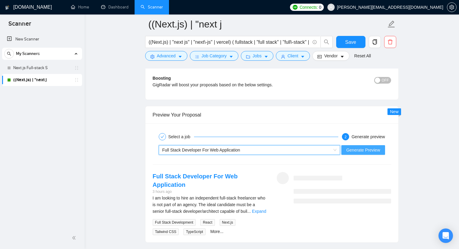
click at [372, 147] on span "Generate Preview" at bounding box center [364, 150] width 34 height 7
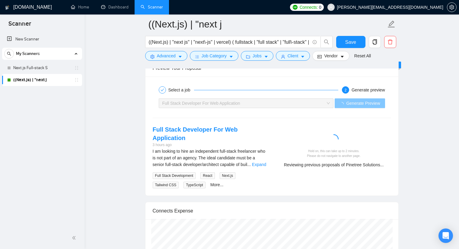
scroll to position [1118, 0]
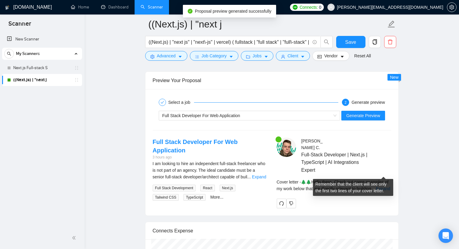
click at [375, 186] on span "..." at bounding box center [374, 188] width 4 height 5
click at [381, 186] on link "Expand" at bounding box center [383, 188] width 14 height 5
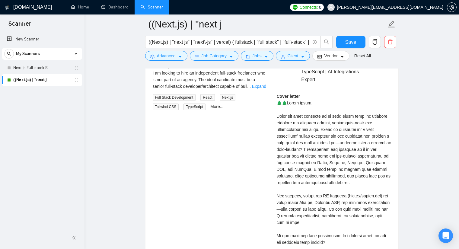
scroll to position [1239, 0]
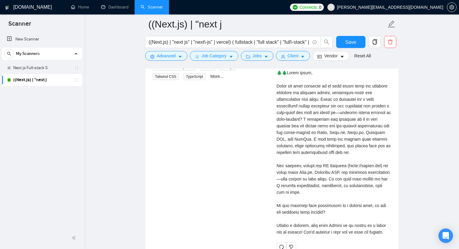
click at [293, 192] on div "Cover letter" at bounding box center [334, 149] width 114 height 173
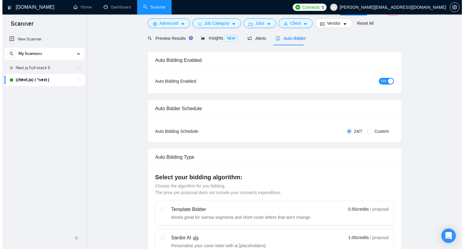
scroll to position [0, 0]
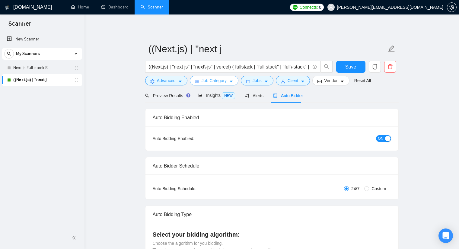
click at [206, 81] on span "Job Category" at bounding box center [214, 80] width 25 height 7
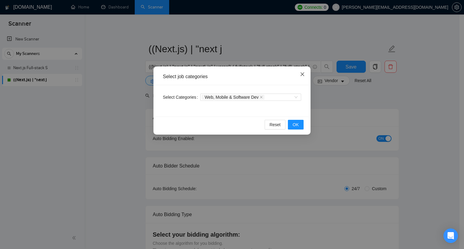
click at [306, 73] on span "Close" at bounding box center [302, 74] width 16 height 16
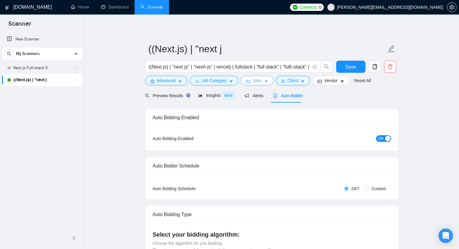
click at [251, 83] on button "Jobs" at bounding box center [257, 81] width 33 height 10
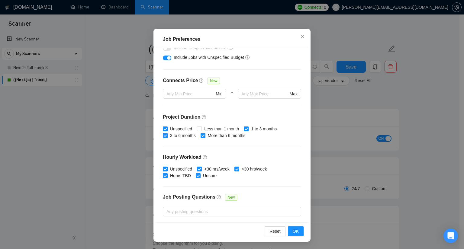
scroll to position [121, 0]
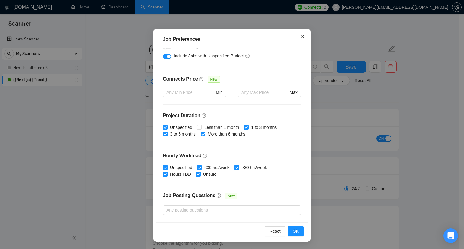
click at [300, 36] on icon "close" at bounding box center [302, 36] width 5 height 5
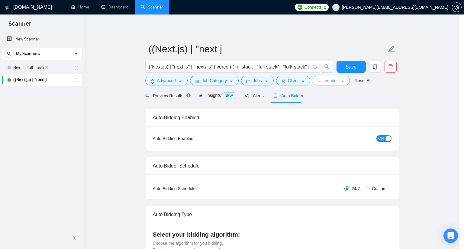
scroll to position [7, 0]
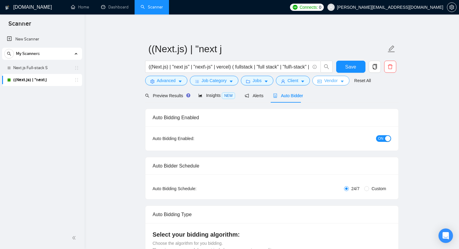
click at [322, 84] on button "Vendor" at bounding box center [331, 81] width 37 height 10
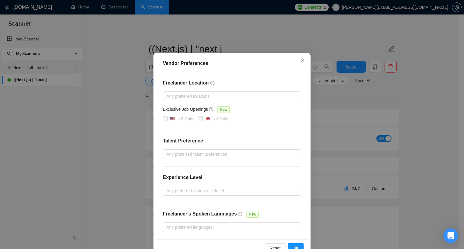
scroll to position [30, 0]
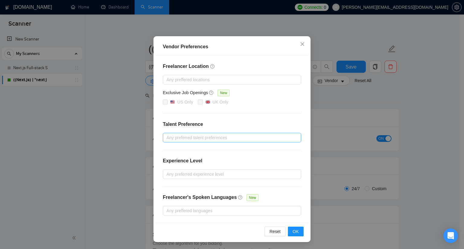
click at [218, 141] on div "Any preferred talent preferences" at bounding box center [232, 138] width 138 height 10
click at [166, 166] on label "Only Agencies" at bounding box center [182, 169] width 37 height 7
click at [166, 166] on input "Only Agencies" at bounding box center [166, 168] width 4 height 4
click at [166, 168] on input "Only Agencies" at bounding box center [166, 168] width 4 height 4
checkbox input "true"
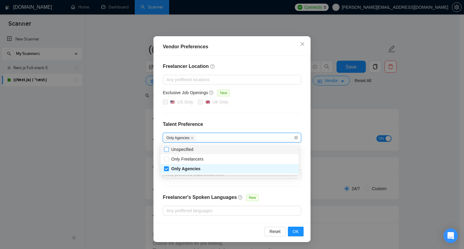
click at [166, 150] on input "Unspecified" at bounding box center [166, 149] width 4 height 4
checkbox input "true"
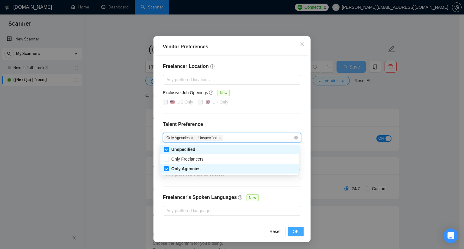
click at [293, 230] on span "OK" at bounding box center [296, 231] width 6 height 7
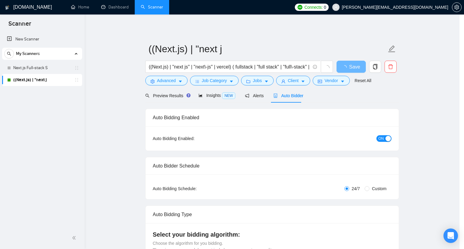
scroll to position [0, 0]
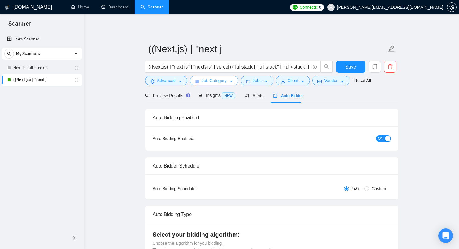
click at [208, 81] on span "Job Category" at bounding box center [214, 80] width 25 height 7
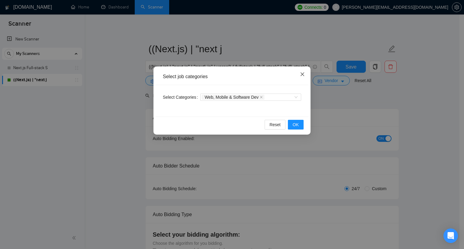
click at [306, 70] on span "Close" at bounding box center [302, 74] width 16 height 16
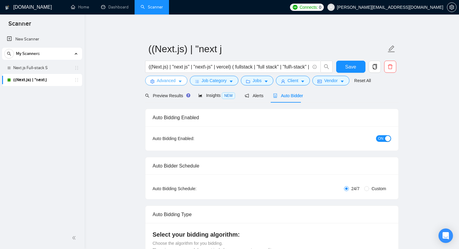
click at [170, 79] on span "Advanced" at bounding box center [166, 80] width 19 height 7
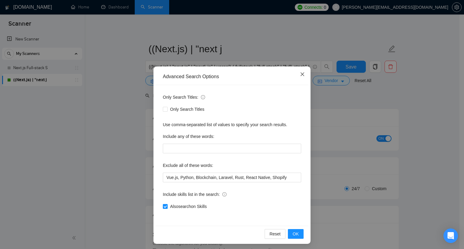
click at [302, 75] on icon "close" at bounding box center [302, 74] width 5 height 5
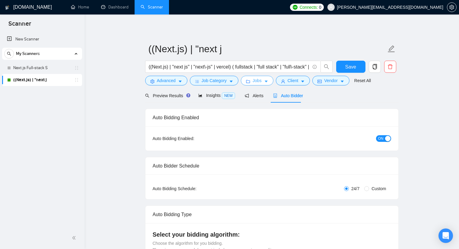
click at [260, 81] on button "Jobs" at bounding box center [257, 81] width 33 height 10
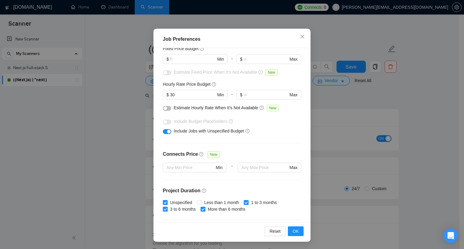
scroll to position [45, 0]
click at [298, 40] on span "Close" at bounding box center [302, 37] width 16 height 16
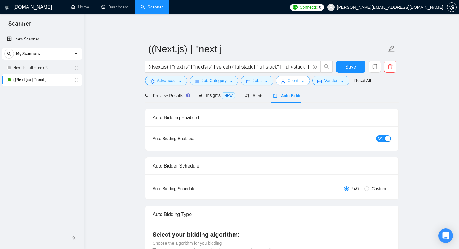
click at [299, 80] on button "Client" at bounding box center [293, 81] width 34 height 10
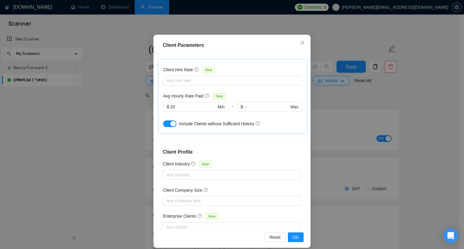
scroll to position [37, 0]
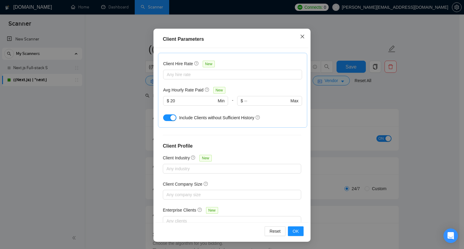
click at [300, 40] on span "Close" at bounding box center [302, 37] width 16 height 16
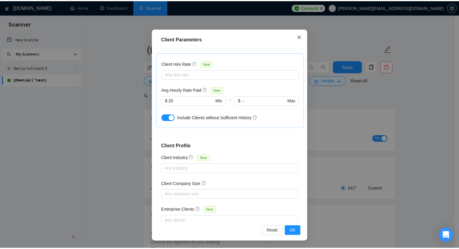
scroll to position [7, 0]
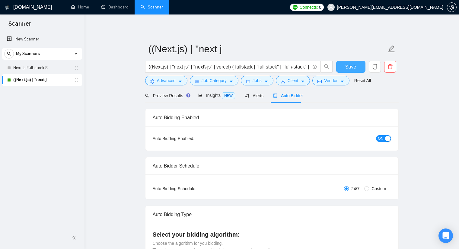
click at [350, 68] on span "Save" at bounding box center [351, 67] width 11 height 8
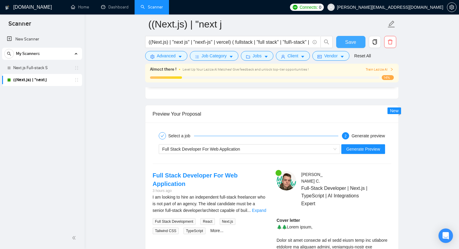
scroll to position [1118, 0]
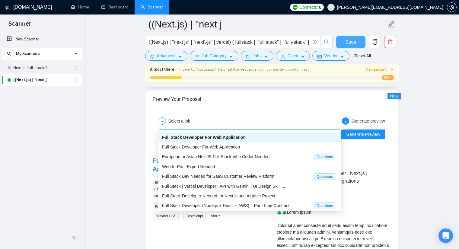
click at [301, 130] on div "Full Stack Developer For Web Application" at bounding box center [247, 134] width 169 height 9
click at [258, 148] on div "Full Stack Developer For Web Application" at bounding box center [250, 147] width 176 height 7
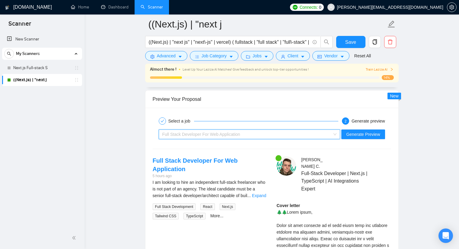
click at [264, 130] on div "Full Stack Developer For Web Application" at bounding box center [247, 134] width 169 height 9
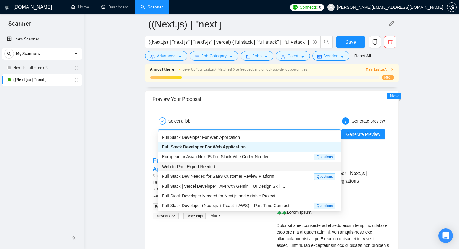
click at [247, 168] on div "Web-to-Print Expert Needed" at bounding box center [250, 166] width 176 height 7
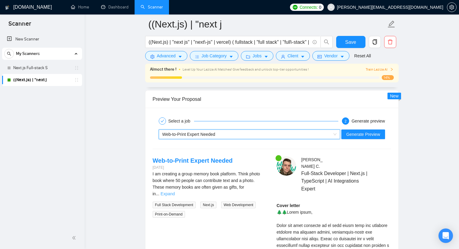
click at [175, 192] on link "Expand" at bounding box center [168, 194] width 14 height 5
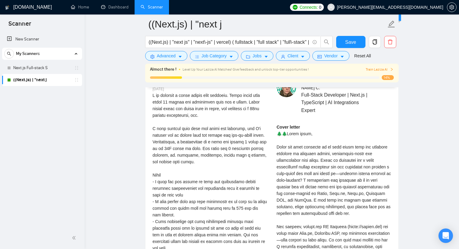
scroll to position [1208, 0]
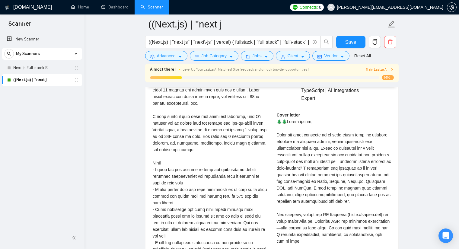
click at [207, 108] on div "I am creating a group memory book platform. Think photo book where 50 people ca…" at bounding box center [210, 233] width 114 height 306
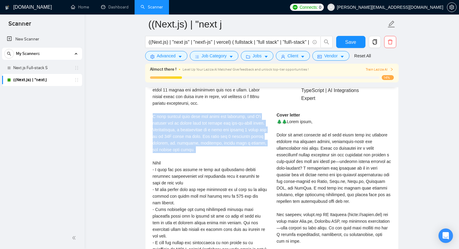
drag, startPoint x: 207, startPoint y: 108, endPoint x: 209, endPoint y: 132, distance: 24.5
click at [209, 132] on div "I am creating a group memory book platform. Think photo book where 50 people ca…" at bounding box center [210, 233] width 114 height 306
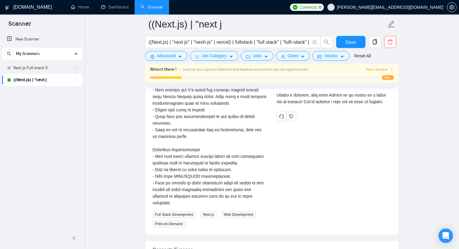
scroll to position [1390, 0]
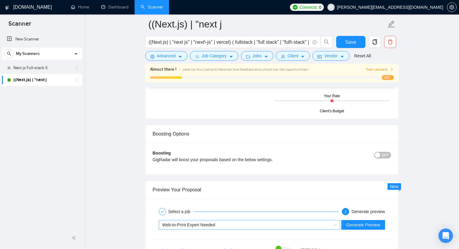
click at [224, 221] on div "Web-to-Print Expert Needed" at bounding box center [247, 225] width 169 height 9
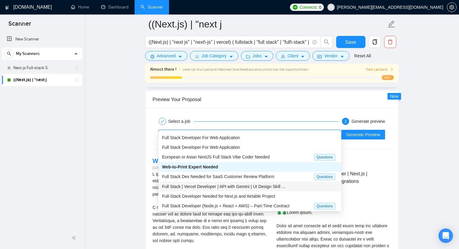
scroll to position [1118, 0]
click at [222, 185] on span "Full Stack | Vercel Developer | API with Gemini | UI Design Skill ..." at bounding box center [223, 186] width 123 height 5
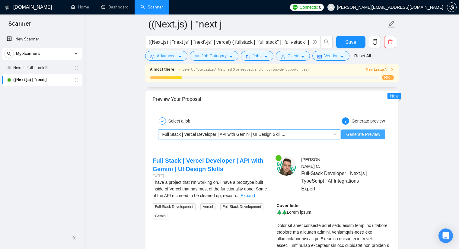
click at [365, 131] on span "Generate Preview" at bounding box center [364, 134] width 34 height 7
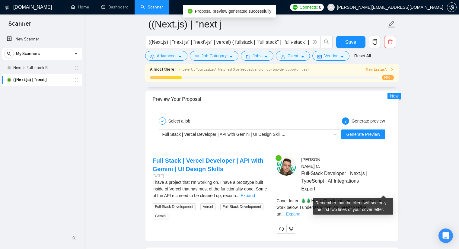
click at [301, 212] on link "Expand" at bounding box center [293, 214] width 14 height 5
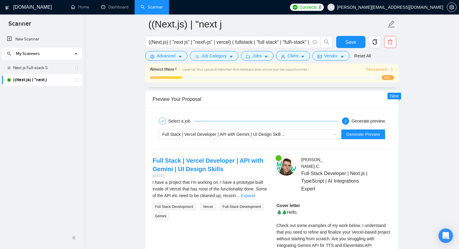
click at [255, 193] on link "Expand" at bounding box center [248, 195] width 14 height 5
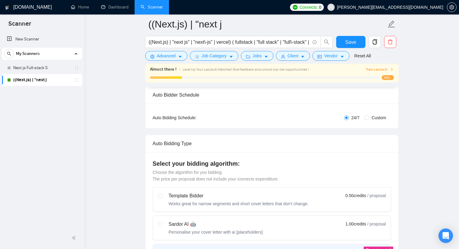
scroll to position [91, 0]
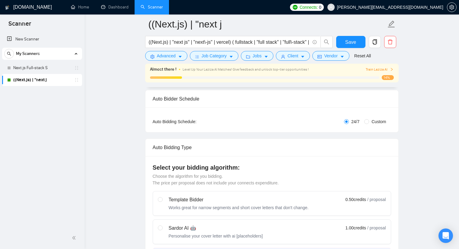
click at [182, 227] on div "Sardor AI 🤖" at bounding box center [216, 228] width 94 height 7
click at [162, 227] on input "radio" at bounding box center [160, 228] width 4 height 4
radio input "true"
radio input "false"
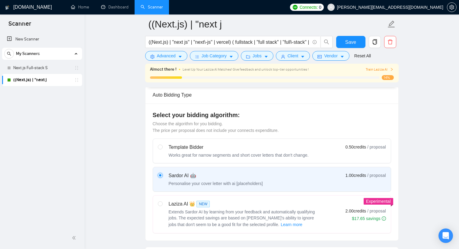
scroll to position [151, 0]
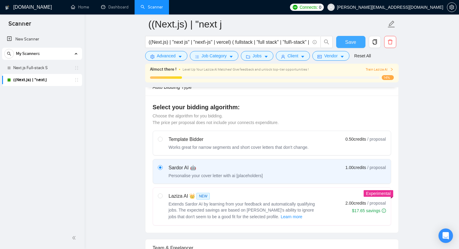
click at [350, 46] on button "Save" at bounding box center [351, 42] width 29 height 12
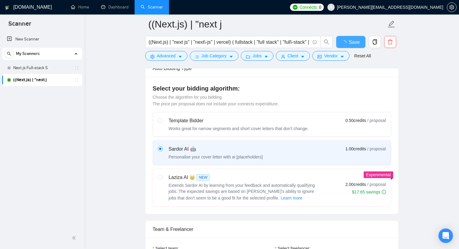
checkbox input "true"
click at [447, 236] on icon "Open Intercom Messenger" at bounding box center [446, 236] width 7 height 8
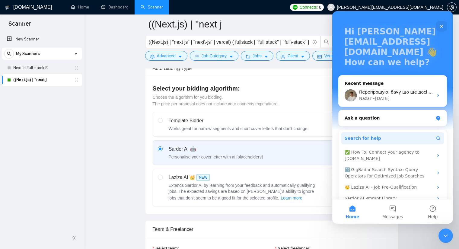
scroll to position [28, 0]
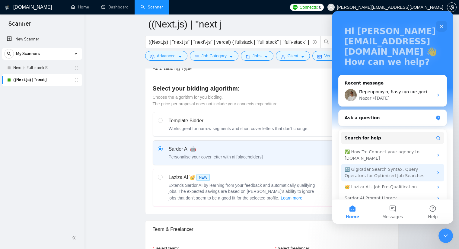
click at [357, 166] on div "🔠 GigRadar Search Syntax: Query Operators for Optimized Job Searches" at bounding box center [389, 172] width 89 height 13
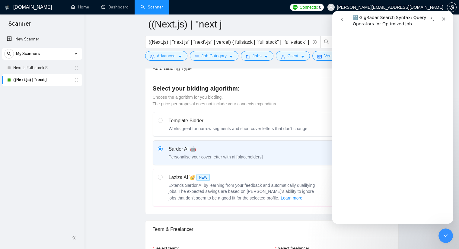
scroll to position [0, 0]
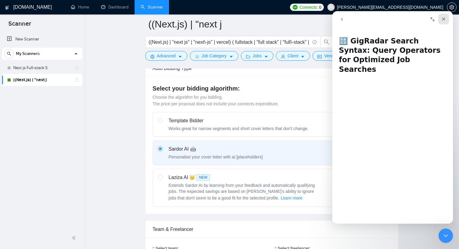
click at [442, 20] on icon "Close" at bounding box center [444, 19] width 5 height 5
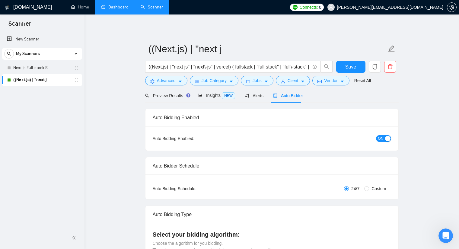
click at [107, 8] on link "Dashboard" at bounding box center [114, 7] width 27 height 5
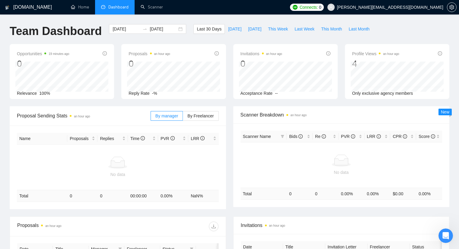
click at [120, 5] on span "Dashboard" at bounding box center [118, 7] width 20 height 5
click at [76, 8] on link "Home" at bounding box center [80, 7] width 18 height 5
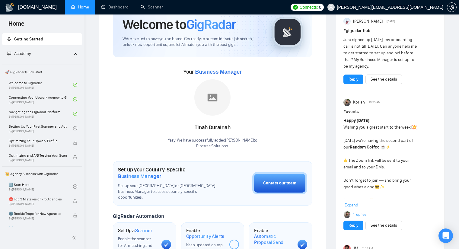
scroll to position [30, 0]
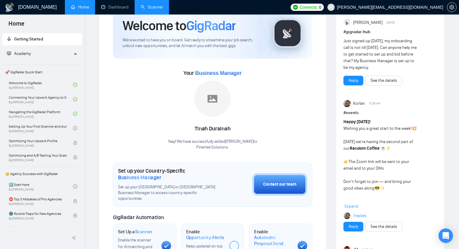
click at [152, 5] on link "Scanner" at bounding box center [152, 7] width 22 height 5
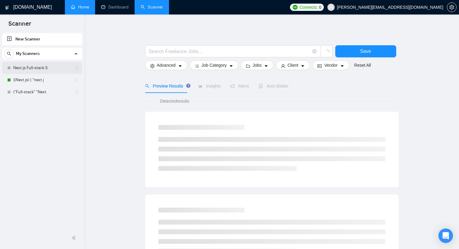
click at [31, 63] on link "Next.js Full-stack S" at bounding box center [41, 68] width 57 height 12
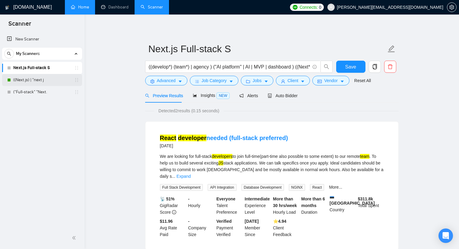
click at [44, 83] on link "((Next.js) | "next j" at bounding box center [41, 80] width 57 height 12
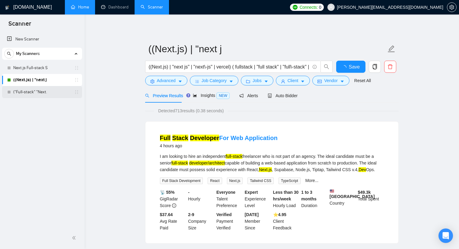
click at [47, 96] on link "("Full-stack" "Next." at bounding box center [41, 92] width 57 height 12
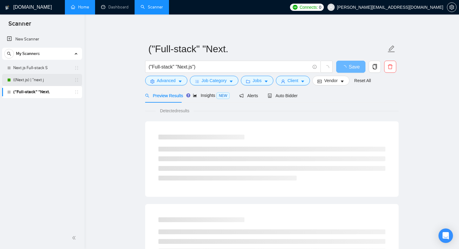
click at [48, 82] on link "((Next.js) | "next j" at bounding box center [41, 80] width 57 height 12
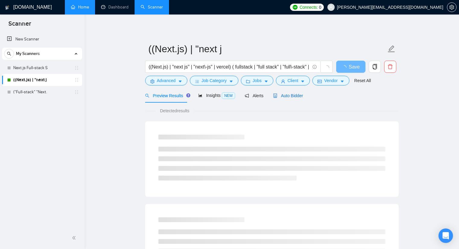
click at [275, 96] on span "Auto Bidder" at bounding box center [288, 95] width 30 height 5
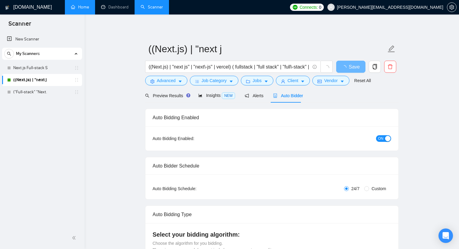
checkbox input "true"
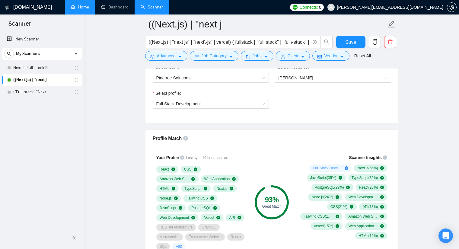
scroll to position [363, 0]
